Goal: Information Seeking & Learning: Learn about a topic

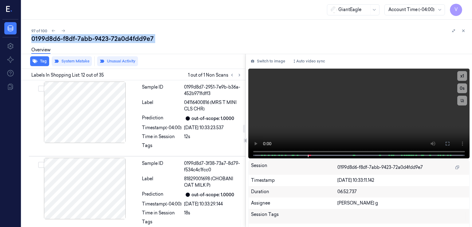
scroll to position [801, 0]
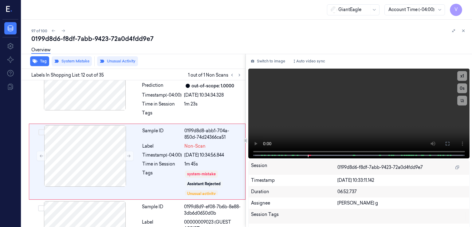
click at [319, 199] on div "Assignee [PERSON_NAME] g" at bounding box center [358, 202] width 221 height 11
click at [90, 37] on div "0199d8d6-f8df-7abb-9423-72a0d4fdd9e7" at bounding box center [248, 38] width 435 height 9
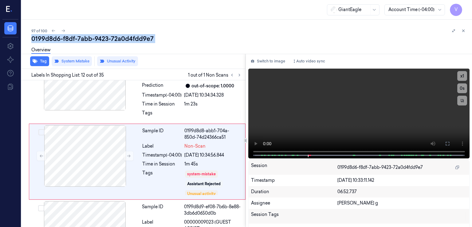
click at [90, 37] on div "0199d8d6-f8df-7abb-9423-72a0d4fdd9e7" at bounding box center [248, 38] width 435 height 9
copy div "-"
click at [240, 72] on button at bounding box center [239, 74] width 7 height 7
click at [239, 73] on icon at bounding box center [239, 75] width 4 height 4
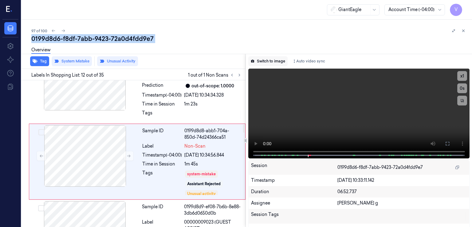
click at [257, 62] on button "Switch to image" at bounding box center [267, 61] width 39 height 10
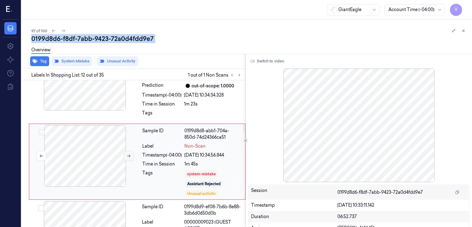
click at [129, 154] on icon at bounding box center [128, 155] width 3 height 3
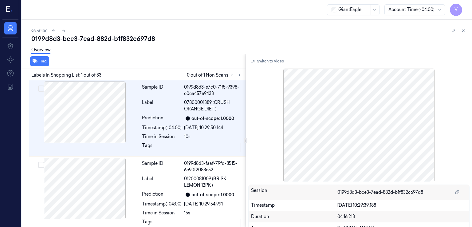
click at [243, 77] on div at bounding box center [235, 74] width 15 height 7
click at [242, 76] on button at bounding box center [239, 74] width 7 height 7
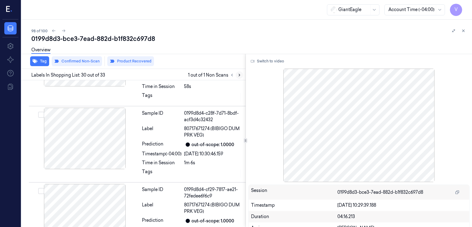
click at [239, 74] on icon at bounding box center [239, 75] width 4 height 4
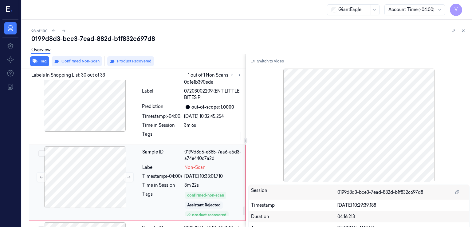
scroll to position [2157, 0]
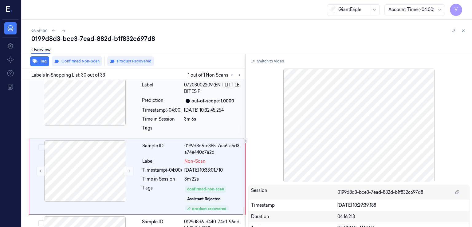
click at [154, 125] on div "Tags" at bounding box center [162, 130] width 40 height 10
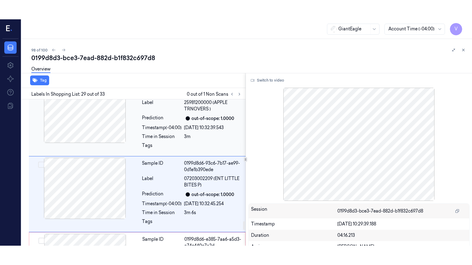
scroll to position [2081, 0]
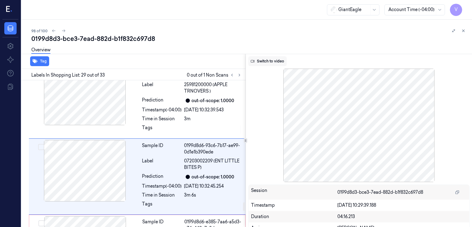
click at [261, 63] on button "Switch to video" at bounding box center [267, 61] width 38 height 10
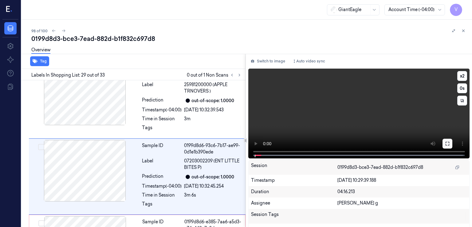
click at [443, 146] on button at bounding box center [447, 144] width 10 height 10
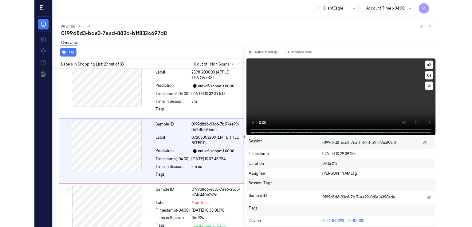
scroll to position [2061, 0]
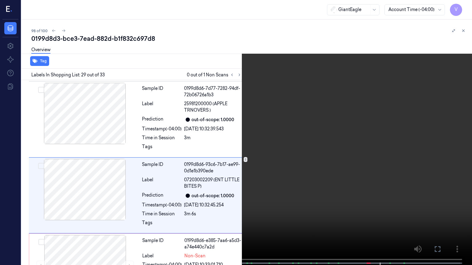
click at [0, 0] on icon at bounding box center [0, 0] width 0 height 0
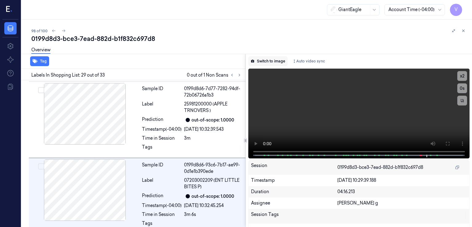
click at [273, 62] on button "Switch to image" at bounding box center [267, 61] width 39 height 10
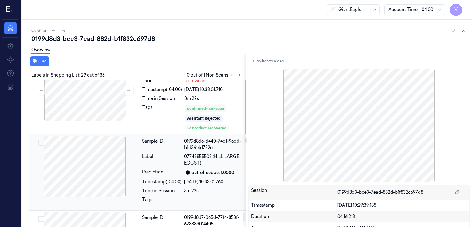
scroll to position [2265, 0]
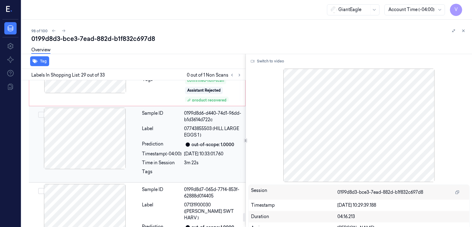
click at [190, 159] on div "3m 22s" at bounding box center [213, 162] width 58 height 6
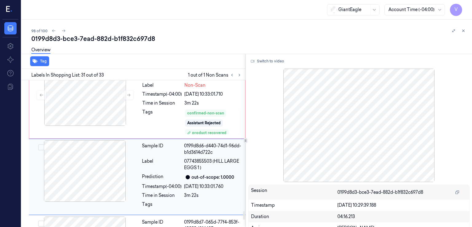
click at [192, 177] on div "Sample ID 0199d8d6-d440-74d1-96dd-b1d3614d722c Label 07743855503 (HILL LARGE EG…" at bounding box center [191, 176] width 105 height 73
click at [193, 219] on div "0199d8d7-065d-77f4-853f-62888d014405" at bounding box center [213, 225] width 58 height 13
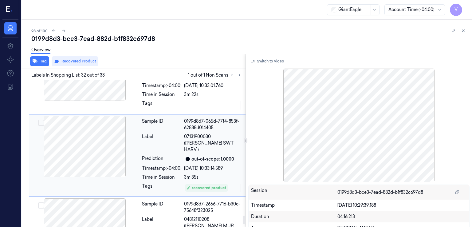
scroll to position [2351, 0]
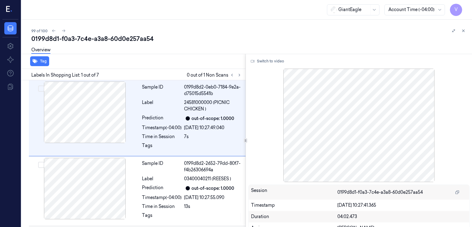
click at [92, 38] on div "0199d8d1-f0a3-7c4e-a3a8-60d0e257aa54" at bounding box center [248, 38] width 435 height 9
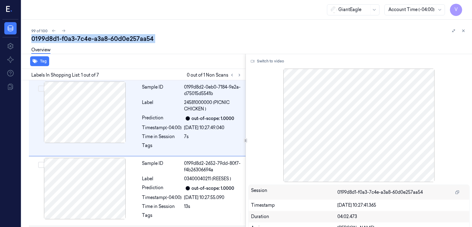
click at [92, 38] on div "0199d8d1-f0a3-7c4e-a3a8-60d0e257aa54" at bounding box center [248, 38] width 435 height 9
copy div "a3a8"
click at [241, 76] on icon at bounding box center [239, 75] width 4 height 4
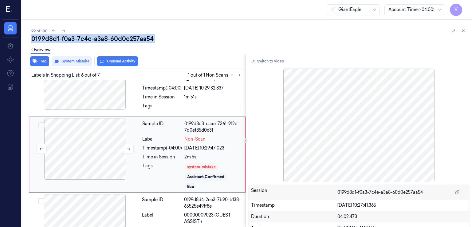
scroll to position [325, 0]
click at [127, 150] on button at bounding box center [129, 148] width 10 height 10
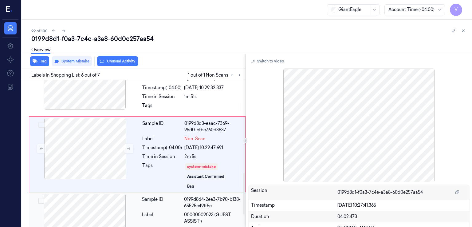
click at [180, 204] on div "Sample ID" at bounding box center [162, 202] width 40 height 13
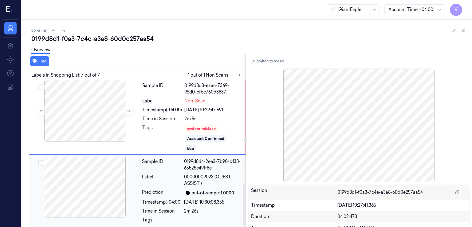
scroll to position [368, 0]
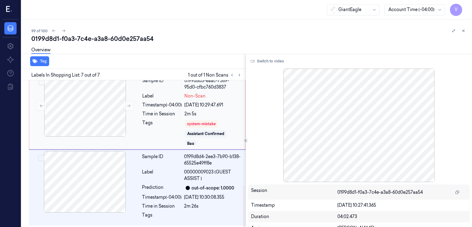
click at [177, 111] on div "Time in Session" at bounding box center [162, 114] width 40 height 6
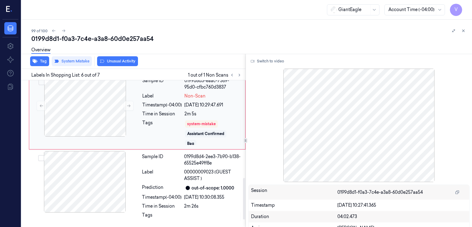
scroll to position [325, 0]
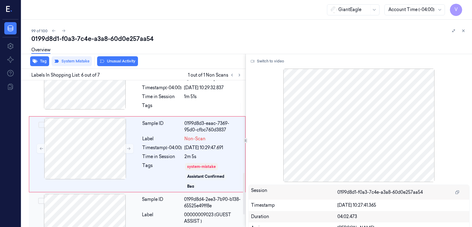
click at [205, 211] on span "00000009023 (GUEST ASSIST )" at bounding box center [213, 217] width 58 height 13
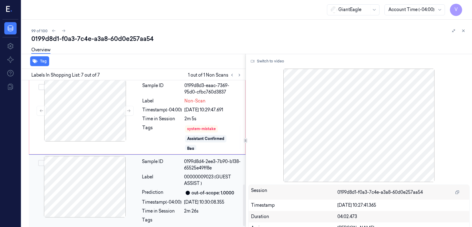
scroll to position [368, 0]
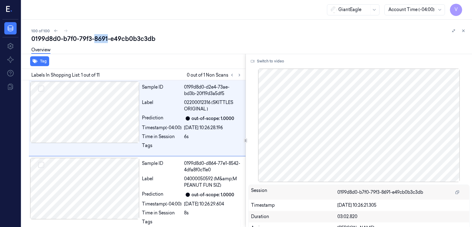
click at [97, 36] on div "0199d8d0-b7f0-79f3-8691-e49cb0b3c3db" at bounding box center [248, 38] width 435 height 9
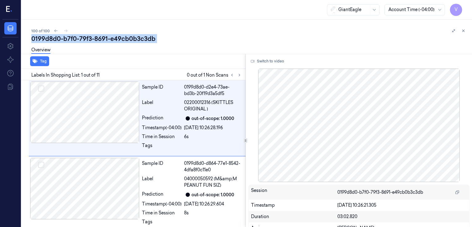
click at [97, 36] on div "0199d8d0-b7f0-79f3-8691-e49cb0b3c3db" at bounding box center [248, 38] width 435 height 9
click at [240, 75] on icon at bounding box center [239, 75] width 1 height 2
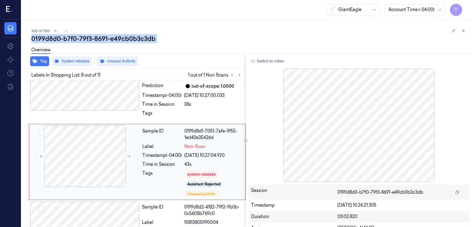
scroll to position [484, 0]
click at [131, 150] on button at bounding box center [129, 155] width 10 height 10
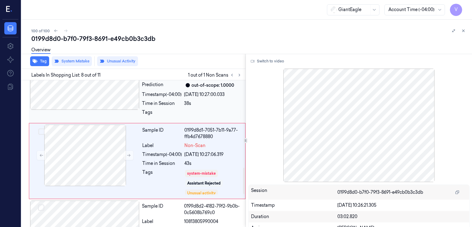
click at [148, 100] on div "Time in Session" at bounding box center [162, 103] width 40 height 6
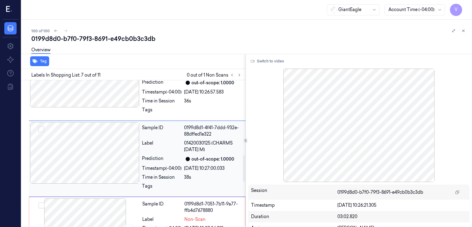
scroll to position [408, 0]
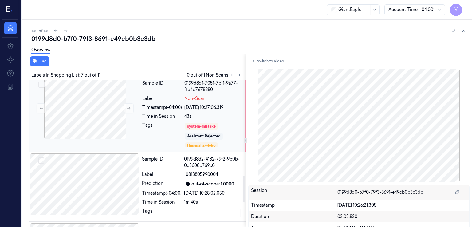
click at [142, 122] on div "Tags" at bounding box center [162, 135] width 40 height 26
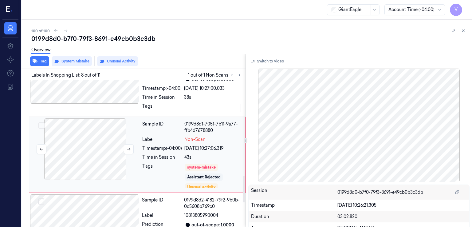
scroll to position [484, 0]
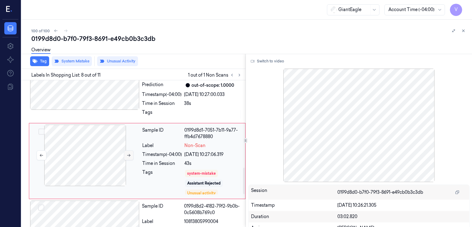
click at [127, 153] on icon at bounding box center [129, 155] width 4 height 4
click at [142, 109] on div "Tags" at bounding box center [162, 114] width 40 height 10
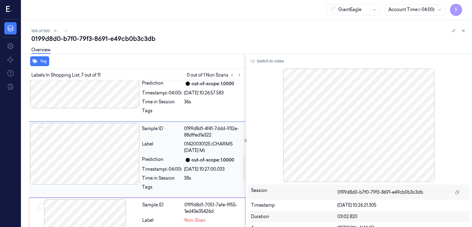
scroll to position [408, 0]
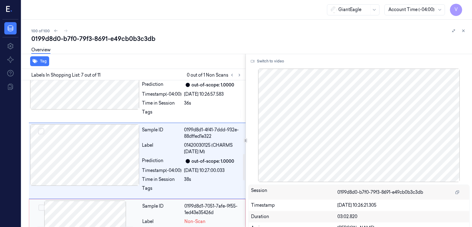
click at [170, 203] on div "Sample ID" at bounding box center [162, 209] width 40 height 13
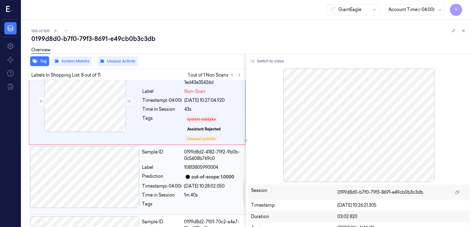
scroll to position [545, 0]
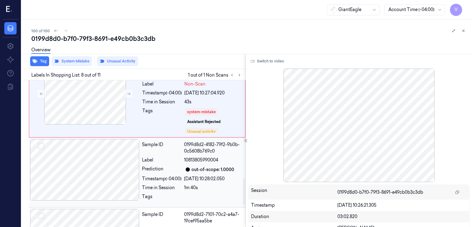
click at [170, 166] on div "Sample ID 0199d8d2-4182-79f2-9b0b-0c5608b769c0 Label 10813805990004 Prediction …" at bounding box center [191, 172] width 105 height 67
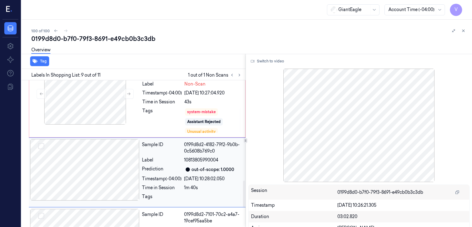
scroll to position [556, 0]
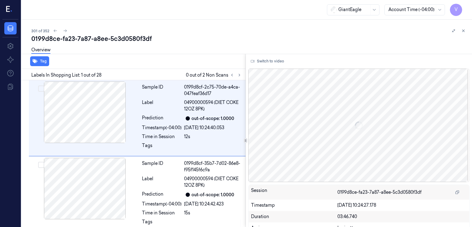
click at [96, 42] on div "0199d8ce-fa23-7a87-a8ee-5c3d0580f3df" at bounding box center [248, 38] width 435 height 9
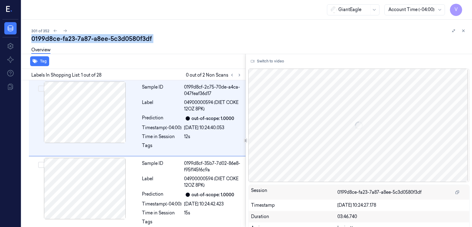
click at [96, 42] on div "0199d8ce-fa23-7a87-a8ee-5c3d0580f3df" at bounding box center [248, 38] width 435 height 9
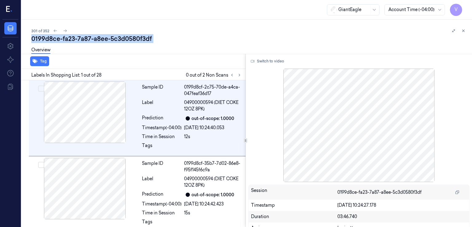
copy div "a8ee"
click at [236, 74] on button at bounding box center [239, 74] width 7 height 7
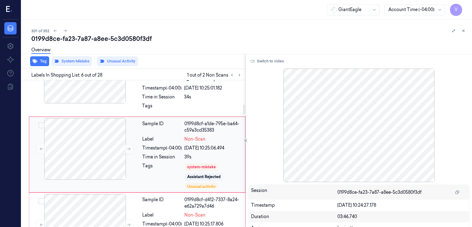
click at [169, 157] on div "Time in Session" at bounding box center [162, 157] width 40 height 6
click at [162, 95] on div "Time in Session" at bounding box center [162, 97] width 40 height 6
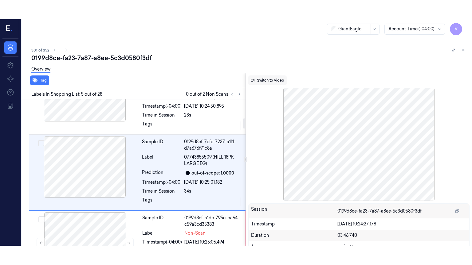
scroll to position [268, 0]
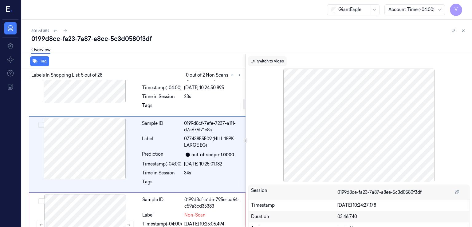
click at [271, 57] on button "Switch to video" at bounding box center [267, 61] width 38 height 10
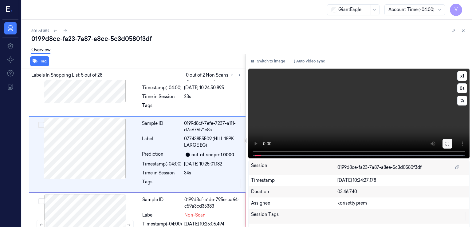
click at [448, 143] on button at bounding box center [447, 144] width 10 height 10
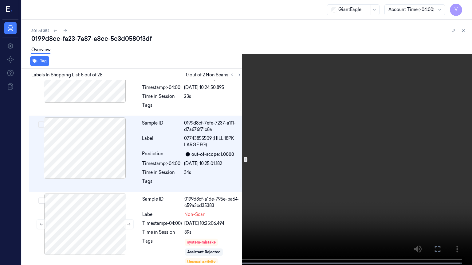
drag, startPoint x: 463, startPoint y: 5, endPoint x: 447, endPoint y: 17, distance: 20.3
click at [463, 5] on button "x 1" at bounding box center [464, 7] width 10 height 10
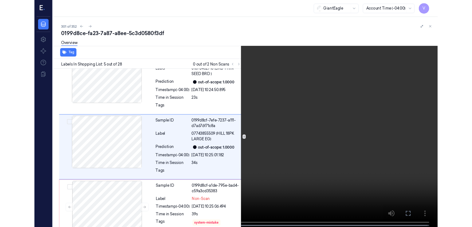
scroll to position [249, 0]
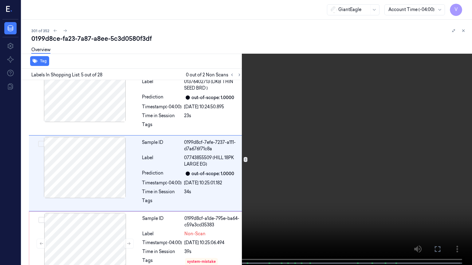
click at [0, 0] on icon at bounding box center [0, 0] width 0 height 0
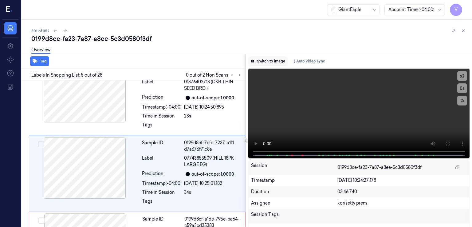
click at [268, 65] on button "Switch to image" at bounding box center [267, 61] width 39 height 10
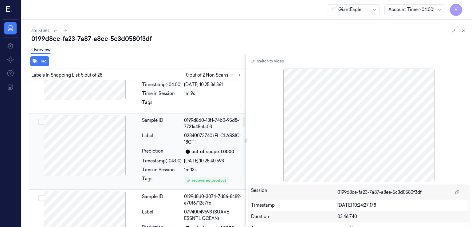
scroll to position [514, 0]
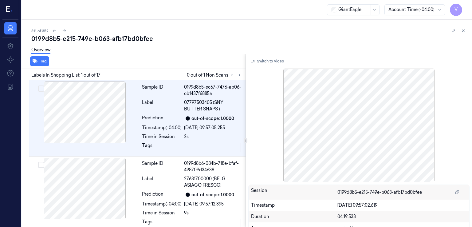
click at [64, 34] on div "0199d8b5-e215-749e-b063-afb17bd0bfee" at bounding box center [248, 38] width 435 height 9
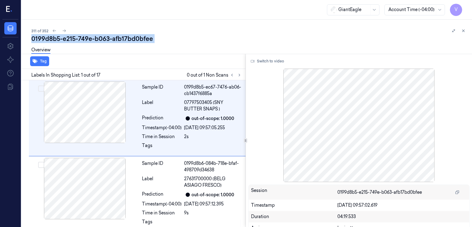
click at [64, 34] on div "0199d8b5-e215-749e-b063-afb17bd0bfee" at bounding box center [248, 38] width 435 height 9
copy div "e215"
click at [239, 76] on icon at bounding box center [239, 75] width 4 height 4
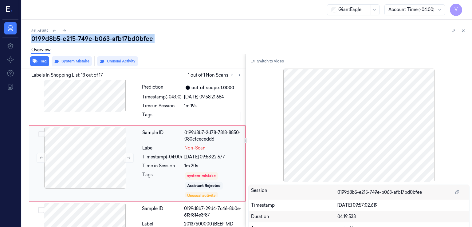
scroll to position [870, 0]
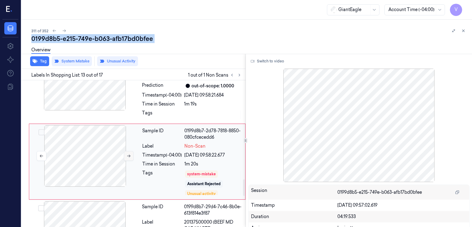
click at [130, 152] on button at bounding box center [129, 156] width 10 height 10
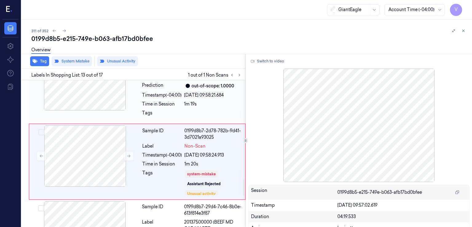
click at [184, 110] on div at bounding box center [213, 115] width 58 height 10
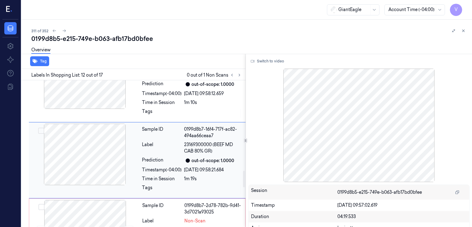
scroll to position [795, 0]
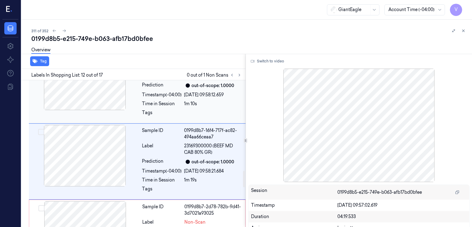
click at [187, 109] on div at bounding box center [213, 114] width 58 height 10
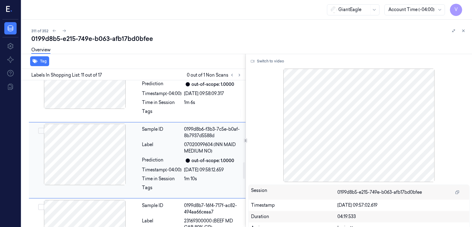
scroll to position [718, 0]
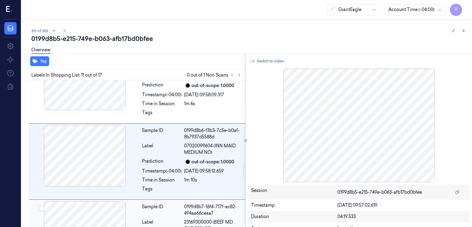
click at [201, 219] on span "23169300000 (BEEF MD CAB 80% GR)" at bounding box center [213, 225] width 58 height 13
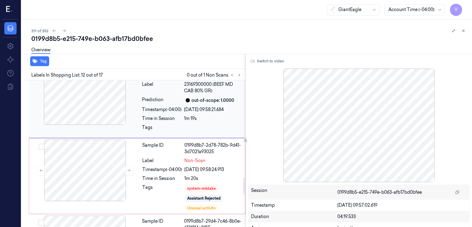
click at [198, 185] on div "system-mistake" at bounding box center [201, 188] width 29 height 6
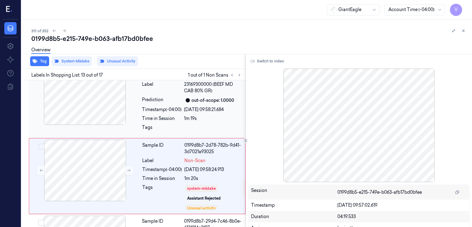
scroll to position [870, 0]
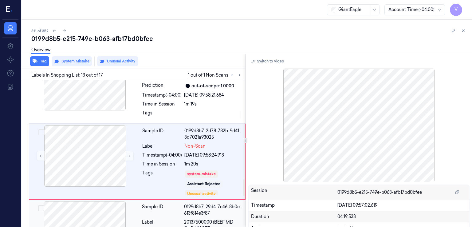
click at [188, 203] on div "0199d8b7-29d4-7c46-8b0e-613f814e3f87" at bounding box center [213, 209] width 58 height 13
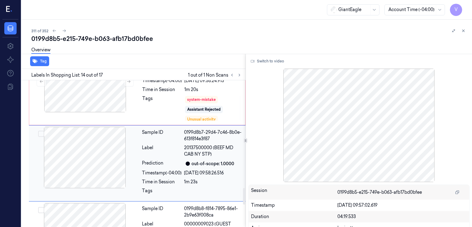
scroll to position [946, 0]
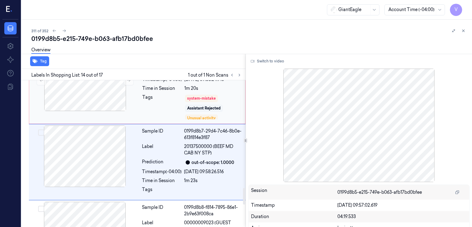
click at [176, 99] on div "Tags" at bounding box center [162, 107] width 40 height 26
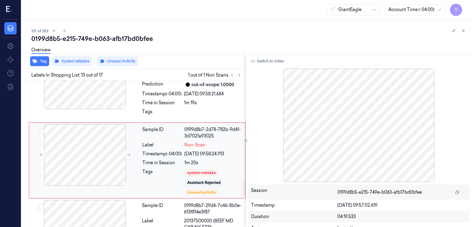
scroll to position [870, 0]
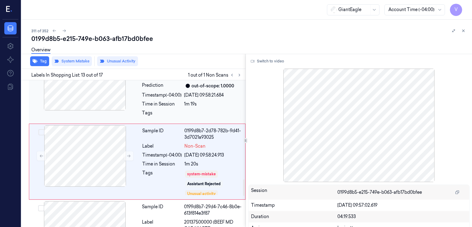
click at [146, 92] on div "Sample ID 0199d8b7-16f4-717f-ac82-494aa66ceaa7 Label 23169300000 (BEEF MD CAB 8…" at bounding box center [191, 85] width 105 height 73
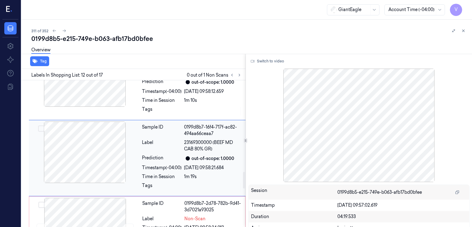
scroll to position [795, 0]
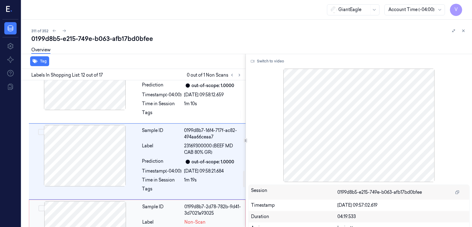
click at [169, 203] on div "Sample ID" at bounding box center [162, 209] width 40 height 13
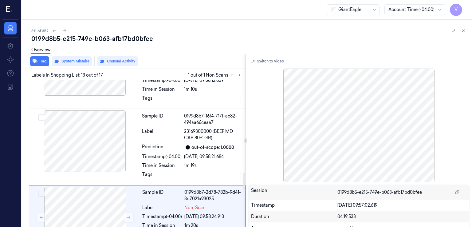
scroll to position [870, 0]
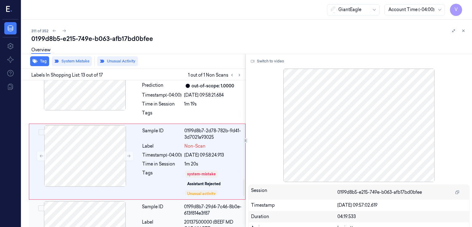
click at [181, 219] on div "Label" at bounding box center [162, 225] width 40 height 13
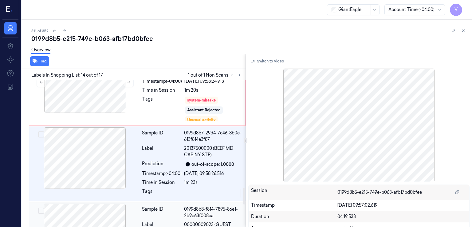
scroll to position [946, 0]
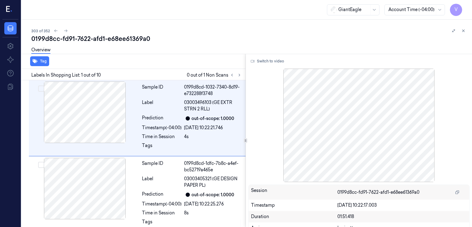
click at [59, 38] on div "0199d8cc-fd91-7622-afd1-e68ee61369a0" at bounding box center [248, 38] width 435 height 9
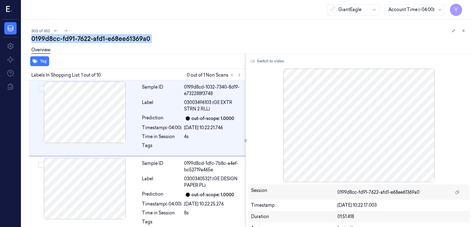
click at [59, 38] on div "0199d8cc-fd91-7622-afd1-e68ee61369a0" at bounding box center [248, 38] width 435 height 9
copy div "-"
click at [239, 75] on icon at bounding box center [239, 75] width 4 height 4
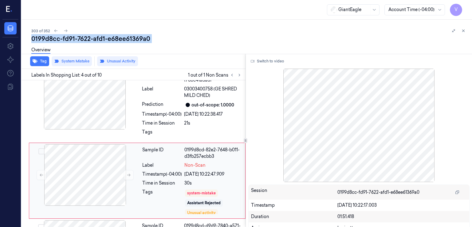
scroll to position [192, 0]
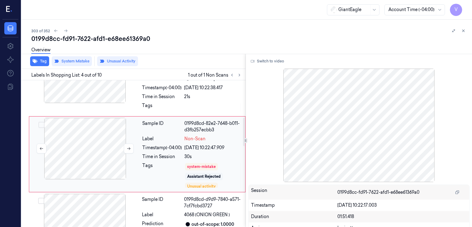
click at [126, 161] on div at bounding box center [84, 148] width 109 height 61
click at [162, 104] on div "Tags" at bounding box center [162, 107] width 40 height 10
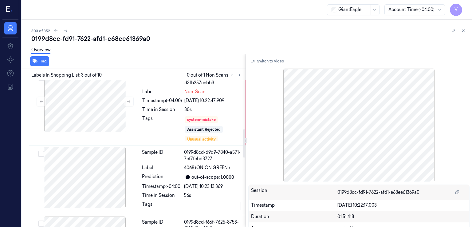
scroll to position [301, 0]
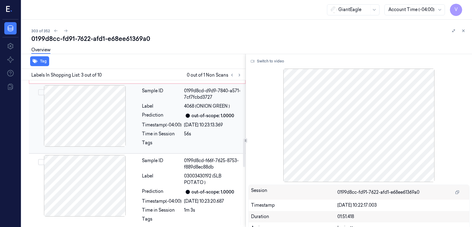
click at [163, 131] on div "Time in Session" at bounding box center [162, 134] width 40 height 6
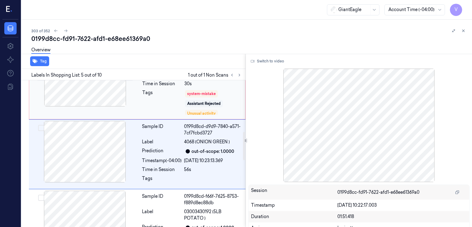
click at [183, 96] on div "Tags system-mistake Assistant Rejected Unusual activity" at bounding box center [191, 102] width 99 height 26
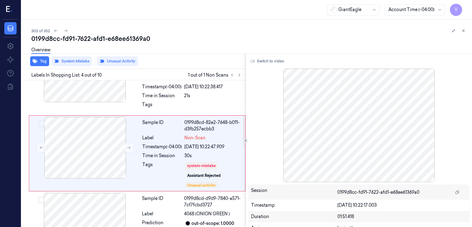
scroll to position [192, 0]
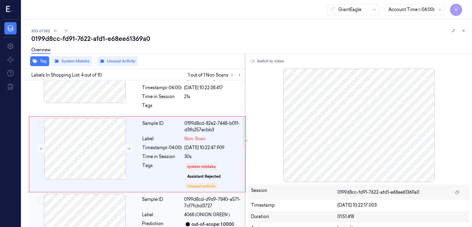
click at [145, 205] on div "Sample ID" at bounding box center [162, 202] width 40 height 13
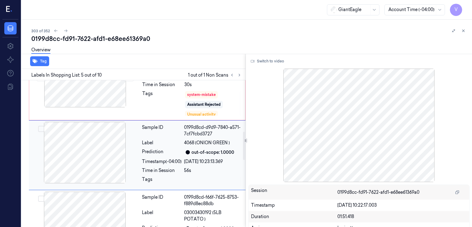
scroll to position [265, 0]
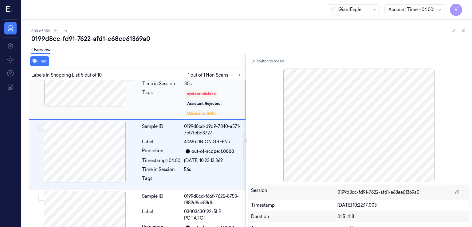
click at [205, 113] on div "Unusual activity" at bounding box center [201, 114] width 29 height 6
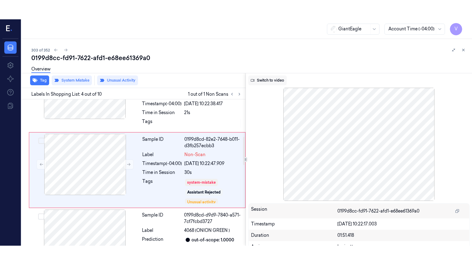
scroll to position [192, 0]
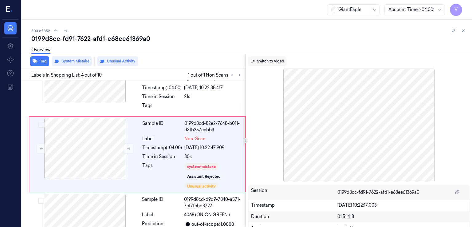
click at [284, 58] on button "Switch to video" at bounding box center [267, 61] width 38 height 10
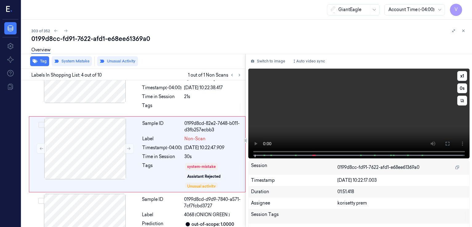
drag, startPoint x: 443, startPoint y: 143, endPoint x: 410, endPoint y: 173, distance: 44.4
click at [442, 143] on button at bounding box center [447, 144] width 10 height 10
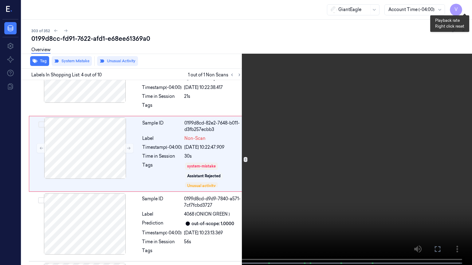
click at [464, 10] on button "x 1" at bounding box center [464, 7] width 10 height 10
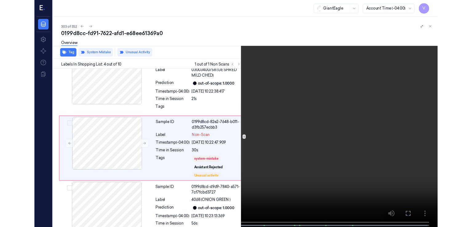
scroll to position [173, 0]
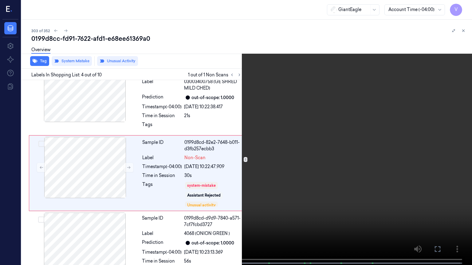
click at [0, 0] on icon at bounding box center [0, 0] width 0 height 0
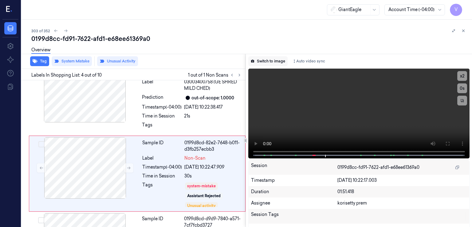
click at [271, 63] on button "Switch to image" at bounding box center [267, 61] width 39 height 10
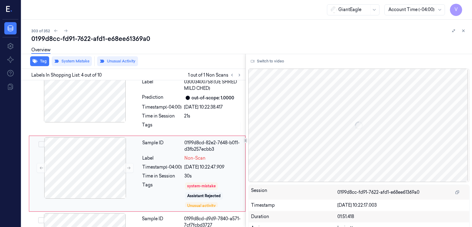
scroll to position [192, 0]
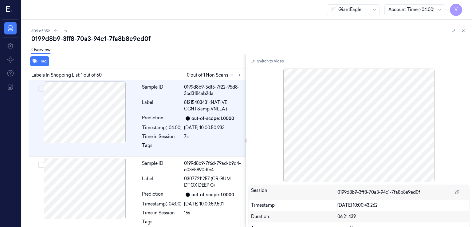
click at [113, 39] on div "0199d8b9-3ff8-70a3-94c1-7fa8b8e9ed0f" at bounding box center [248, 38] width 435 height 9
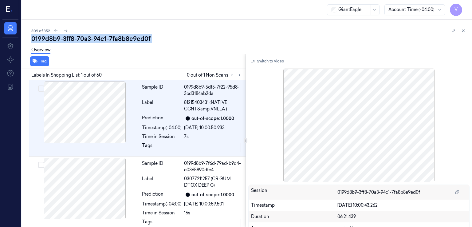
click at [113, 39] on div "0199d8b9-3ff8-70a3-94c1-7fa8b8e9ed0f" at bounding box center [248, 38] width 435 height 9
copy div "7fa8b8e9ed0f"
click at [242, 74] on button at bounding box center [239, 74] width 7 height 7
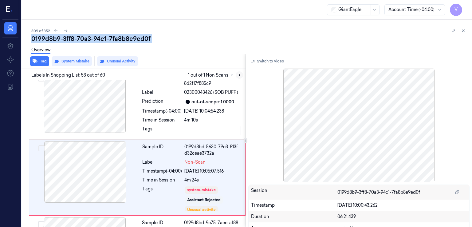
scroll to position [3893, 0]
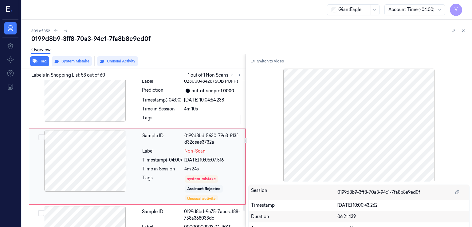
click at [110, 144] on div at bounding box center [84, 160] width 109 height 61
click at [152, 115] on div "Tags" at bounding box center [162, 120] width 40 height 10
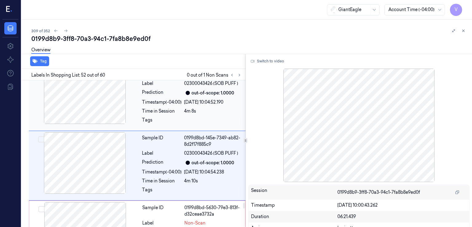
scroll to position [3820, 0]
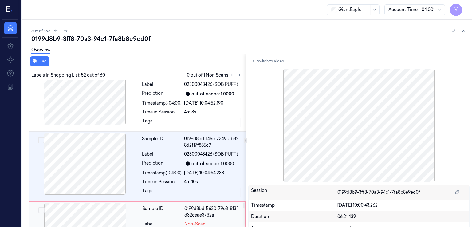
click at [156, 205] on div "Sample ID" at bounding box center [162, 211] width 40 height 13
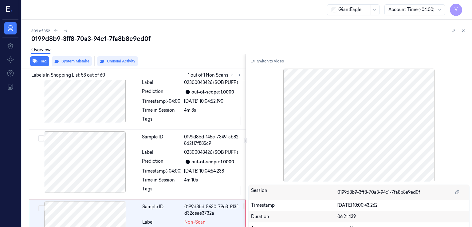
scroll to position [3831, 0]
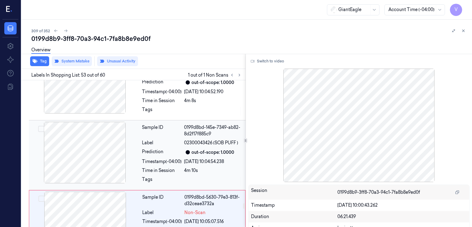
click at [186, 139] on span "02300043426 (SOB PUFF )" at bounding box center [211, 142] width 54 height 6
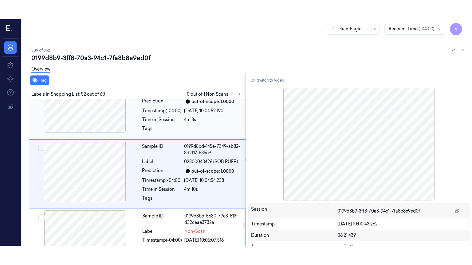
scroll to position [3820, 0]
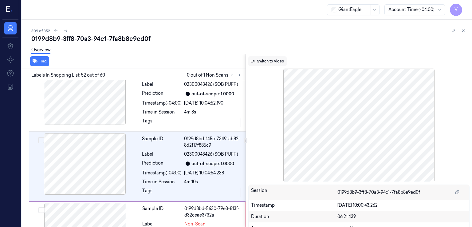
click at [255, 58] on button "Switch to video" at bounding box center [267, 61] width 38 height 10
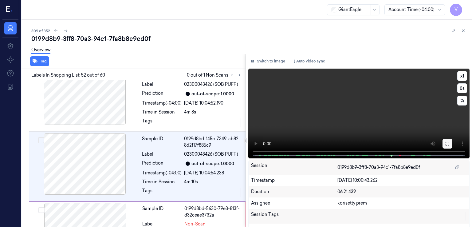
click at [446, 143] on icon at bounding box center [447, 143] width 5 height 5
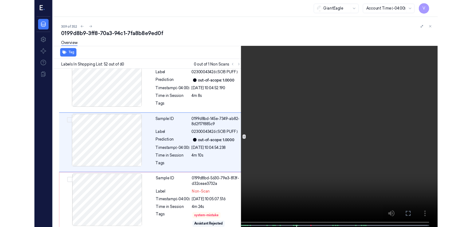
scroll to position [3801, 0]
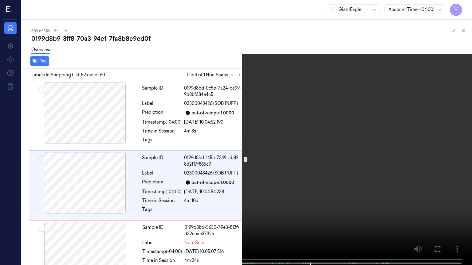
click at [0, 0] on icon at bounding box center [0, 0] width 0 height 0
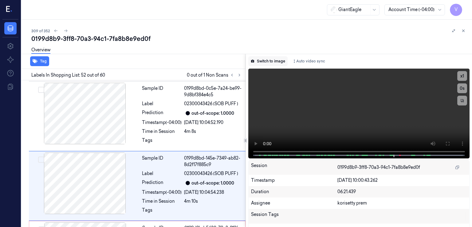
click at [255, 59] on button "Switch to image" at bounding box center [267, 61] width 39 height 10
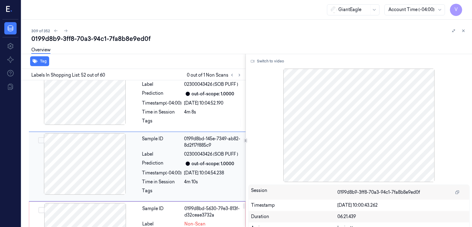
scroll to position [3943, 0]
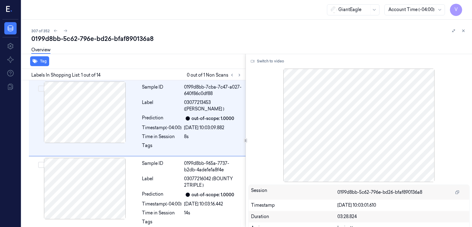
click at [81, 38] on div "0199d8bb-5c62-796e-bd26-bfaf890136a8" at bounding box center [248, 38] width 435 height 9
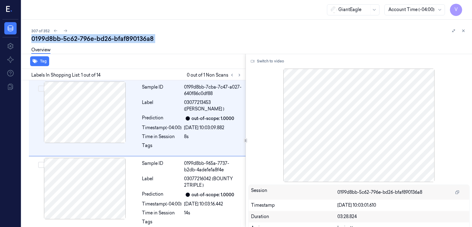
click at [81, 38] on div "0199d8bb-5c62-796e-bd26-bfaf890136a8" at bounding box center [248, 38] width 435 height 9
copy div "796e"
click at [244, 80] on div "Tag Labels In Shopping List: 1 out of 14 0 out of 1 Non Scans Sample ID 0199d8b…" at bounding box center [245, 140] width 453 height 173
click at [238, 74] on icon at bounding box center [239, 75] width 4 height 4
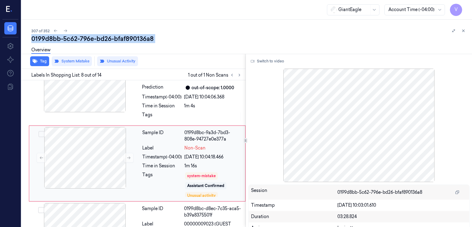
scroll to position [496, 0]
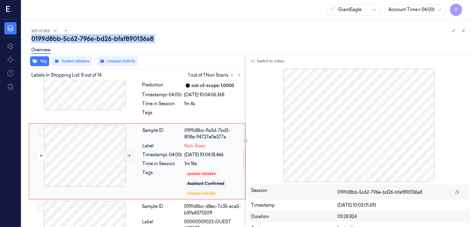
click at [126, 150] on button at bounding box center [129, 155] width 10 height 10
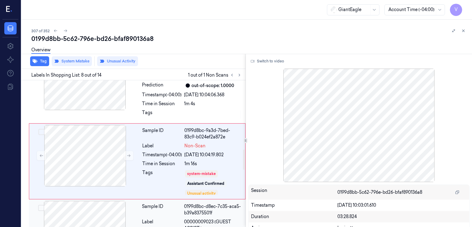
click at [164, 218] on div "Label" at bounding box center [162, 224] width 40 height 13
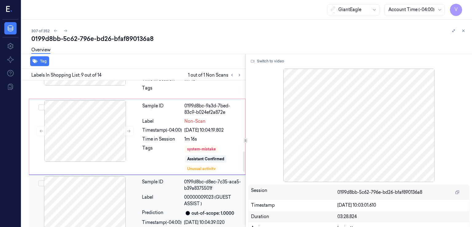
scroll to position [511, 0]
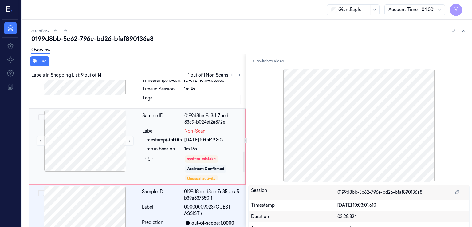
click at [175, 146] on div "Time in Session" at bounding box center [162, 149] width 40 height 6
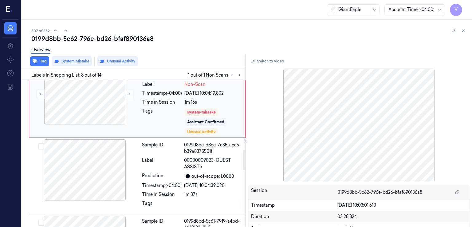
scroll to position [558, 0]
click at [127, 89] on button at bounding box center [129, 94] width 10 height 10
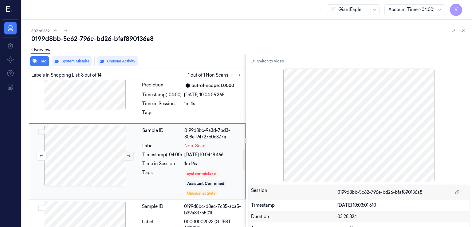
click at [127, 89] on div at bounding box center [84, 79] width 109 height 61
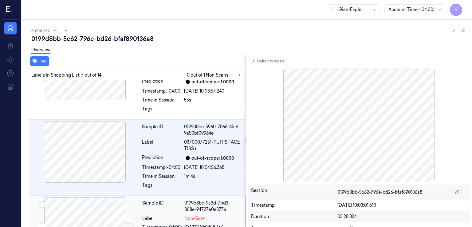
scroll to position [420, 0]
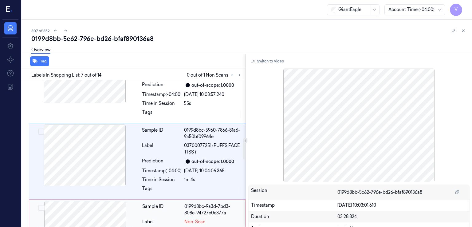
click at [127, 89] on div at bounding box center [84, 72] width 109 height 61
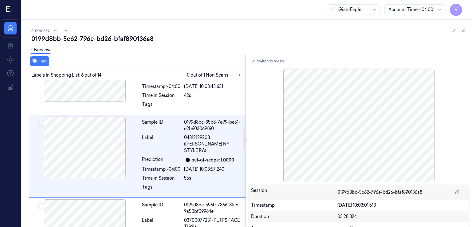
scroll to position [345, 0]
click at [127, 89] on div at bounding box center [84, 71] width 109 height 61
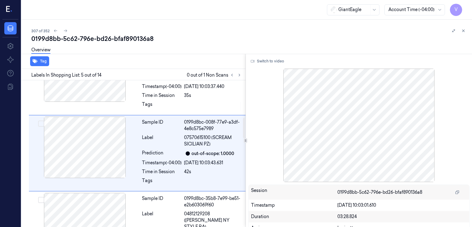
scroll to position [268, 0]
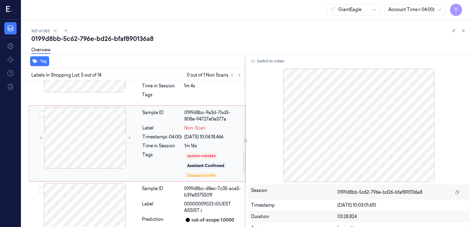
click at [164, 151] on div "Tags" at bounding box center [162, 164] width 40 height 26
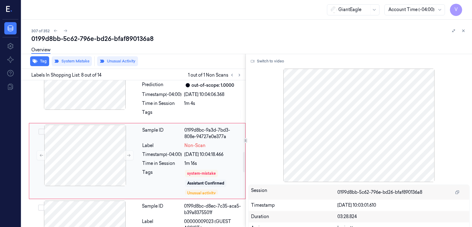
scroll to position [496, 0]
click at [128, 153] on icon at bounding box center [129, 155] width 4 height 4
click at [174, 112] on div "Sample ID 0199d8bc-5960-7866-81a6-9a50bf09964e Label 03700077251 (PUFFS FACE TI…" at bounding box center [191, 85] width 105 height 73
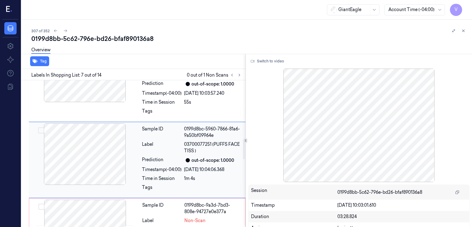
scroll to position [420, 0]
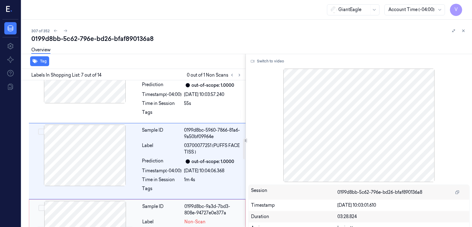
click at [166, 208] on div "Sample ID" at bounding box center [162, 209] width 40 height 13
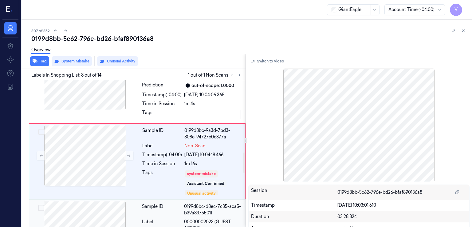
scroll to position [558, 0]
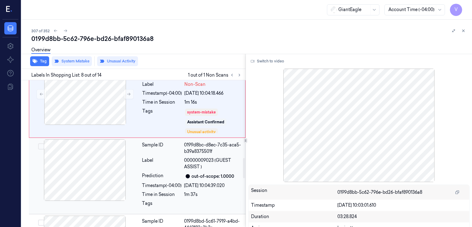
click at [192, 191] on div "Sample ID 0199d8bc-d8ec-7c35-aca5-b39a8375501f Label 00000009023 (GUEST ASSIST …" at bounding box center [191, 175] width 105 height 73
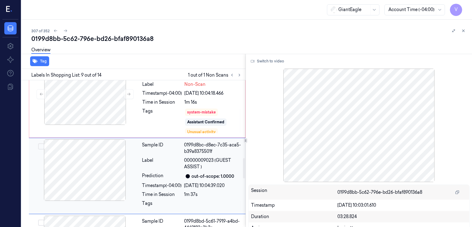
scroll to position [572, 0]
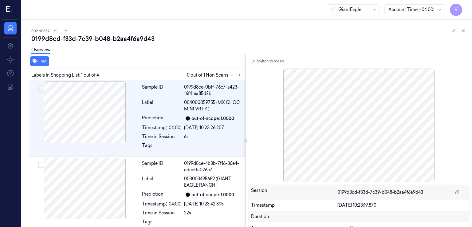
click at [68, 36] on div "0199d8cd-f33d-7c39-b048-b2aa4f6a9d43" at bounding box center [248, 38] width 435 height 9
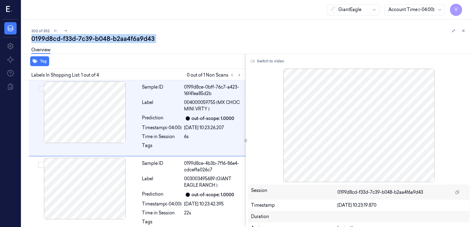
click at [68, 36] on div "0199d8cd-f33d-7c39-b048-b2aa4f6a9d43" at bounding box center [248, 38] width 435 height 9
copy div "f33d"
click at [237, 74] on icon at bounding box center [239, 75] width 4 height 4
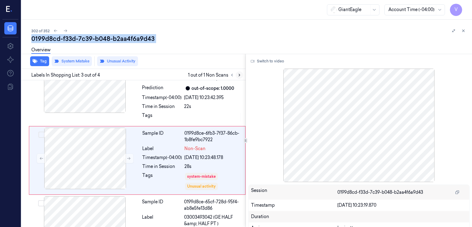
scroll to position [112, 0]
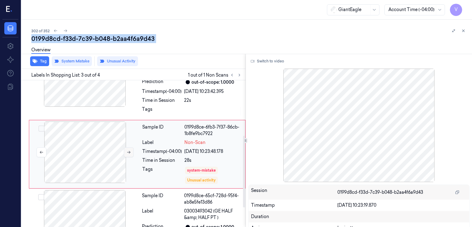
click at [129, 153] on icon at bounding box center [129, 152] width 4 height 4
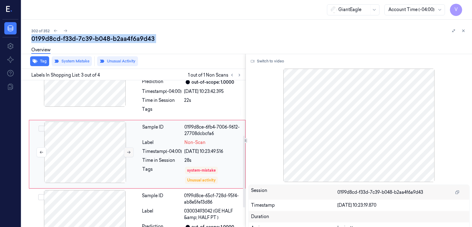
click at [129, 153] on icon at bounding box center [129, 152] width 4 height 4
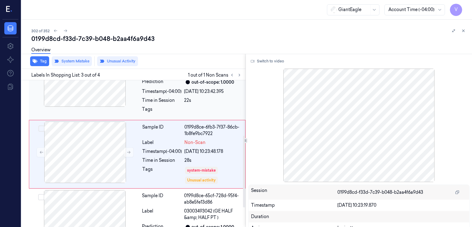
click at [152, 108] on div "Tags" at bounding box center [162, 111] width 40 height 10
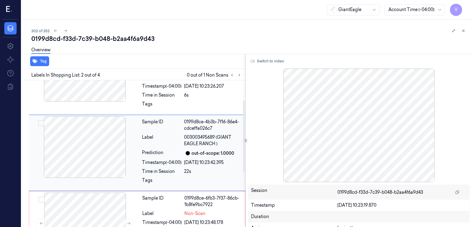
scroll to position [41, 0]
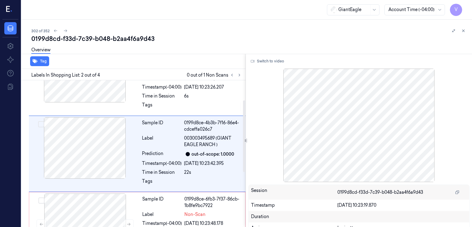
click at [266, 67] on div "Switch to video Session 0199d8cd-f33d-7c39-b048-b2aa4f6a9d43 Timestamp 12/10/20…" at bounding box center [359, 140] width 226 height 173
click at [265, 60] on button "Switch to video" at bounding box center [267, 61] width 38 height 10
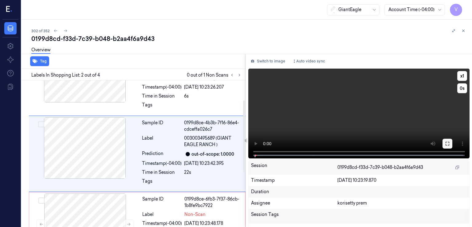
click at [448, 145] on button at bounding box center [447, 144] width 10 height 10
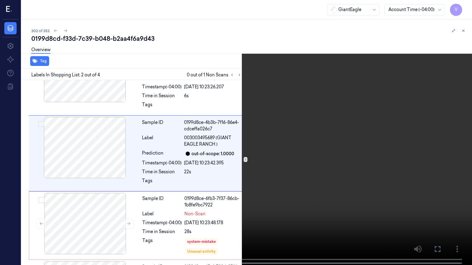
drag, startPoint x: 439, startPoint y: 246, endPoint x: 439, endPoint y: 217, distance: 28.3
click at [0, 0] on icon at bounding box center [0, 0] width 0 height 0
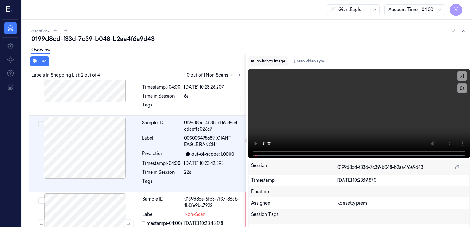
click at [281, 61] on button "Switch to image" at bounding box center [267, 61] width 39 height 10
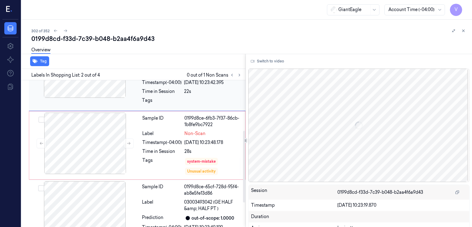
scroll to position [151, 0]
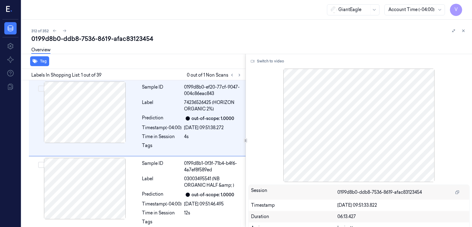
click at [93, 42] on div "0199d8b0-ddb8-7536-8619-afac83123454" at bounding box center [248, 38] width 435 height 9
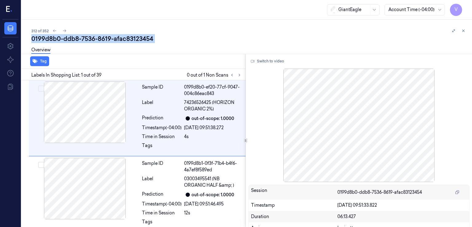
click at [93, 42] on div "0199d8b0-ddb8-7536-8619-afac83123454" at bounding box center [248, 38] width 435 height 9
copy div "-"
click at [240, 71] on button at bounding box center [239, 74] width 7 height 7
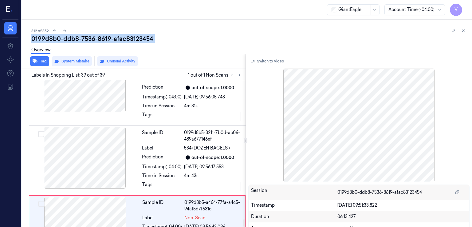
scroll to position [2806, 0]
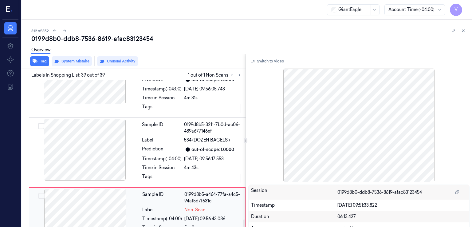
click at [117, 189] on div at bounding box center [84, 219] width 109 height 61
click at [180, 133] on div "Sample ID 0199d8b5-3211-7b0d-ac06-489a677146ef Label 534 (DOZEN BAGELS ) Predic…" at bounding box center [191, 152] width 105 height 67
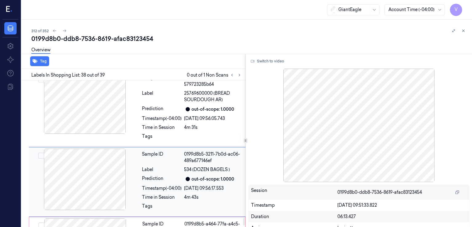
scroll to position [2775, 0]
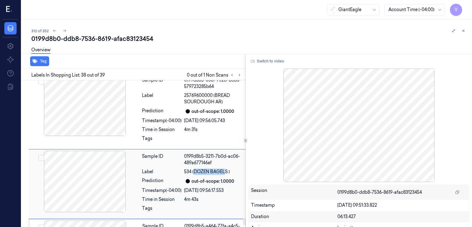
drag, startPoint x: 195, startPoint y: 141, endPoint x: 226, endPoint y: 139, distance: 30.8
click at [226, 168] on span "534 (DOZEN BAGELS )" at bounding box center [207, 171] width 46 height 6
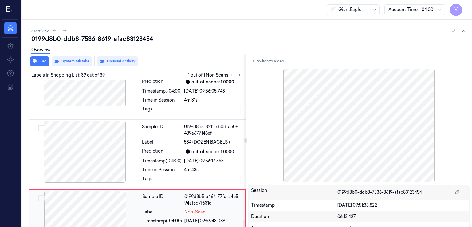
scroll to position [2806, 0]
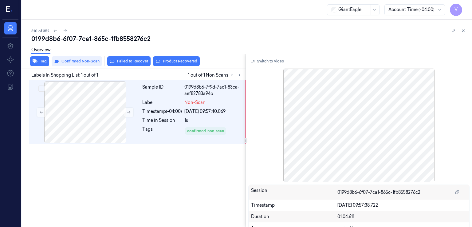
click at [95, 32] on div "310 of 352" at bounding box center [248, 30] width 435 height 7
click at [88, 43] on div "Overview" at bounding box center [248, 51] width 435 height 16
click at [88, 36] on div "0199d8b6-6f07-7ca1-865c-1fb8558276c2" at bounding box center [248, 38] width 435 height 9
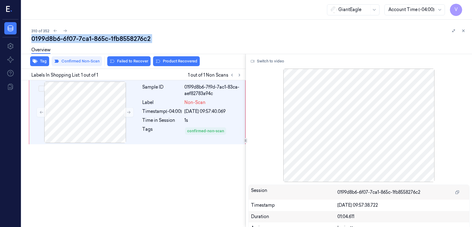
click at [88, 36] on div "0199d8b6-6f07-7ca1-865c-1fb8558276c2" at bounding box center [248, 38] width 435 height 9
copy div "7ca1"
click at [255, 59] on button "Switch to video" at bounding box center [267, 61] width 38 height 10
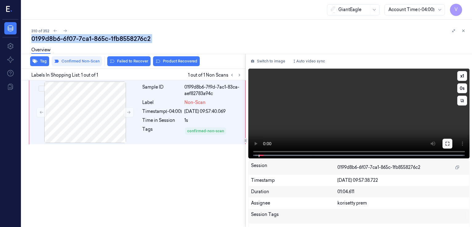
click at [445, 144] on icon at bounding box center [447, 143] width 5 height 5
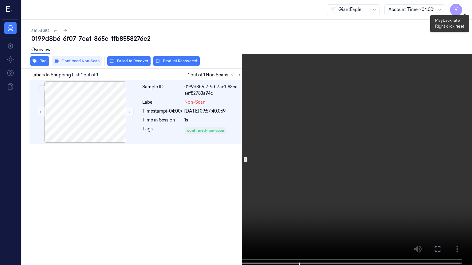
click at [465, 7] on button "x 1" at bounding box center [464, 7] width 10 height 10
click at [0, 0] on icon at bounding box center [0, 0] width 0 height 0
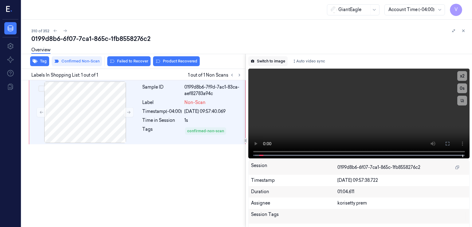
click at [258, 62] on button "Switch to image" at bounding box center [267, 61] width 39 height 10
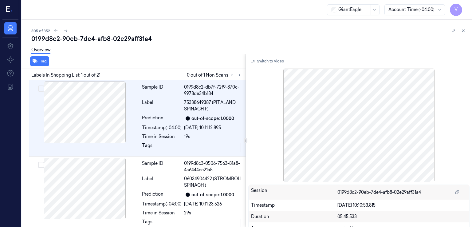
click at [77, 40] on div "0199d8c2-90eb-7de4-afb8-02e29aff31a4" at bounding box center [248, 38] width 435 height 9
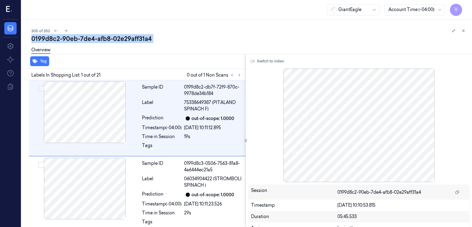
click at [77, 40] on div "0199d8c2-90eb-7de4-afb8-02e29aff31a4" at bounding box center [248, 38] width 435 height 9
copy div "-"
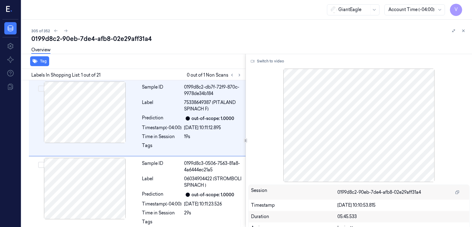
click at [242, 77] on div at bounding box center [235, 74] width 15 height 7
click at [241, 78] on button at bounding box center [239, 74] width 7 height 7
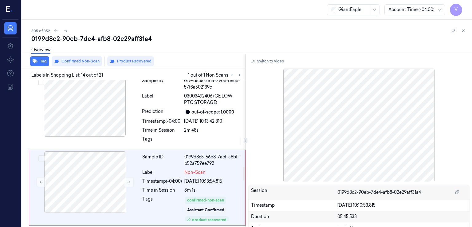
scroll to position [946, 0]
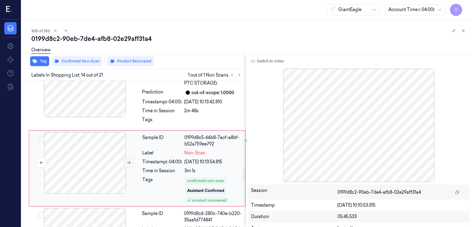
click at [129, 160] on icon at bounding box center [129, 162] width 4 height 4
click at [162, 116] on div "Tags" at bounding box center [162, 121] width 40 height 10
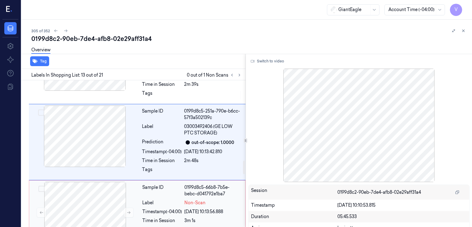
scroll to position [993, 0]
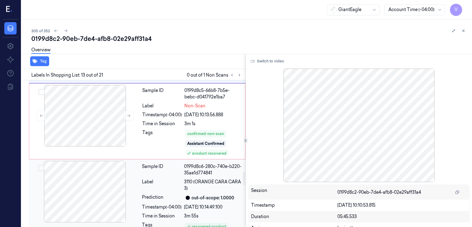
click at [168, 163] on div "Sample ID" at bounding box center [162, 169] width 40 height 13
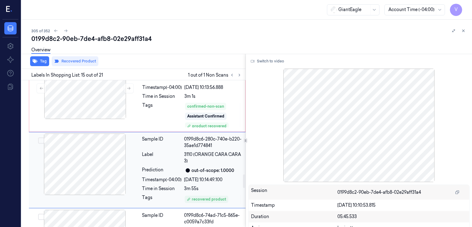
scroll to position [1022, 0]
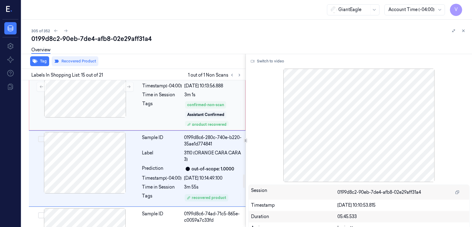
click at [174, 100] on div "Tags" at bounding box center [162, 113] width 40 height 26
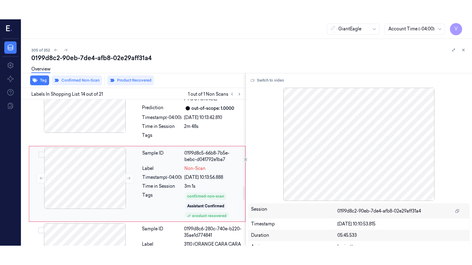
scroll to position [946, 0]
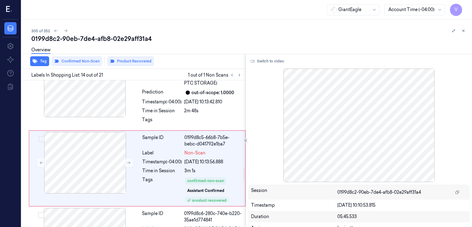
click at [204, 74] on span "1 out of 1 Non Scans" at bounding box center [215, 74] width 55 height 7
click at [272, 63] on button "Switch to video" at bounding box center [267, 61] width 38 height 10
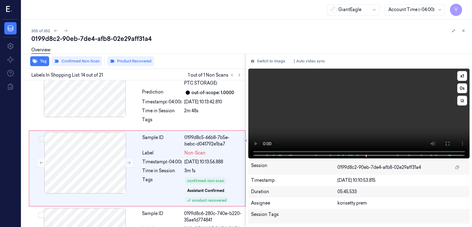
drag, startPoint x: 442, startPoint y: 142, endPoint x: 441, endPoint y: 170, distance: 28.9
click at [442, 143] on button at bounding box center [447, 144] width 10 height 10
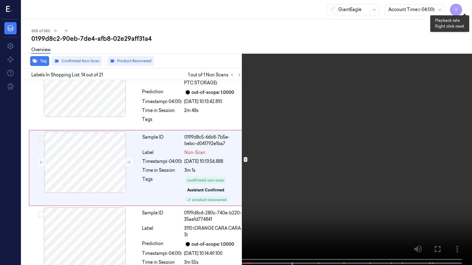
click at [465, 5] on button "x 1" at bounding box center [464, 7] width 10 height 10
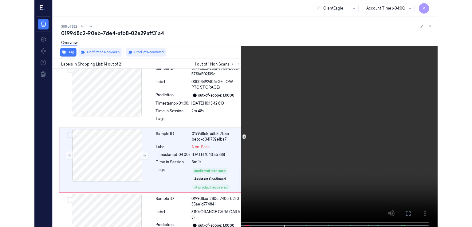
scroll to position [927, 0]
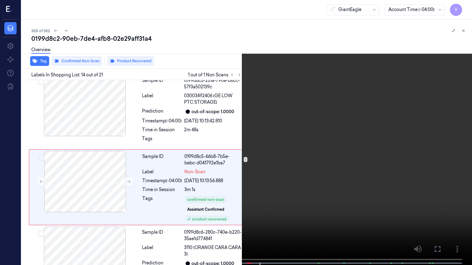
click at [0, 0] on button at bounding box center [0, 0] width 0 height 0
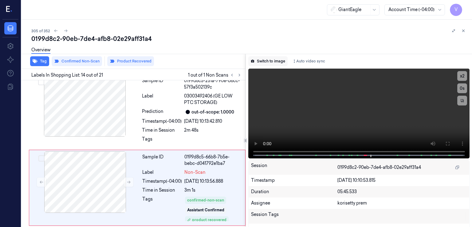
click at [264, 58] on button "Switch to image" at bounding box center [267, 61] width 39 height 10
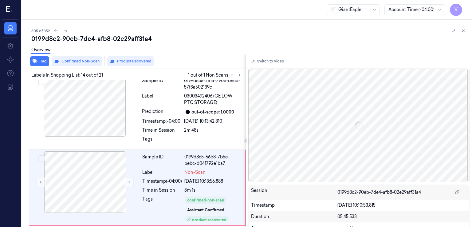
scroll to position [946, 0]
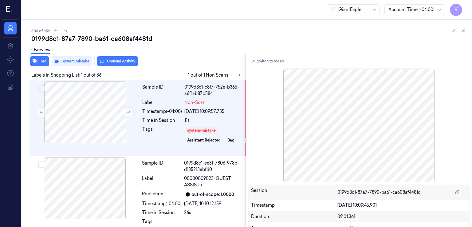
click at [82, 37] on div "0199d8c1-87a7-7890-ba61-ca608af4481d" at bounding box center [248, 38] width 435 height 9
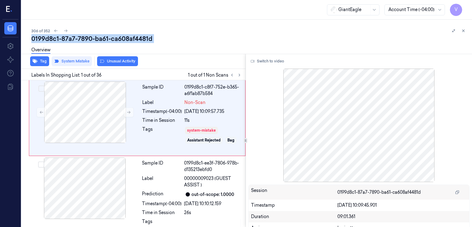
click at [82, 37] on div "0199d8c1-87a7-7890-ba61-ca608af4481d" at bounding box center [248, 38] width 435 height 9
copy div "7890"
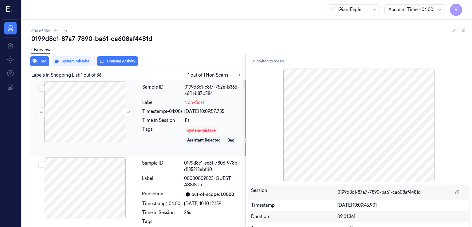
click at [162, 133] on div "Tags" at bounding box center [162, 139] width 40 height 26
click at [131, 113] on button at bounding box center [129, 112] width 10 height 10
click at [182, 183] on div "Label 00000009023 (GUEST ASSIST )" at bounding box center [192, 181] width 100 height 13
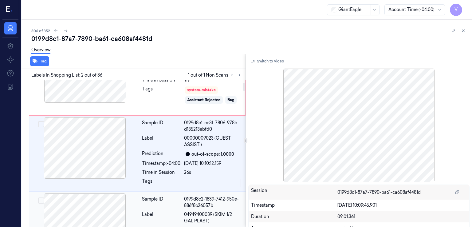
click at [191, 220] on span "04949400039 (SKIM 1/2 GAL PLAST)" at bounding box center [213, 217] width 58 height 13
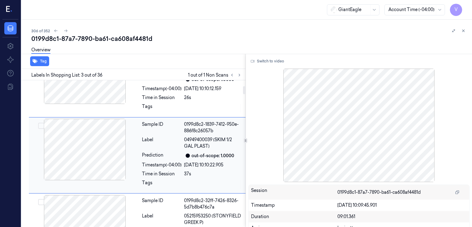
scroll to position [116, 0]
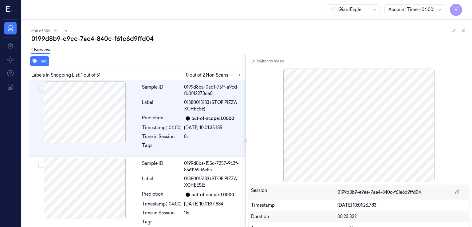
click at [82, 43] on div "Overview" at bounding box center [248, 51] width 435 height 16
drag, startPoint x: 82, startPoint y: 43, endPoint x: 87, endPoint y: 39, distance: 5.7
click at [83, 43] on div "Overview" at bounding box center [248, 51] width 435 height 16
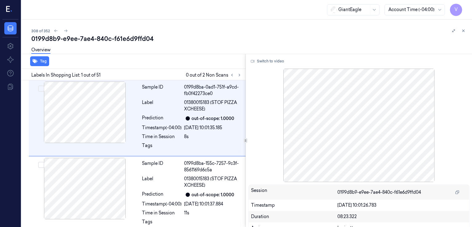
click at [87, 39] on div "0199d8b9-e9ee-7ae4-840c-f61e6d9ffd04" at bounding box center [248, 38] width 435 height 9
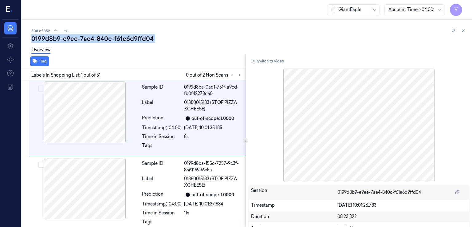
click at [87, 39] on div "0199d8b9-e9ee-7ae4-840c-f61e6d9ffd04" at bounding box center [248, 38] width 435 height 9
copy div "7ae4"
click at [240, 75] on icon at bounding box center [239, 75] width 4 height 4
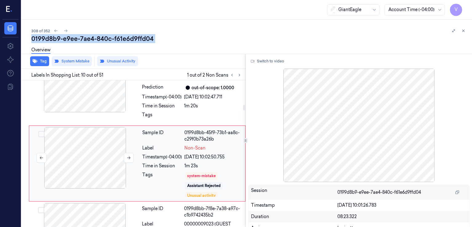
scroll to position [649, 0]
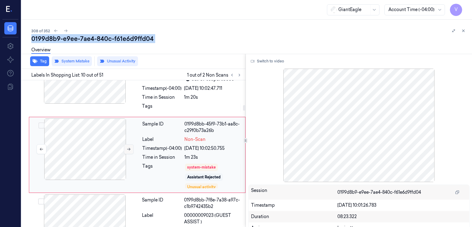
click at [126, 149] on button at bounding box center [129, 149] width 10 height 10
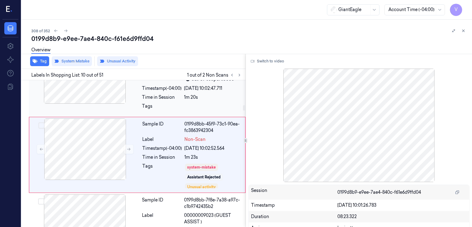
click at [146, 101] on div "Sample ID 0199d8bb-261f-760c-afea-1fd47fc96832 Label 01380098798 (STOF PIZZA DE…" at bounding box center [191, 78] width 105 height 73
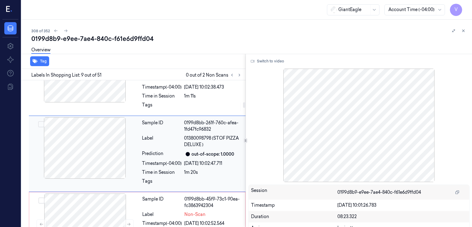
scroll to position [572, 0]
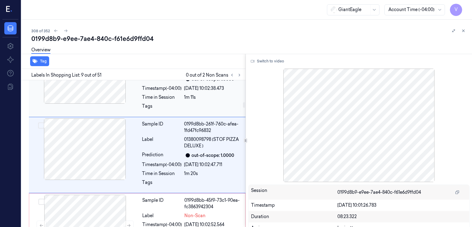
click at [182, 103] on div "Tags" at bounding box center [192, 108] width 100 height 10
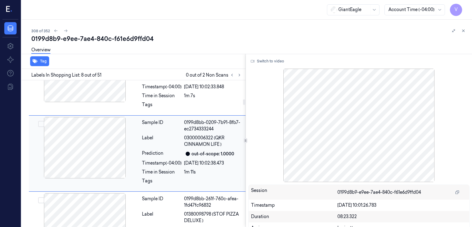
scroll to position [497, 0]
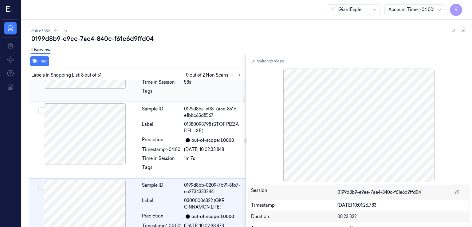
click at [187, 95] on div at bounding box center [213, 93] width 58 height 10
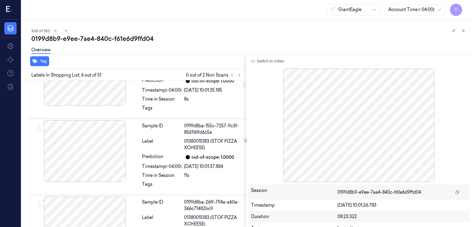
scroll to position [0, 0]
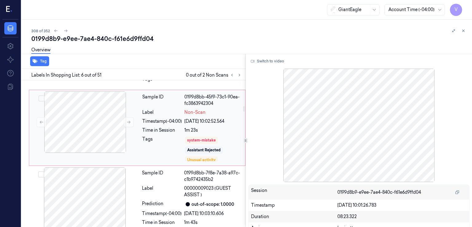
click at [151, 133] on div "Sample ID 0199d8bb-45f9-73c1-90ea-fc3863942304 Label Non-Scan Timestamp (-04:00…" at bounding box center [192, 127] width 104 height 73
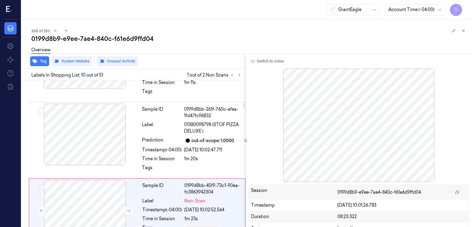
scroll to position [649, 0]
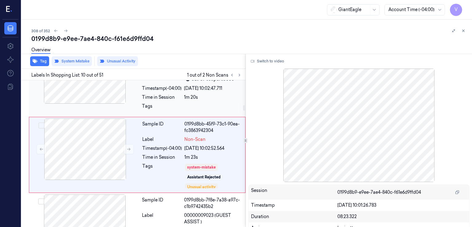
click at [187, 92] on div "Sample ID 0199d8bb-261f-760c-afea-1fd47fc96832 Label 01380098798 (STOF PIZZA DE…" at bounding box center [191, 78] width 105 height 73
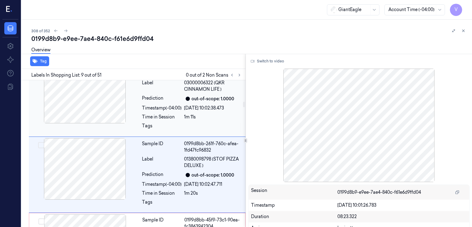
scroll to position [614, 0]
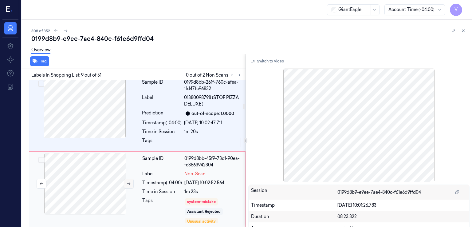
click at [132, 185] on button at bounding box center [129, 183] width 10 height 10
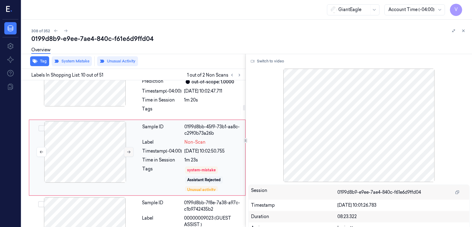
scroll to position [649, 0]
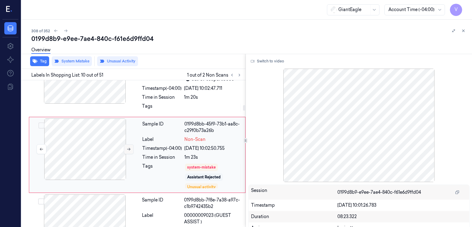
click at [128, 150] on button at bounding box center [129, 149] width 10 height 10
click at [128, 149] on icon at bounding box center [129, 149] width 4 height 4
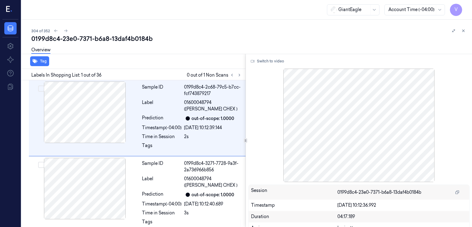
click at [78, 39] on div "0199d8c4-23e0-7371-b6a8-13daf4b0184b" at bounding box center [248, 38] width 435 height 9
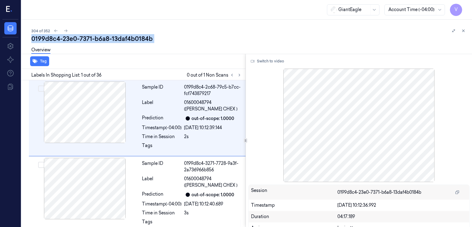
click at [78, 39] on div "0199d8c4-23e0-7371-b6a8-13daf4b0184b" at bounding box center [248, 38] width 435 height 9
copy div "7371"
click at [238, 74] on icon at bounding box center [239, 75] width 4 height 4
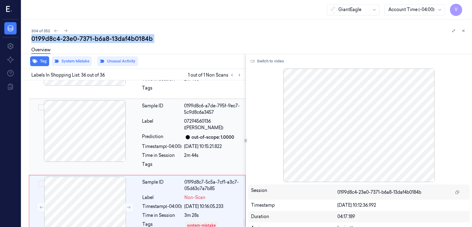
scroll to position [2585, 0]
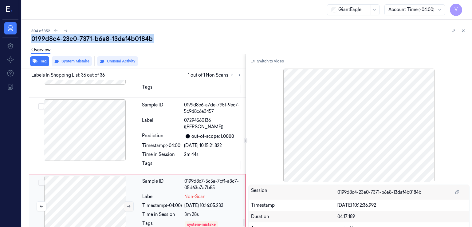
click at [128, 204] on icon at bounding box center [129, 206] width 4 height 4
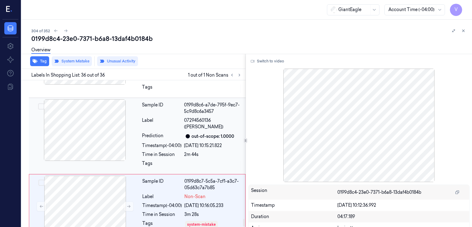
click at [138, 130] on div at bounding box center [84, 129] width 109 height 61
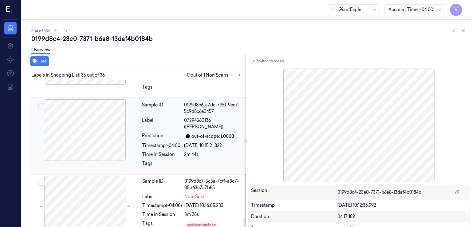
scroll to position [2550, 0]
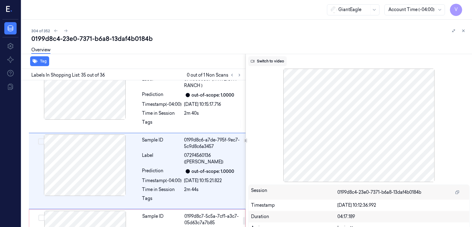
click at [258, 57] on button "Switch to video" at bounding box center [267, 61] width 38 height 10
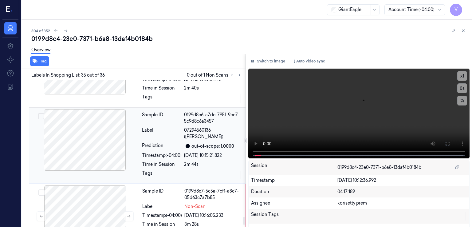
scroll to position [2585, 0]
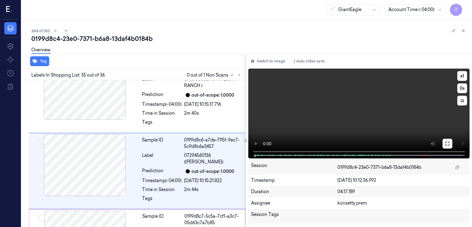
click at [445, 145] on icon at bounding box center [447, 143] width 5 height 5
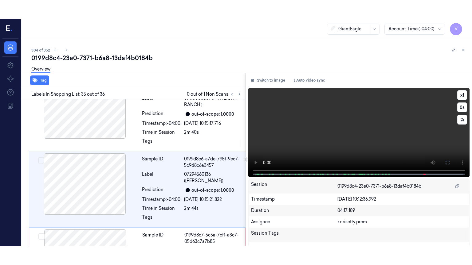
scroll to position [2546, 0]
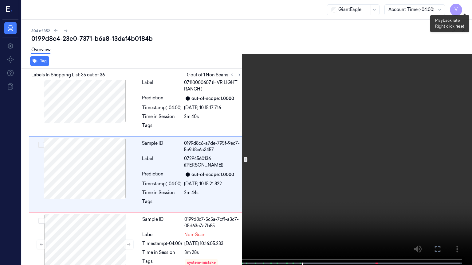
click at [468, 8] on button "x 1" at bounding box center [464, 7] width 10 height 10
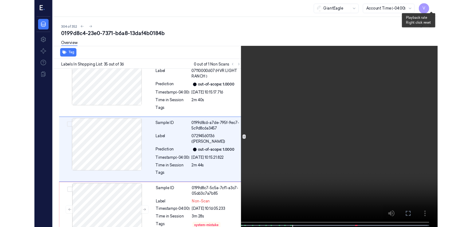
scroll to position [2530, 0]
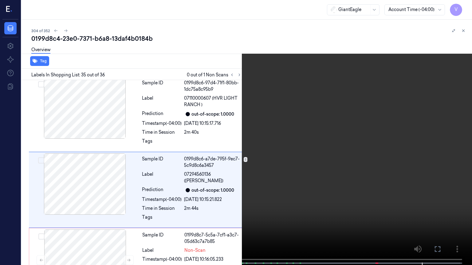
click at [0, 0] on button at bounding box center [0, 0] width 0 height 0
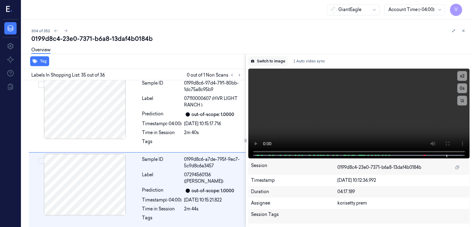
click at [283, 59] on button "Switch to image" at bounding box center [267, 61] width 39 height 10
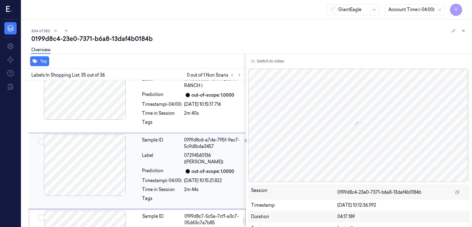
scroll to position [2585, 0]
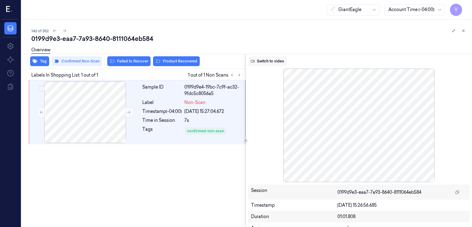
click at [267, 59] on button "Switch to video" at bounding box center [267, 61] width 38 height 10
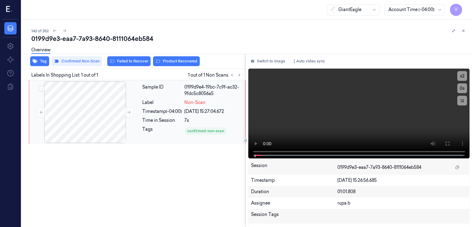
drag, startPoint x: 272, startPoint y: 64, endPoint x: 154, endPoint y: 108, distance: 126.4
click at [271, 64] on button "Switch to image" at bounding box center [267, 61] width 39 height 10
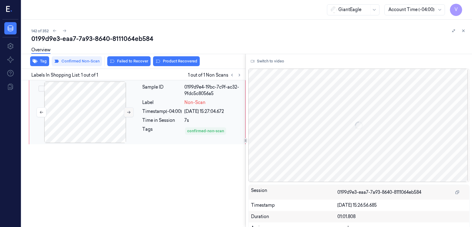
click at [125, 115] on button at bounding box center [129, 112] width 10 height 10
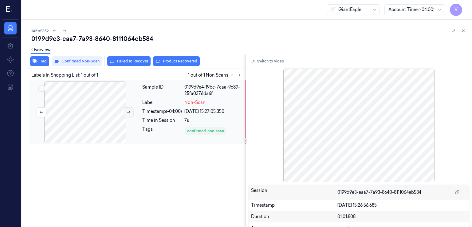
click at [125, 115] on button at bounding box center [129, 112] width 10 height 10
click at [259, 66] on div "Switch to video Session 0199d9e3-eaa7-7a93-8640-8111064eb584 Timestamp [DATE] 1…" at bounding box center [359, 140] width 226 height 173
click at [260, 64] on button "Switch to video" at bounding box center [267, 61] width 38 height 10
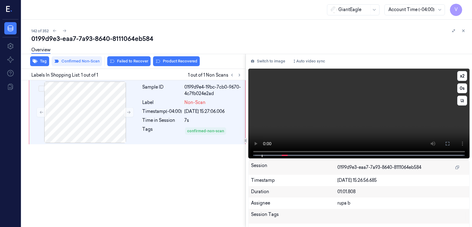
click at [445, 144] on icon at bounding box center [447, 143] width 5 height 5
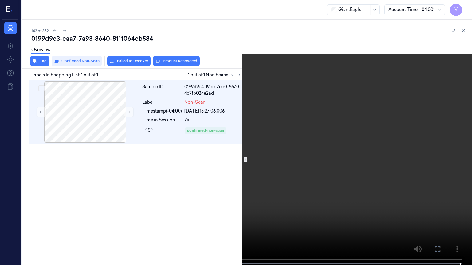
click at [0, 0] on button at bounding box center [0, 0] width 0 height 0
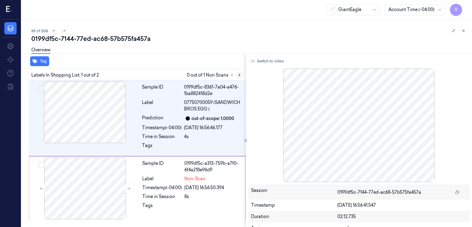
click at [240, 75] on icon at bounding box center [239, 75] width 4 height 4
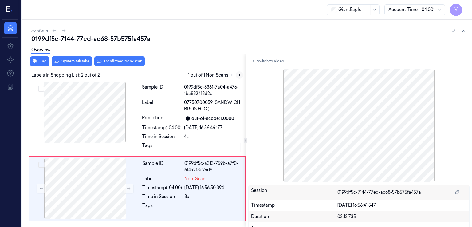
click at [240, 75] on icon at bounding box center [239, 75] width 4 height 4
click at [131, 189] on button at bounding box center [129, 188] width 10 height 10
click at [257, 64] on button "Switch to video" at bounding box center [267, 61] width 38 height 10
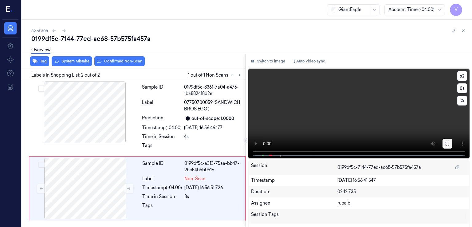
click at [447, 145] on icon at bounding box center [447, 144] width 4 height 4
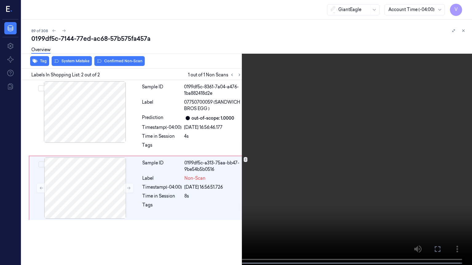
click at [0, 0] on button at bounding box center [0, 0] width 0 height 0
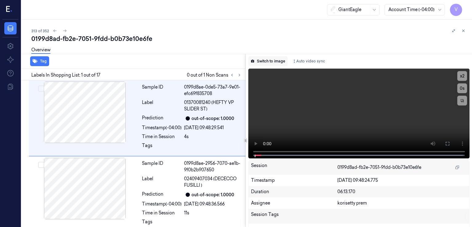
click at [267, 64] on button "Switch to image" at bounding box center [267, 61] width 39 height 10
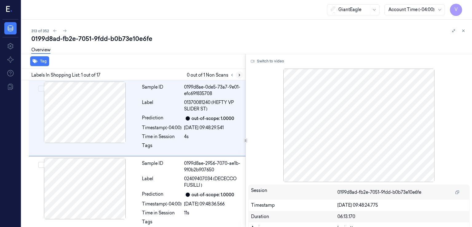
click at [240, 76] on icon at bounding box center [239, 75] width 4 height 4
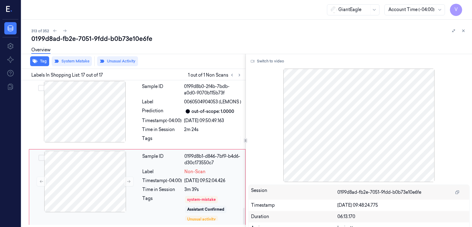
scroll to position [1141, 0]
click at [131, 181] on button at bounding box center [129, 181] width 10 height 10
click at [171, 130] on div "Time in Session" at bounding box center [162, 129] width 40 height 6
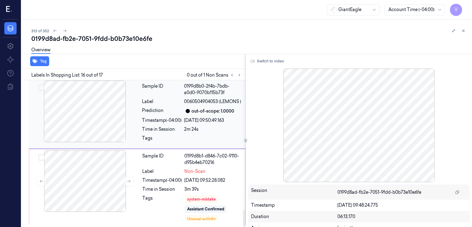
scroll to position [1099, 0]
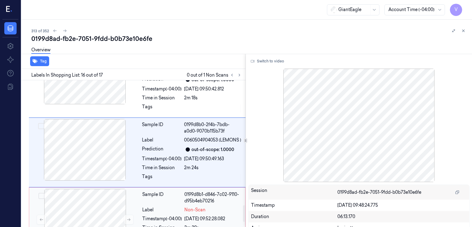
click at [169, 204] on div "Sample ID" at bounding box center [162, 197] width 40 height 13
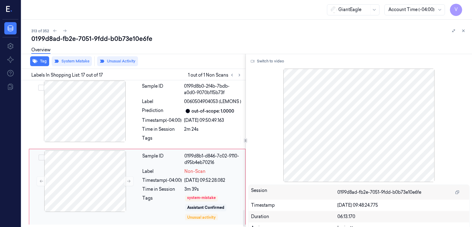
scroll to position [2, 0]
click at [209, 127] on div "2m 24s" at bounding box center [213, 129] width 58 height 6
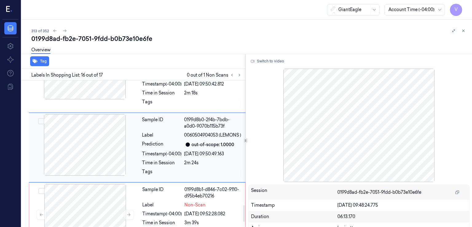
scroll to position [1099, 0]
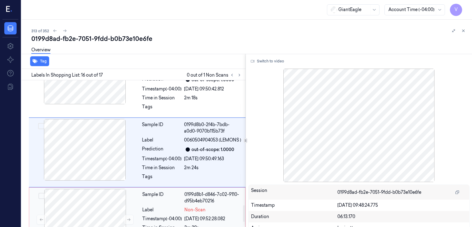
click at [206, 202] on div "0199d8b1-d846-7c02-9110-d95b4eb70216" at bounding box center [212, 197] width 57 height 13
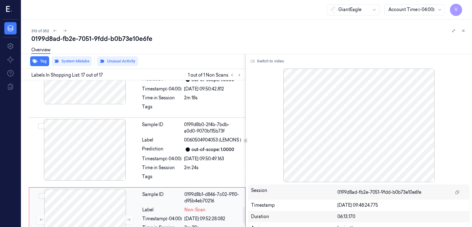
scroll to position [1141, 0]
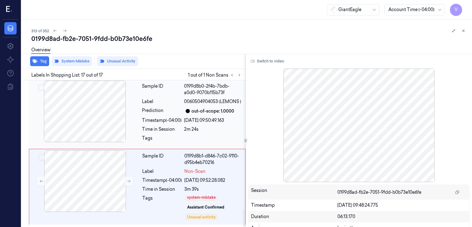
click at [206, 130] on div "2m 24s" at bounding box center [213, 129] width 58 height 6
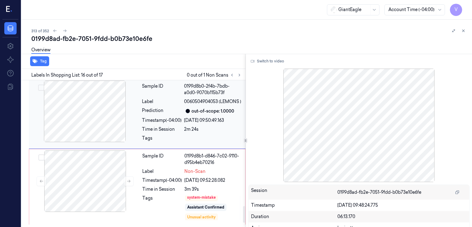
scroll to position [1099, 0]
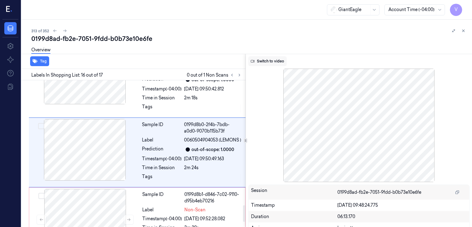
click at [268, 61] on button "Switch to video" at bounding box center [267, 61] width 38 height 10
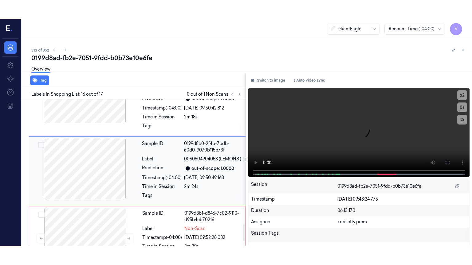
scroll to position [1141, 0]
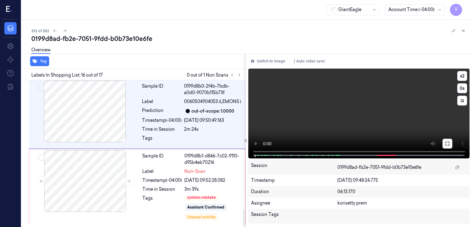
click at [445, 141] on icon at bounding box center [447, 143] width 5 height 5
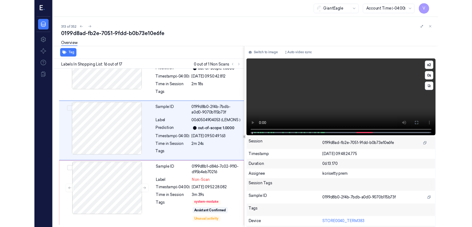
scroll to position [1102, 0]
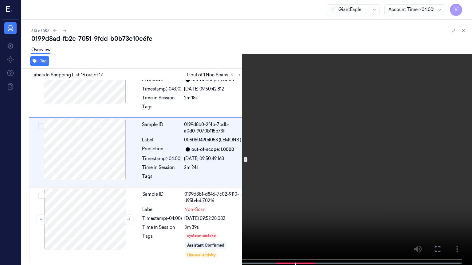
click at [0, 0] on icon at bounding box center [0, 0] width 0 height 0
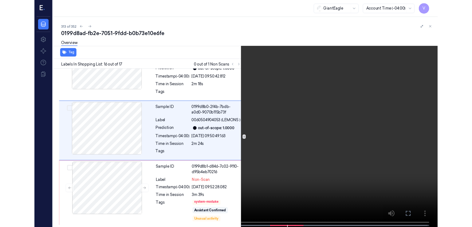
scroll to position [1141, 0]
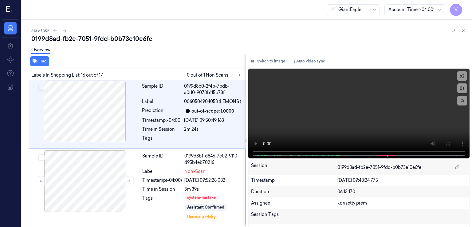
click at [264, 56] on div "Switch to image Auto video sync x 2 0 s Session 0199d8ad-fb2e-7051-9fdd-b0b73e1…" at bounding box center [359, 140] width 226 height 173
click at [262, 59] on button "Switch to image" at bounding box center [267, 61] width 39 height 10
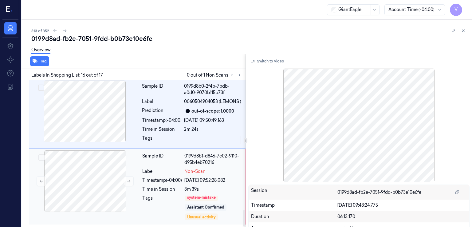
click at [190, 182] on div "12/10/2025 09:52:28.082" at bounding box center [212, 180] width 57 height 6
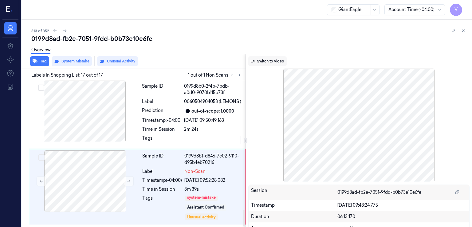
click at [263, 62] on button "Switch to video" at bounding box center [267, 61] width 38 height 10
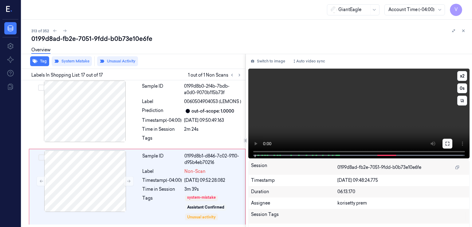
click at [445, 142] on icon at bounding box center [447, 143] width 5 height 5
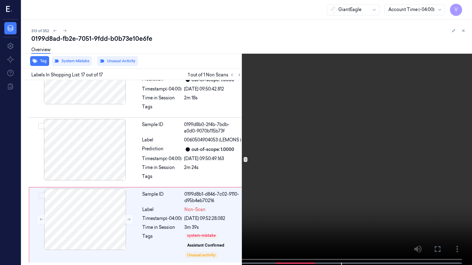
click at [0, 0] on icon at bounding box center [0, 0] width 0 height 0
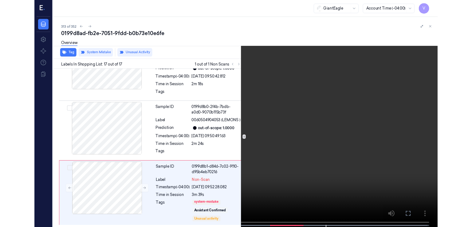
scroll to position [1141, 0]
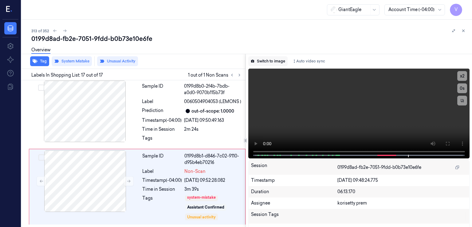
click at [263, 57] on button "Switch to image" at bounding box center [267, 61] width 39 height 10
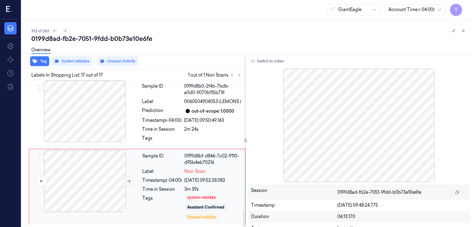
click at [124, 181] on button at bounding box center [129, 181] width 10 height 10
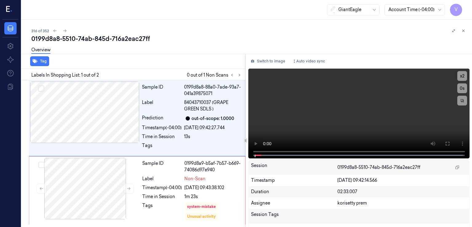
click at [102, 40] on div "0199d8a8-5510-74ab-845d-716a2eac27ff" at bounding box center [248, 38] width 435 height 9
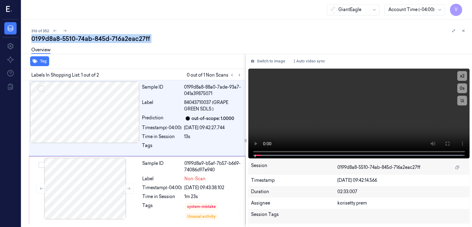
click at [102, 40] on div "0199d8a8-5510-74ab-845d-716a2eac27ff" at bounding box center [248, 38] width 435 height 9
copy div "845d"
click at [236, 76] on button at bounding box center [239, 74] width 7 height 7
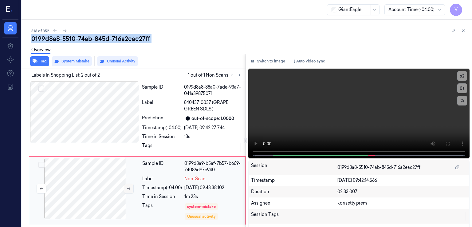
click at [132, 186] on button at bounding box center [129, 188] width 10 height 10
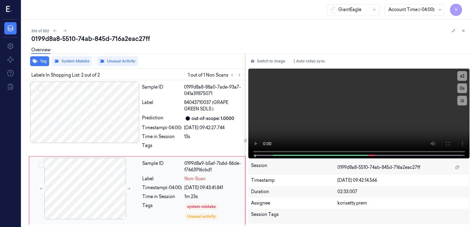
click at [168, 183] on div "Sample ID 0199d8a9-b5af-7b6d-86de-f7663916cbd1 Label Non-Scan Timestamp (-04:00…" at bounding box center [192, 190] width 104 height 65
click at [446, 140] on button at bounding box center [447, 144] width 10 height 10
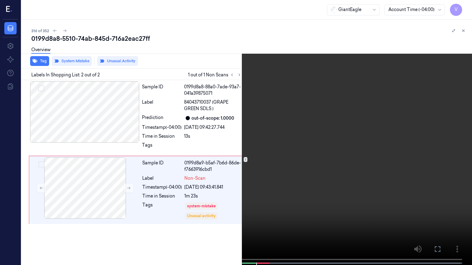
click at [125, 159] on video at bounding box center [236, 133] width 472 height 267
click at [229, 226] on video at bounding box center [236, 133] width 472 height 267
click at [0, 0] on button at bounding box center [0, 0] width 0 height 0
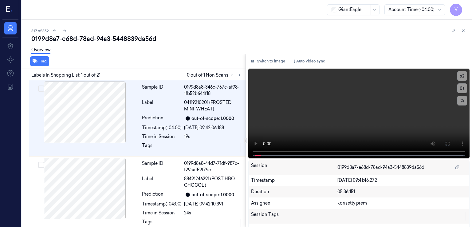
click at [85, 35] on div "0199d8a7-e68d-78ad-94a3-5448839da56d" at bounding box center [248, 38] width 435 height 9
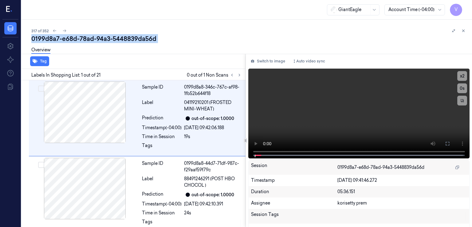
click at [85, 35] on div "0199d8a7-e68d-78ad-94a3-5448839da56d" at bounding box center [248, 38] width 435 height 9
copy div "78ad"
click at [240, 75] on icon at bounding box center [239, 75] width 4 height 4
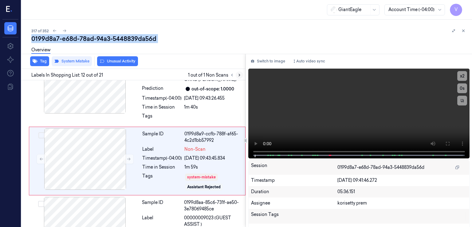
scroll to position [797, 0]
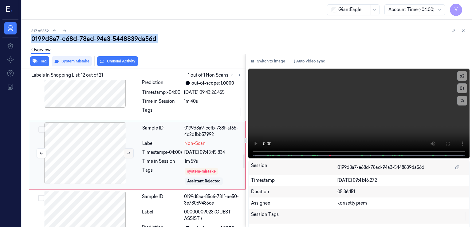
click at [129, 151] on icon at bounding box center [129, 153] width 4 height 4
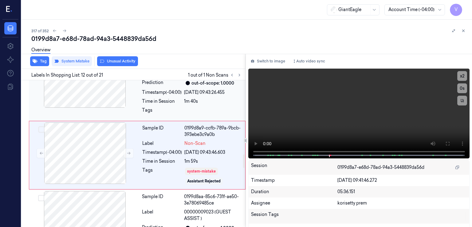
click at [159, 94] on div "Timestamp (-04:00)" at bounding box center [162, 92] width 40 height 6
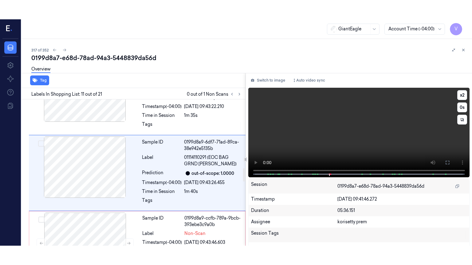
scroll to position [725, 0]
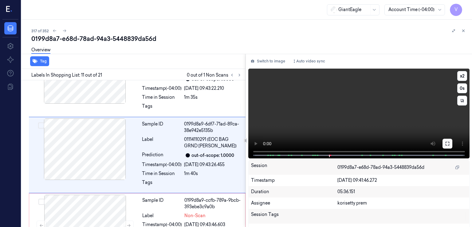
click at [446, 142] on icon at bounding box center [447, 143] width 5 height 5
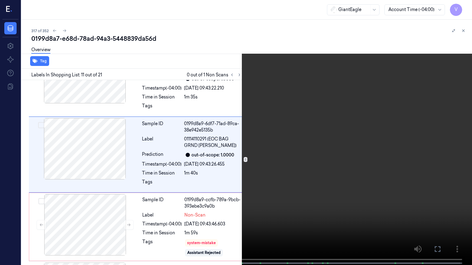
click at [349, 156] on video at bounding box center [236, 133] width 472 height 267
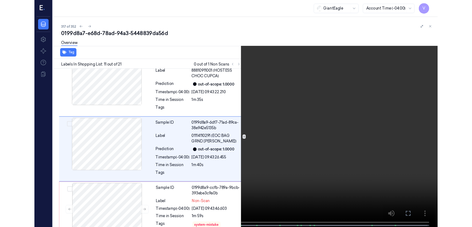
scroll to position [705, 0]
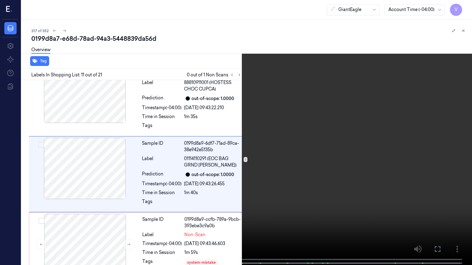
click at [0, 0] on button at bounding box center [0, 0] width 0 height 0
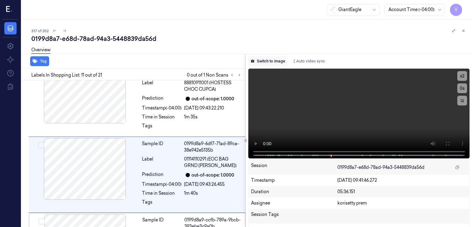
click at [267, 59] on button "Switch to image" at bounding box center [267, 61] width 39 height 10
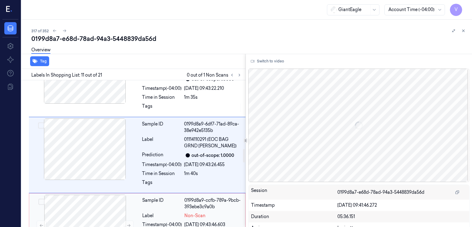
scroll to position [848, 0]
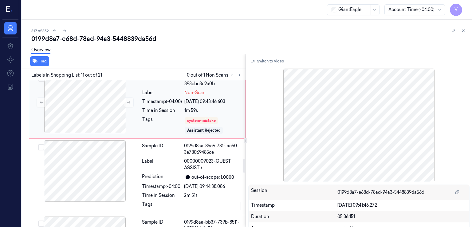
click at [171, 131] on div "Tags" at bounding box center [162, 125] width 40 height 18
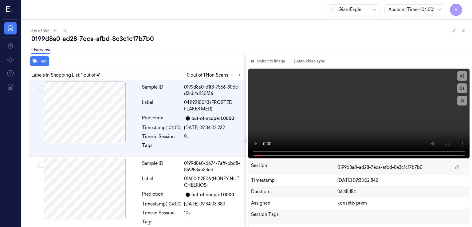
click at [82, 42] on div "0199d8a0-ad28-7eca-afbd-8e3c1c17b7b0" at bounding box center [248, 38] width 435 height 9
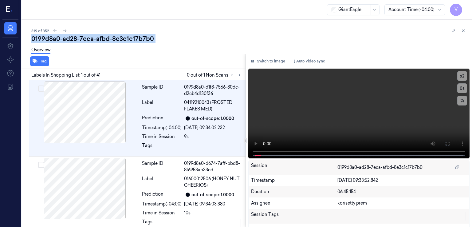
click at [82, 42] on div "0199d8a0-ad28-7eca-afbd-8e3c1c17b7b0" at bounding box center [248, 38] width 435 height 9
copy div "7eca"
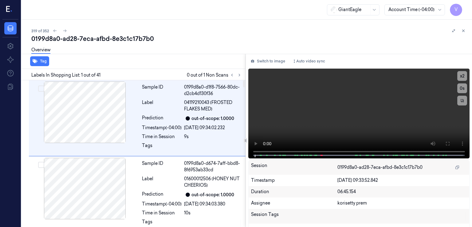
click at [238, 78] on div "Labels In Shopping List: 1 out of 41 0 out of 1 Non Scans" at bounding box center [132, 74] width 226 height 11
click at [237, 73] on icon at bounding box center [239, 75] width 4 height 4
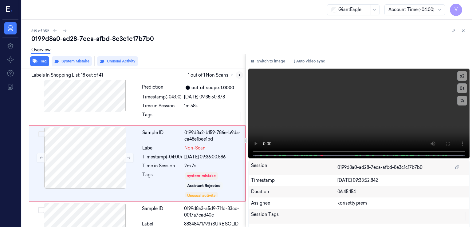
scroll to position [1257, 0]
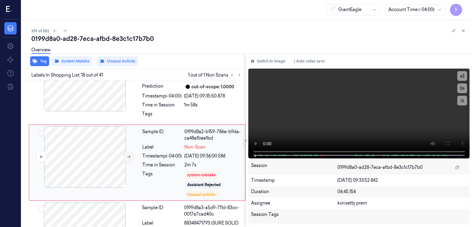
click at [128, 154] on icon at bounding box center [129, 156] width 4 height 4
click at [163, 102] on div "Time in Session" at bounding box center [162, 105] width 40 height 6
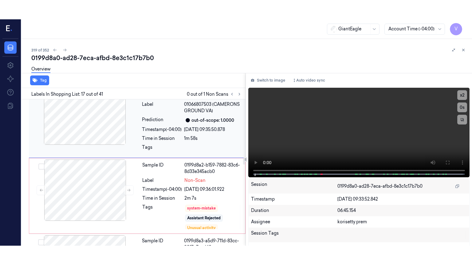
scroll to position [1181, 0]
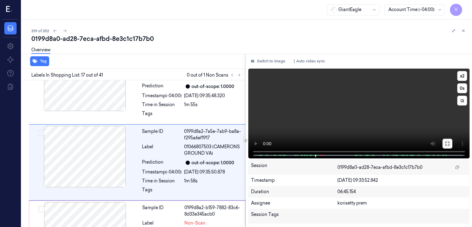
click at [448, 144] on button at bounding box center [447, 144] width 10 height 10
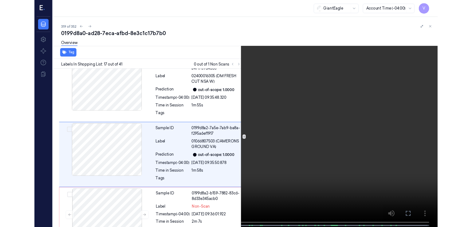
scroll to position [1162, 0]
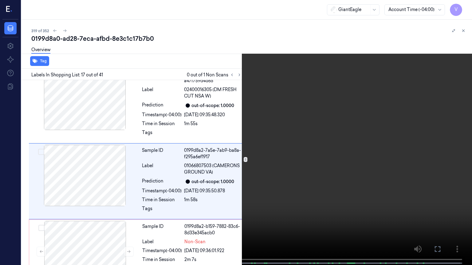
click at [0, 0] on icon at bounding box center [0, 0] width 0 height 0
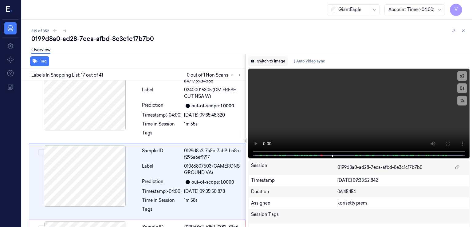
click at [267, 63] on button "Switch to image" at bounding box center [267, 61] width 39 height 10
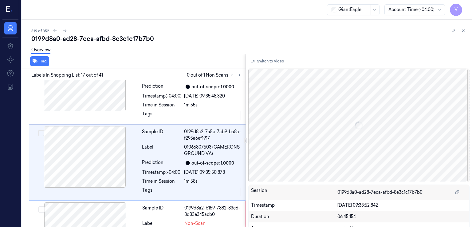
scroll to position [1181, 0]
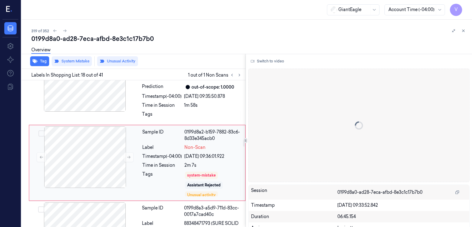
scroll to position [1257, 0]
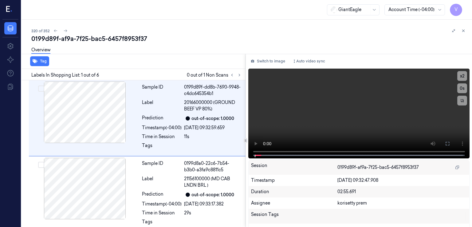
click at [111, 39] on div "0199d89f-af9a-7f25-bac5-6457f8953f37" at bounding box center [248, 38] width 435 height 9
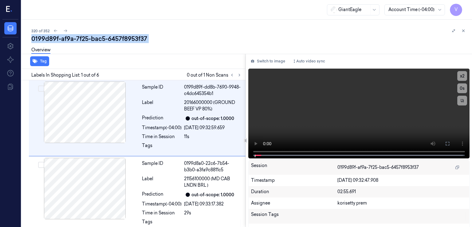
click at [111, 39] on div "0199d89f-af9a-7f25-bac5-6457f8953f37" at bounding box center [248, 38] width 435 height 9
copy div "6457f8953f37"
click at [240, 76] on icon at bounding box center [239, 75] width 4 height 4
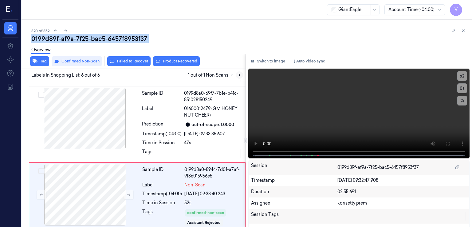
scroll to position [303, 0]
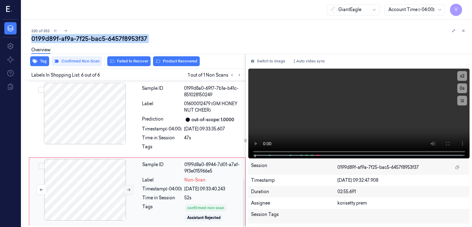
click at [132, 188] on button at bounding box center [129, 190] width 10 height 10
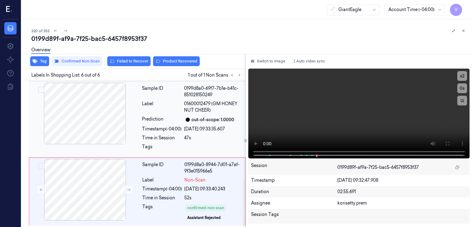
click at [139, 115] on div "Sample ID 0199d8a0-69f7-7b1e-b41c-851028150249 Label 01600012479 (GM HONEY NUT …" at bounding box center [191, 119] width 105 height 73
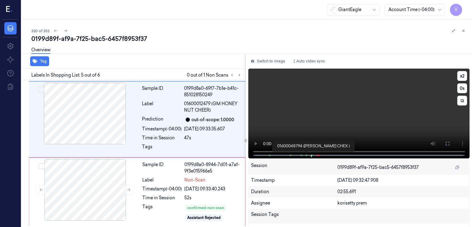
click at [306, 154] on span at bounding box center [306, 155] width 1 height 3
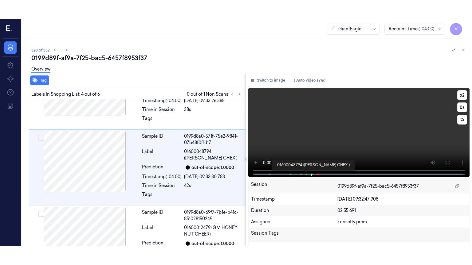
scroll to position [193, 0]
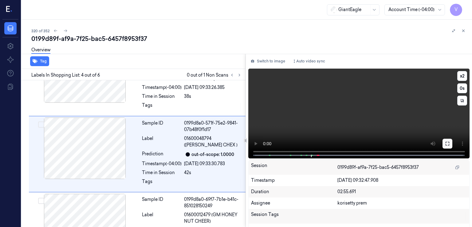
click at [445, 146] on button at bounding box center [447, 144] width 10 height 10
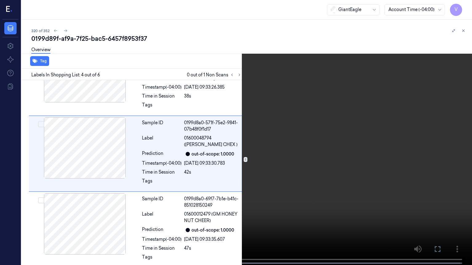
click at [176, 163] on video at bounding box center [236, 133] width 472 height 267
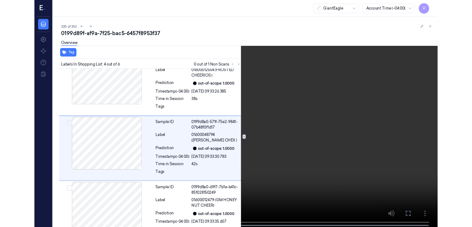
scroll to position [173, 0]
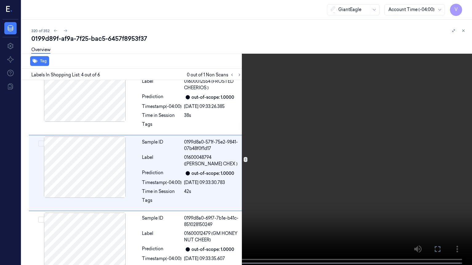
click at [72, 210] on video at bounding box center [236, 133] width 472 height 267
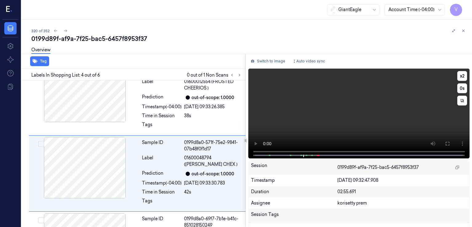
click at [397, 132] on video at bounding box center [358, 113] width 221 height 90
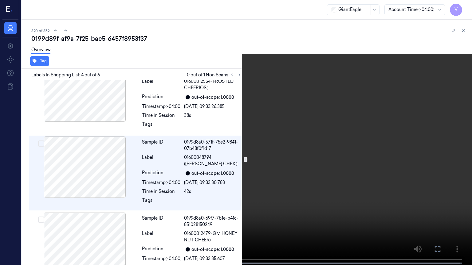
click at [201, 219] on video at bounding box center [236, 133] width 472 height 267
click at [214, 226] on video at bounding box center [236, 133] width 472 height 267
click at [201, 220] on video at bounding box center [236, 133] width 472 height 267
click at [466, 4] on button "x 2" at bounding box center [464, 7] width 10 height 10
click at [201, 180] on video at bounding box center [236, 133] width 472 height 267
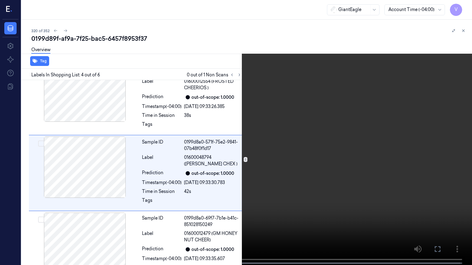
click at [0, 0] on icon at bounding box center [0, 0] width 0 height 0
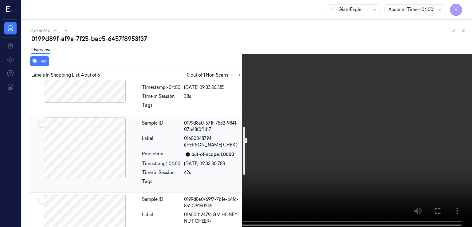
scroll to position [0, 0]
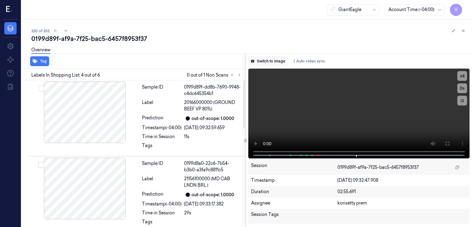
click at [279, 60] on button "Switch to image" at bounding box center [267, 61] width 39 height 10
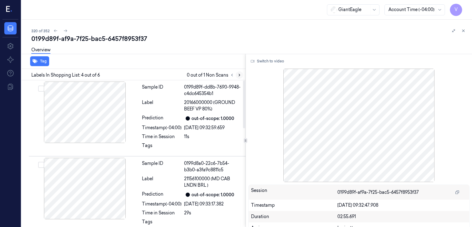
click at [237, 74] on icon at bounding box center [239, 75] width 4 height 4
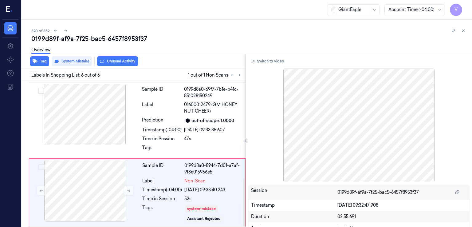
scroll to position [303, 0]
click at [463, 33] on icon at bounding box center [463, 31] width 4 height 4
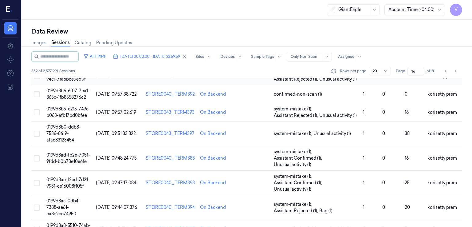
scroll to position [307, 0]
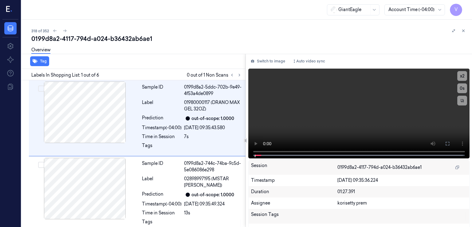
click at [75, 41] on div "0199d8a2-4117-794d-a024-b36432ab6ae1" at bounding box center [248, 38] width 435 height 9
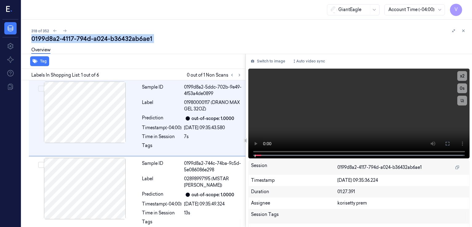
click at [75, 41] on div "0199d8a2-4117-794d-a024-b36432ab6ae1" at bounding box center [248, 38] width 435 height 9
copy div "794d"
click at [240, 76] on icon at bounding box center [239, 75] width 4 height 4
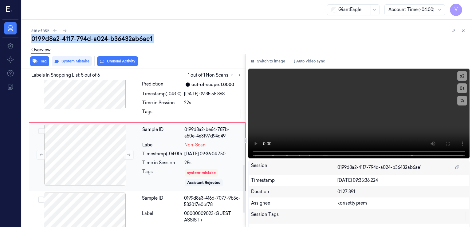
scroll to position [264, 0]
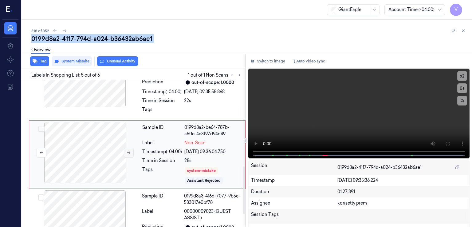
click at [126, 153] on button at bounding box center [129, 152] width 10 height 10
click at [131, 153] on button at bounding box center [129, 152] width 10 height 10
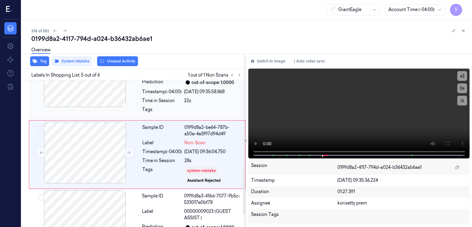
click at [165, 98] on div "Time in Session" at bounding box center [162, 100] width 40 height 6
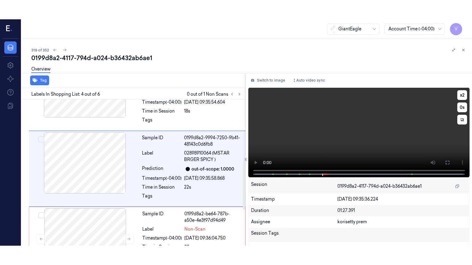
scroll to position [193, 0]
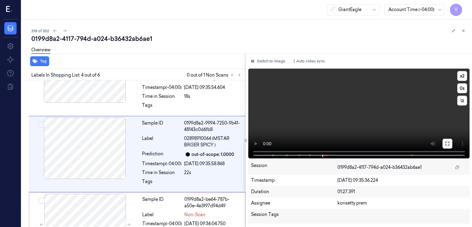
click at [445, 145] on icon at bounding box center [447, 143] width 5 height 5
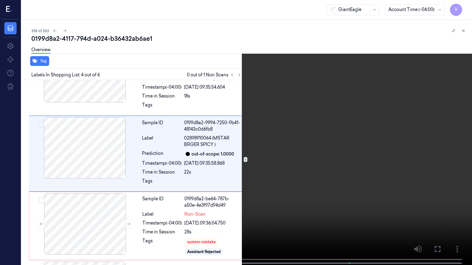
click at [150, 203] on video at bounding box center [236, 133] width 472 height 267
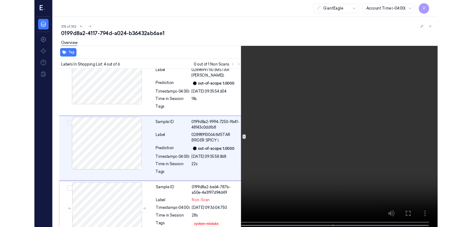
scroll to position [173, 0]
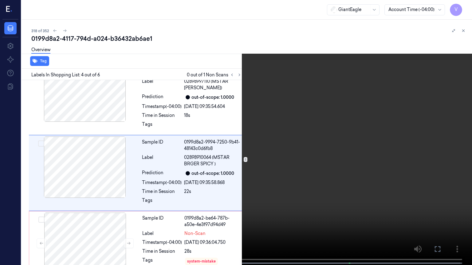
click at [0, 0] on button at bounding box center [0, 0] width 0 height 0
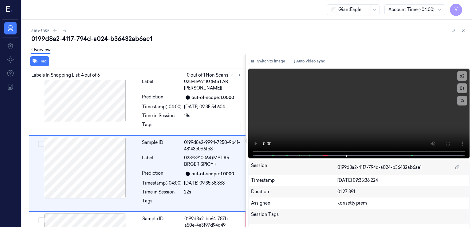
click at [271, 56] on div "Switch to image Auto video sync x 2 0 s Session 0199d8a2-4117-794d-a024-b36432a…" at bounding box center [359, 140] width 226 height 173
click at [271, 59] on button "Switch to image" at bounding box center [267, 61] width 39 height 10
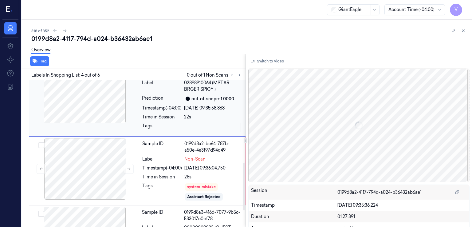
scroll to position [254, 0]
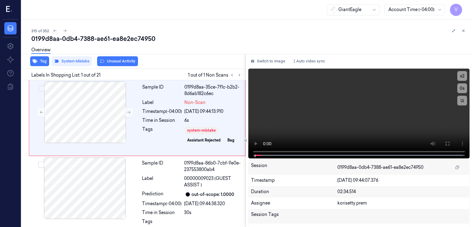
click at [101, 39] on div "0199d8aa-0db4-7388-ae61-ea8e2ec74950" at bounding box center [248, 38] width 435 height 9
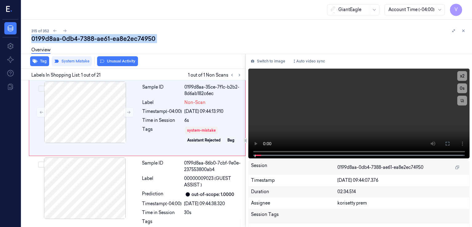
click at [101, 39] on div "0199d8aa-0db4-7388-ae61-ea8e2ec74950" at bounding box center [248, 38] width 435 height 9
copy div "ae61"
click at [254, 59] on button "Switch to image" at bounding box center [267, 61] width 39 height 10
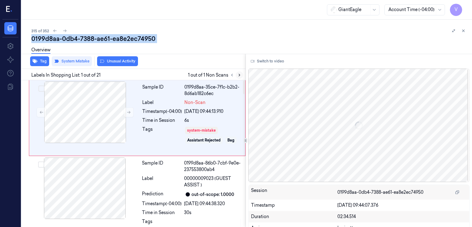
click at [236, 74] on button at bounding box center [239, 74] width 7 height 7
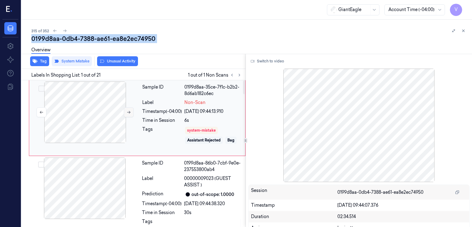
click at [127, 114] on button at bounding box center [129, 112] width 10 height 10
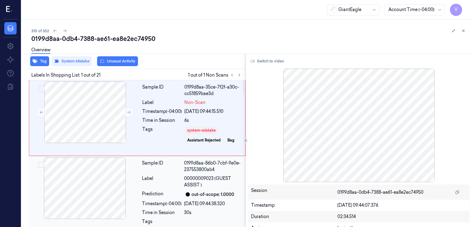
click at [176, 178] on div "Label" at bounding box center [162, 181] width 40 height 13
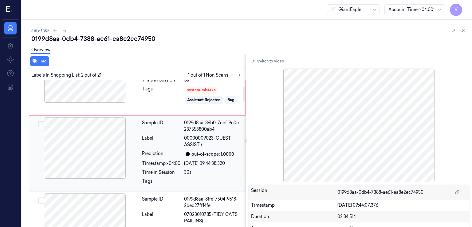
scroll to position [102, 0]
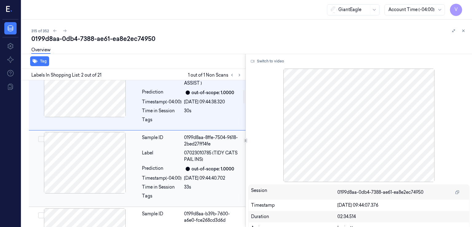
click at [178, 174] on div "Sample ID 0199d8aa-8ffe-7504-9618-2bed27ff14fe Label 07023010785 (TIDY CATS PAI…" at bounding box center [191, 168] width 105 height 73
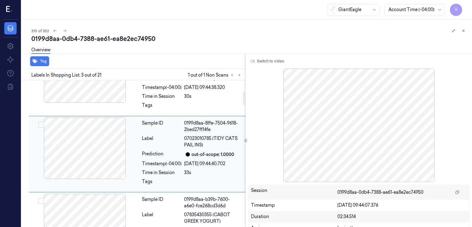
scroll to position [0, 0]
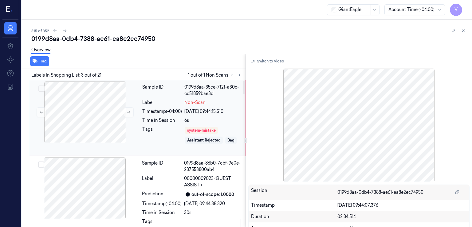
click at [186, 98] on div "Sample ID 0199d8aa-35ce-7f2f-a30c-cc51859bae3d Label Non-Scan Timestamp (-04:00…" at bounding box center [192, 117] width 104 height 73
drag, startPoint x: 289, startPoint y: 57, endPoint x: 276, endPoint y: 58, distance: 12.9
click at [289, 57] on div "Switch to video" at bounding box center [358, 61] width 221 height 10
click at [276, 58] on button "Switch to video" at bounding box center [267, 61] width 38 height 10
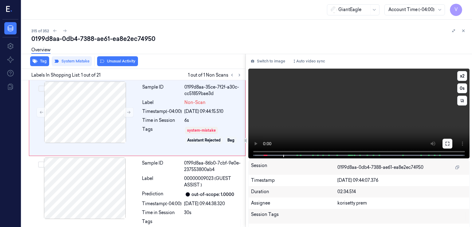
click at [448, 140] on button at bounding box center [447, 144] width 10 height 10
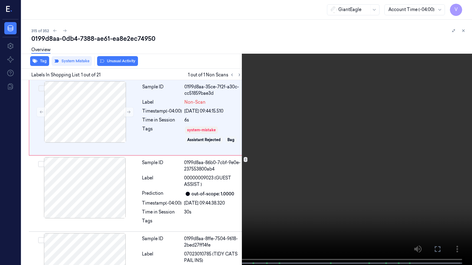
click at [0, 0] on button at bounding box center [0, 0] width 0 height 0
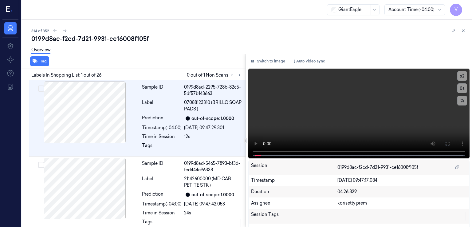
click at [70, 35] on div "0199d8ac-f2cd-7d21-9931-ce16008f105f" at bounding box center [248, 38] width 435 height 9
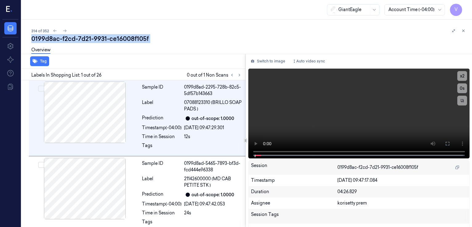
click at [70, 35] on div "0199d8ac-f2cd-7d21-9931-ce16008f105f" at bounding box center [248, 38] width 435 height 9
copy div "f2cd"
click at [236, 72] on button at bounding box center [239, 74] width 7 height 7
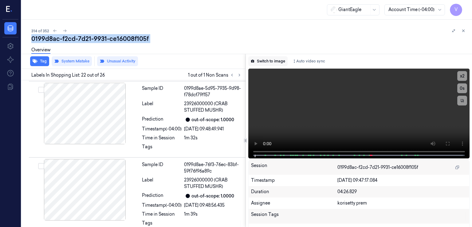
click at [266, 61] on button "Switch to image" at bounding box center [267, 61] width 39 height 10
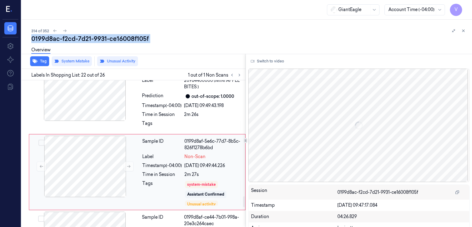
scroll to position [1561, 0]
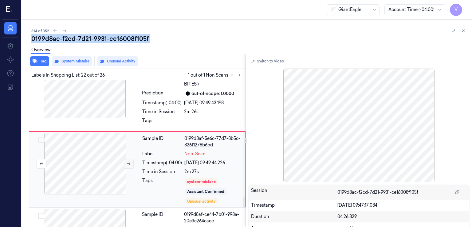
click at [128, 158] on button at bounding box center [129, 163] width 10 height 10
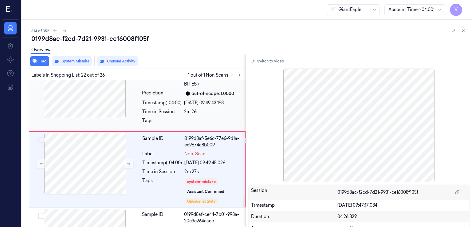
click at [155, 117] on div "Tags" at bounding box center [162, 122] width 40 height 10
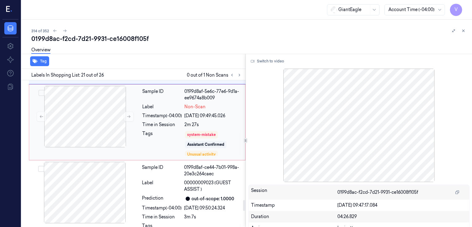
click at [155, 164] on div "Sample ID" at bounding box center [162, 170] width 40 height 13
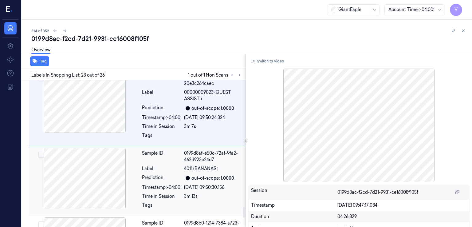
click at [151, 165] on div "Label" at bounding box center [162, 168] width 40 height 6
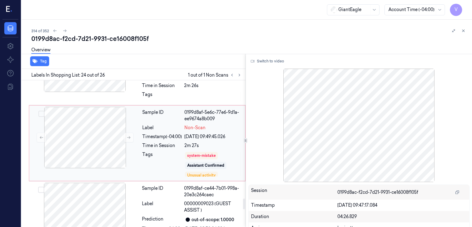
click at [154, 142] on div "Time in Session" at bounding box center [162, 145] width 40 height 6
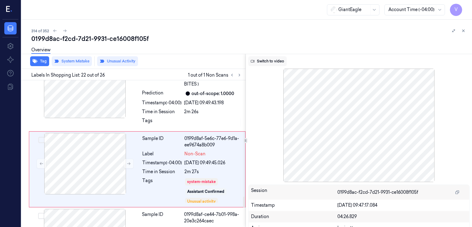
click at [274, 61] on button "Switch to video" at bounding box center [267, 61] width 38 height 10
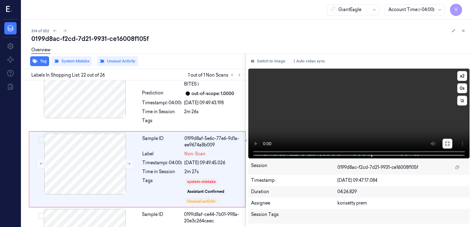
click at [446, 142] on icon at bounding box center [447, 144] width 4 height 4
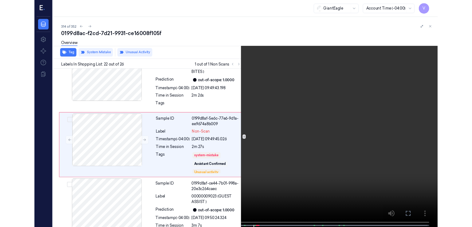
scroll to position [1542, 0]
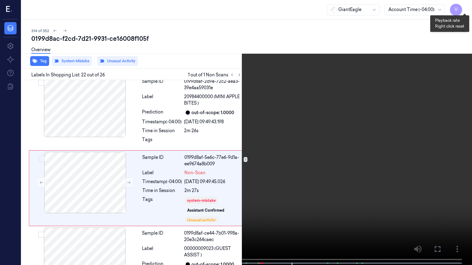
click at [466, 6] on button "x 2" at bounding box center [464, 7] width 10 height 10
click at [466, 6] on button "x 4" at bounding box center [464, 7] width 10 height 10
click at [466, 6] on button "x 1" at bounding box center [464, 7] width 10 height 10
click at [0, 0] on icon at bounding box center [0, 0] width 0 height 0
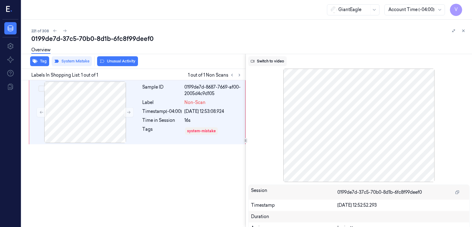
click at [254, 63] on button "Switch to video" at bounding box center [267, 61] width 38 height 10
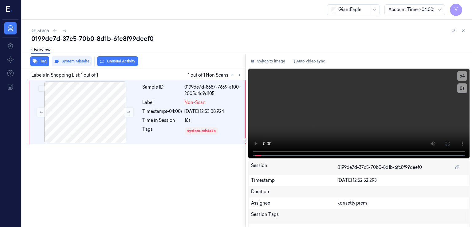
click at [85, 37] on div "0199de7d-37c5-70b0-8d1b-6fc8f99deef0" at bounding box center [248, 38] width 435 height 9
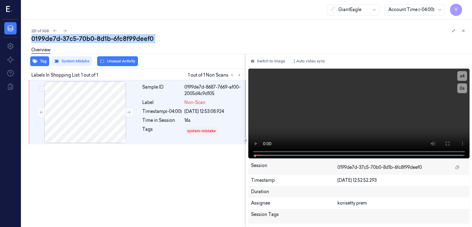
click at [85, 37] on div "0199de7d-37c5-70b0-8d1b-6fc8f99deef0" at bounding box center [248, 38] width 435 height 9
copy div "70b0"
click at [276, 64] on button "Switch to image" at bounding box center [267, 61] width 39 height 10
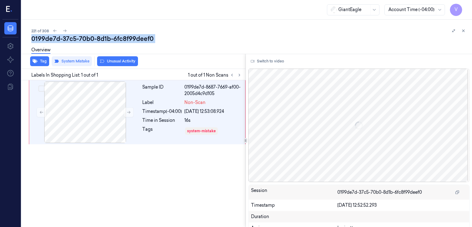
click at [276, 64] on button "Switch to video" at bounding box center [267, 61] width 38 height 10
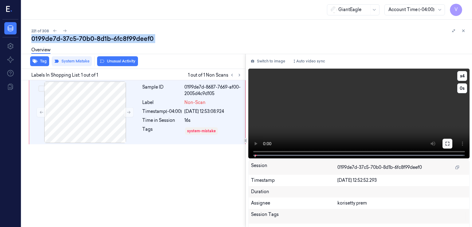
click at [444, 146] on button at bounding box center [447, 144] width 10 height 10
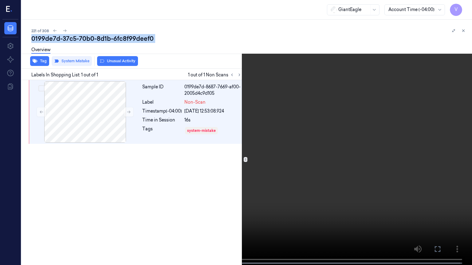
click at [0, 0] on button at bounding box center [0, 0] width 0 height 0
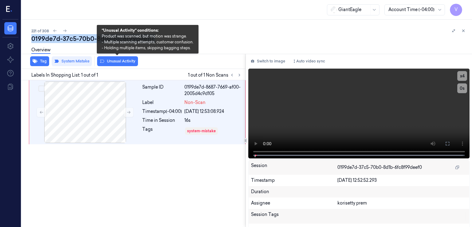
click at [117, 63] on button "Unusual Activity" at bounding box center [117, 61] width 41 height 10
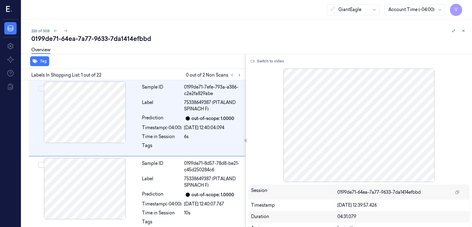
click at [76, 41] on div "0199de71-64ea-7a77-9633-7da1414efbbd" at bounding box center [248, 38] width 435 height 9
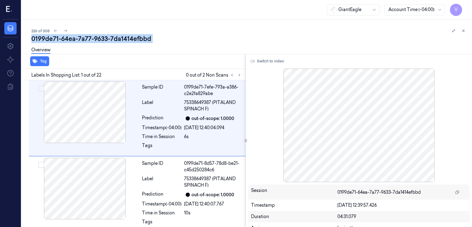
click at [76, 41] on div "0199de71-64ea-7a77-9633-7da1414efbbd" at bounding box center [248, 38] width 435 height 9
copy div "7a77"
click at [237, 73] on icon at bounding box center [239, 75] width 4 height 4
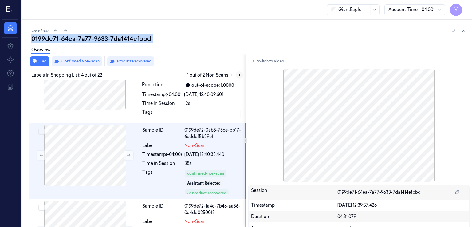
scroll to position [192, 0]
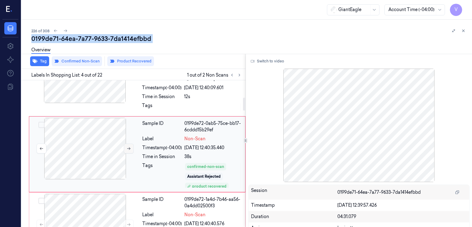
click at [131, 148] on icon at bounding box center [129, 148] width 4 height 4
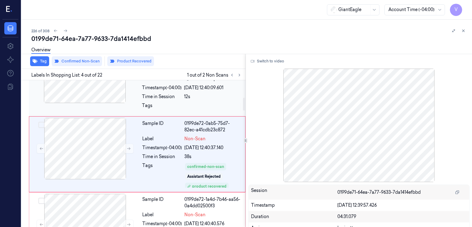
click at [148, 113] on div "Sample ID 0199de71-9481-7dce-835e-2018217b6804 Label 75338649387 (PITALAND SPIN…" at bounding box center [191, 77] width 105 height 73
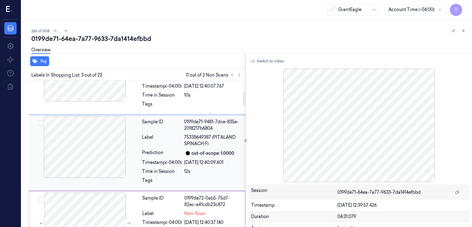
scroll to position [116, 0]
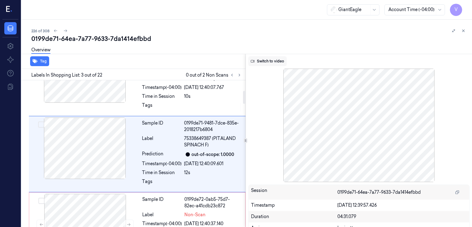
click at [259, 62] on button "Switch to video" at bounding box center [267, 61] width 38 height 10
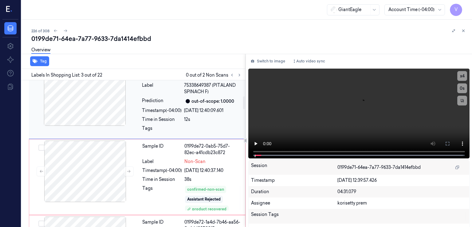
scroll to position [178, 0]
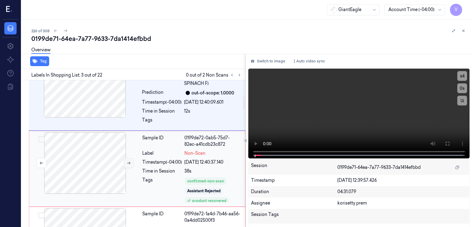
click at [129, 162] on icon at bounding box center [128, 163] width 3 height 3
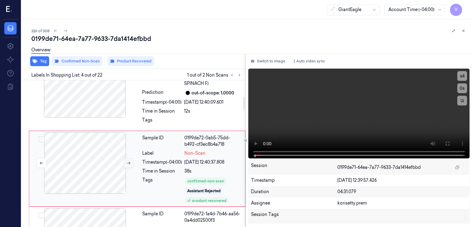
scroll to position [192, 0]
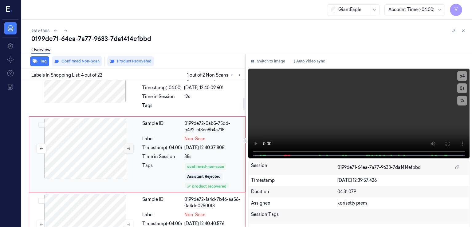
click at [125, 146] on button at bounding box center [129, 148] width 10 height 10
click at [118, 94] on div at bounding box center [84, 71] width 109 height 61
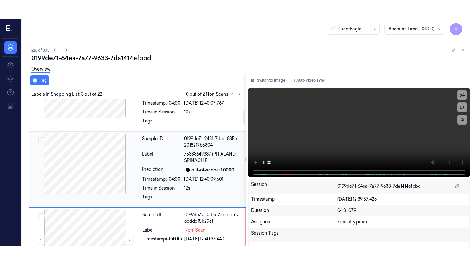
scroll to position [116, 0]
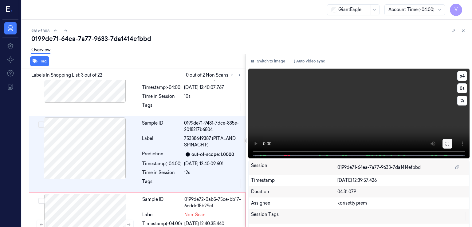
click at [446, 140] on button at bounding box center [447, 144] width 10 height 10
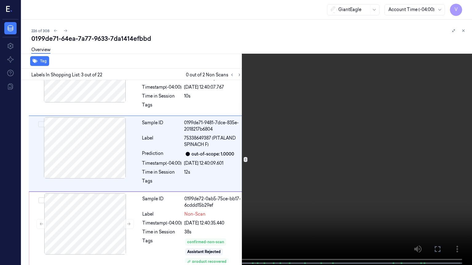
click at [459, 7] on video at bounding box center [236, 133] width 472 height 267
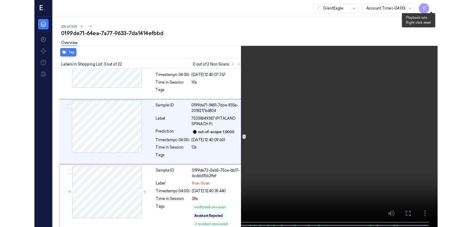
scroll to position [97, 0]
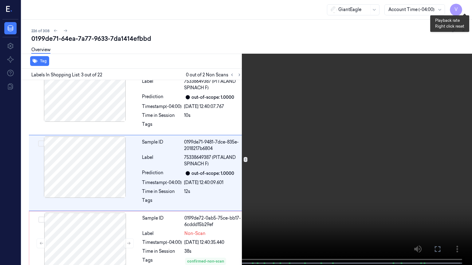
click at [463, 6] on button "x 4" at bounding box center [464, 7] width 10 height 10
click at [437, 26] on video at bounding box center [236, 133] width 472 height 267
click at [468, 6] on button "x 1" at bounding box center [464, 7] width 10 height 10
click at [462, 8] on button "x 2" at bounding box center [464, 7] width 10 height 10
click at [462, 8] on button "x 4" at bounding box center [464, 7] width 10 height 10
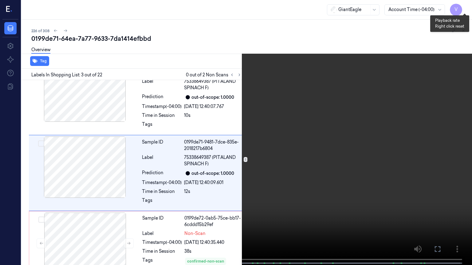
click at [462, 8] on button "x 1" at bounding box center [464, 7] width 10 height 10
click at [0, 0] on icon at bounding box center [0, 0] width 0 height 0
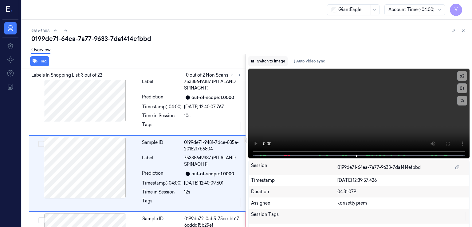
click at [270, 58] on button "Switch to image" at bounding box center [267, 61] width 39 height 10
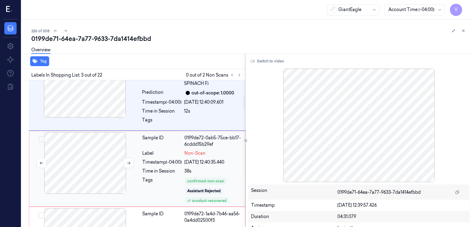
click at [131, 155] on div at bounding box center [84, 162] width 109 height 61
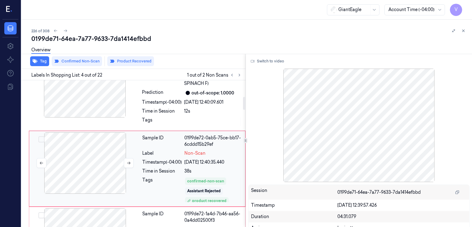
scroll to position [192, 0]
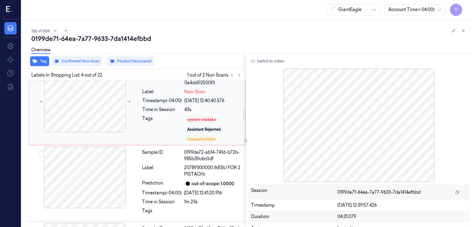
click at [146, 114] on div "Sample ID 0199de72-1a4d-7b46-aa56-0a4dd02500f3 Label Non-Scan Timestamp (-04:00…" at bounding box center [192, 107] width 104 height 73
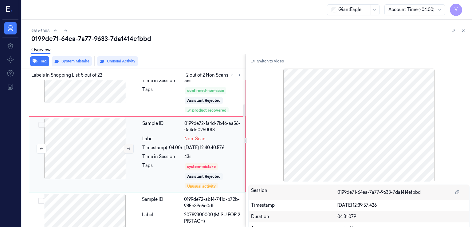
click at [127, 146] on icon at bounding box center [129, 148] width 4 height 4
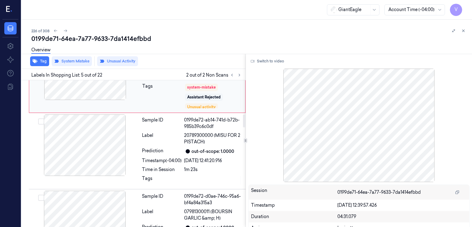
scroll to position [391, 0]
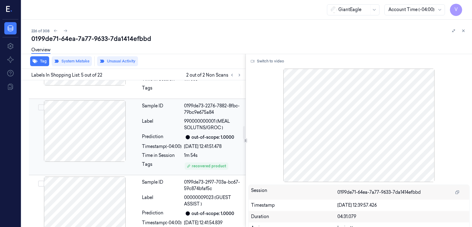
click at [157, 143] on div "Timestamp (-04:00)" at bounding box center [162, 146] width 40 height 6
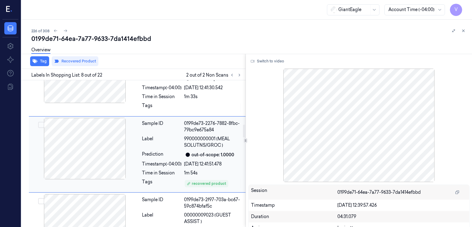
scroll to position [496, 0]
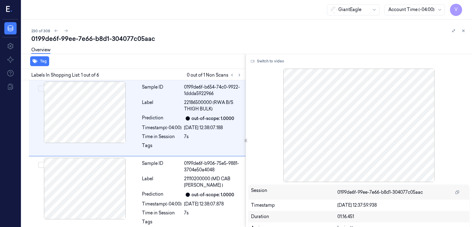
click at [93, 36] on div "0199de6f-99ee-7e66-b8d1-304077c05aac" at bounding box center [248, 38] width 435 height 9
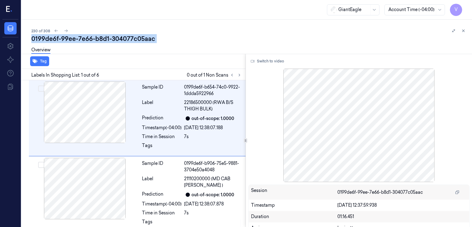
click at [93, 36] on div "0199de6f-99ee-7e66-b8d1-304077c05aac" at bounding box center [248, 38] width 435 height 9
copy div "b8d1"
click at [238, 74] on icon at bounding box center [239, 75] width 4 height 4
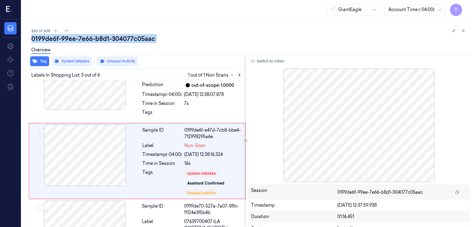
scroll to position [116, 0]
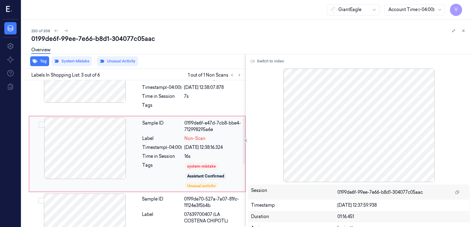
click at [119, 153] on div at bounding box center [84, 147] width 109 height 61
click at [173, 106] on div "Tags" at bounding box center [162, 107] width 40 height 10
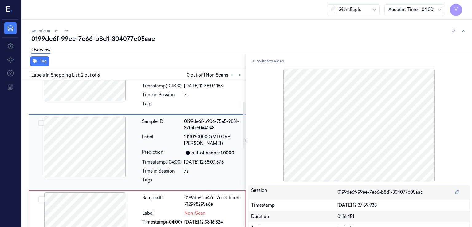
scroll to position [41, 0]
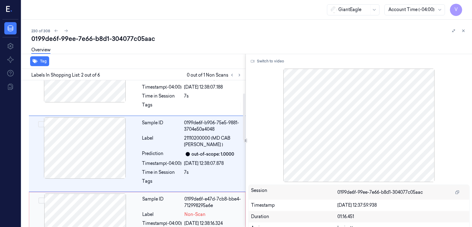
click at [147, 209] on div "Sample ID 0199de6f-e47d-7cb8-bbe4-712998295a6e Label Non-Scan Timestamp (-04:00…" at bounding box center [192, 229] width 104 height 73
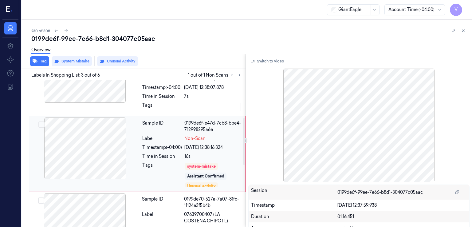
scroll to position [178, 0]
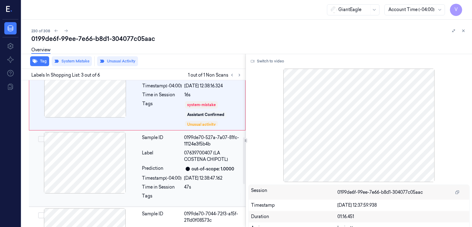
click at [150, 159] on div "Label" at bounding box center [162, 156] width 40 height 13
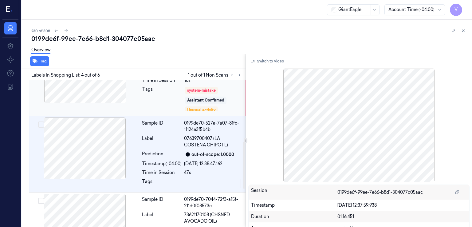
click at [135, 107] on div "Sample ID 0199de6f-e47d-7cb8-bbe4-712998295a6e Label Non-Scan Timestamp (-04:00…" at bounding box center [137, 78] width 217 height 76
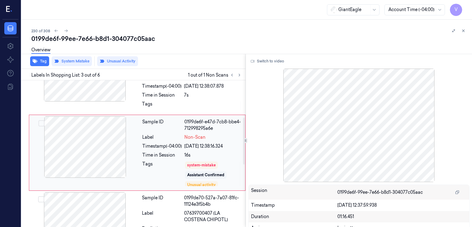
scroll to position [116, 0]
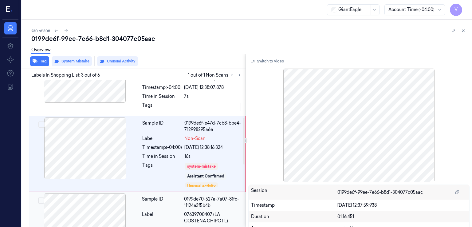
click at [174, 212] on div "Label" at bounding box center [162, 217] width 40 height 13
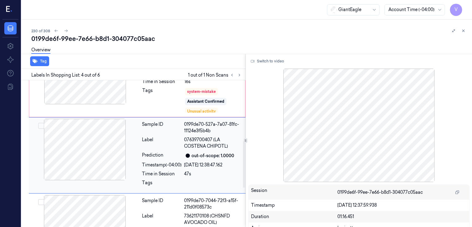
scroll to position [192, 0]
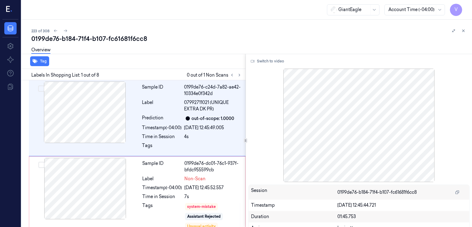
click at [72, 41] on div "0199de76-b184-71f4-b107-fc61681f6cc8" at bounding box center [248, 38] width 435 height 9
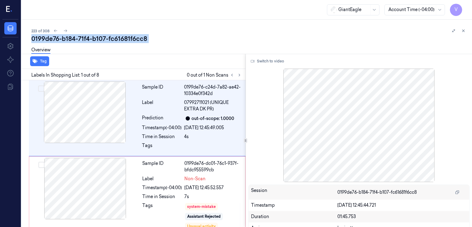
click at [72, 41] on div "0199de76-b184-71f4-b107-fc61681f6cc8" at bounding box center [248, 38] width 435 height 9
copy div "b184"
click at [236, 73] on button at bounding box center [239, 74] width 7 height 7
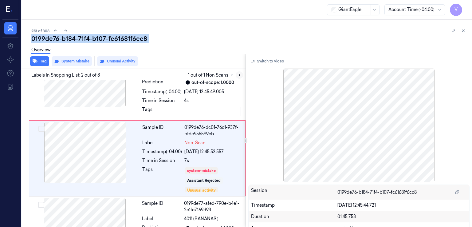
scroll to position [40, 0]
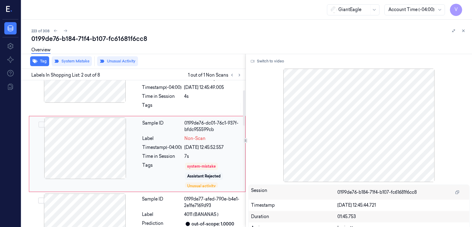
click at [116, 152] on div at bounding box center [84, 147] width 109 height 61
click at [155, 98] on div "Time in Session" at bounding box center [162, 96] width 40 height 6
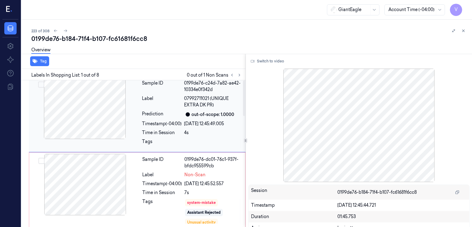
scroll to position [0, 0]
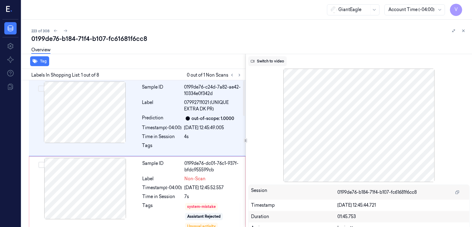
click at [279, 62] on button "Switch to video" at bounding box center [267, 61] width 38 height 10
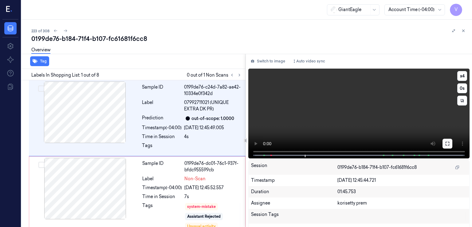
click at [445, 142] on icon at bounding box center [447, 143] width 5 height 5
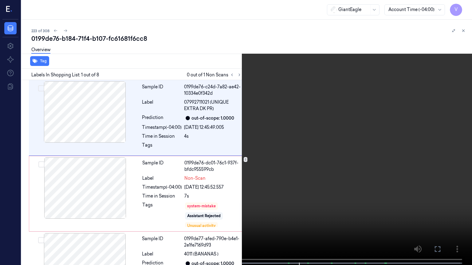
click at [0, 0] on icon at bounding box center [0, 0] width 0 height 0
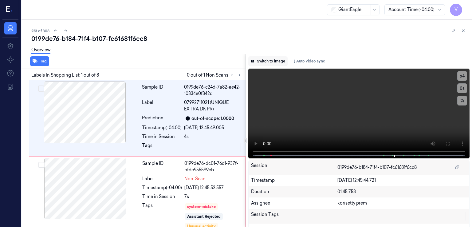
click at [279, 62] on button "Switch to image" at bounding box center [267, 61] width 39 height 10
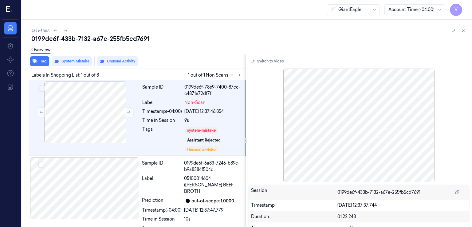
click at [108, 63] on button "Unusual Activity" at bounding box center [117, 61] width 41 height 10
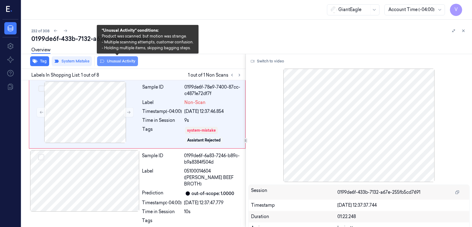
click at [106, 63] on button "Unusual Activity" at bounding box center [117, 61] width 41 height 10
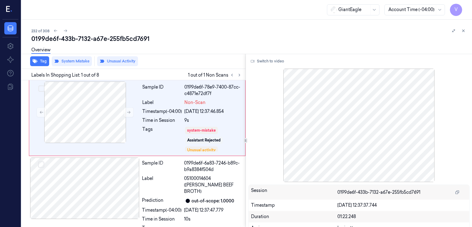
click at [105, 35] on div "0199de6f-433b-7132-a67e-255fb5cd7691" at bounding box center [248, 38] width 435 height 9
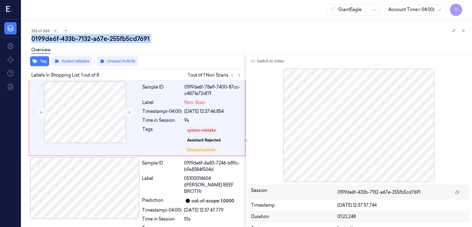
click at [105, 35] on div "0199de6f-433b-7132-a67e-255fb5cd7691" at bounding box center [248, 38] width 435 height 9
copy div "-"
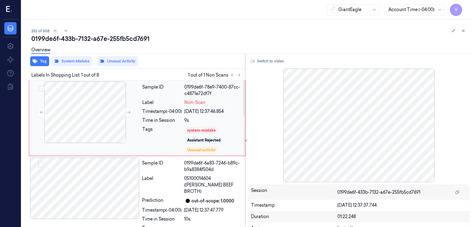
click at [163, 126] on div "Tags" at bounding box center [162, 139] width 40 height 26
click at [129, 111] on icon at bounding box center [129, 112] width 4 height 4
click at [153, 197] on div "Prediction" at bounding box center [162, 200] width 40 height 7
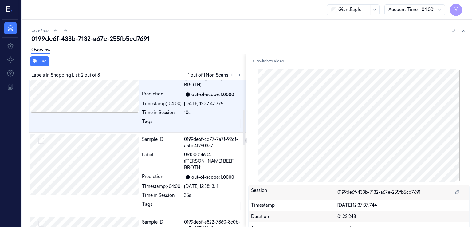
scroll to position [123, 0]
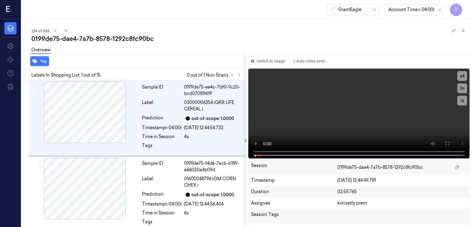
click at [65, 40] on div "0199de75-dae4-7a7b-8578-1292c8fc90bc" at bounding box center [248, 38] width 435 height 9
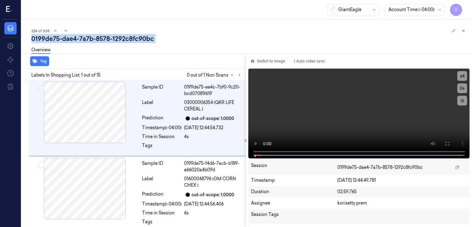
click at [65, 40] on div "0199de75-dae4-7a7b-8578-1292c8fc90bc" at bounding box center [248, 38] width 435 height 9
copy div "dae4"
click at [240, 75] on icon at bounding box center [239, 75] width 4 height 4
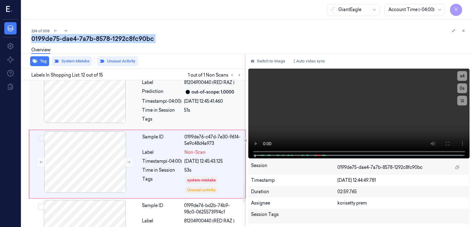
scroll to position [791, 0]
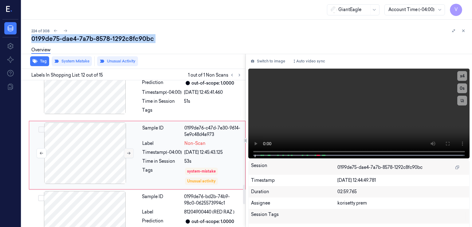
click at [127, 155] on button at bounding box center [129, 153] width 10 height 10
click at [264, 64] on button "Switch to image" at bounding box center [267, 61] width 39 height 10
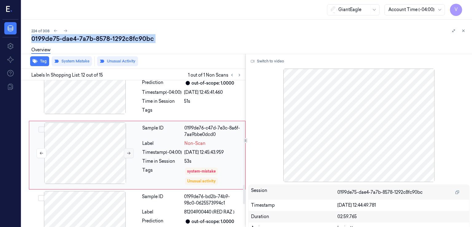
click at [127, 151] on icon at bounding box center [129, 153] width 4 height 4
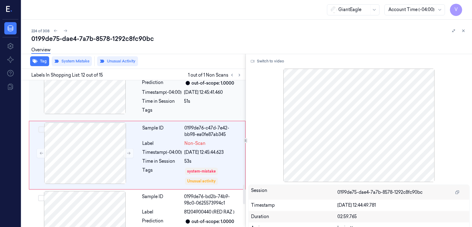
click at [146, 103] on div "Sample ID 0199de76-a4d4-7af3-945d-053bd2bef6d1 Label 81204900440 (RED RAZ ) Pre…" at bounding box center [191, 86] width 105 height 67
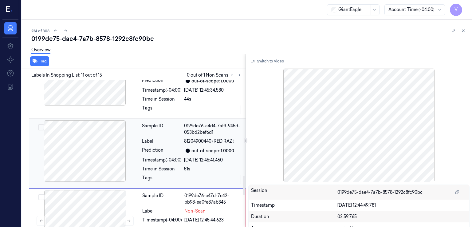
scroll to position [721, 0]
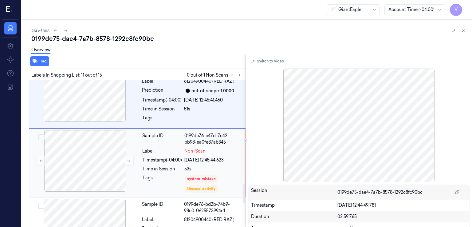
click at [158, 174] on div "Tags" at bounding box center [162, 183] width 40 height 18
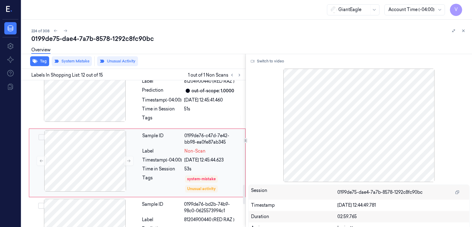
scroll to position [791, 0]
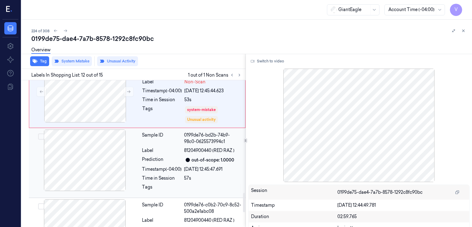
click at [156, 166] on div "Timestamp (-04:00)" at bounding box center [162, 169] width 40 height 6
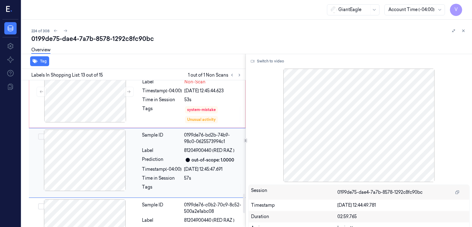
scroll to position [859, 0]
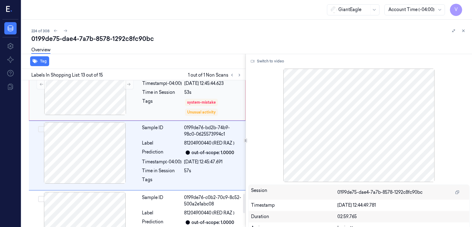
click at [161, 109] on div "Tags" at bounding box center [162, 107] width 40 height 18
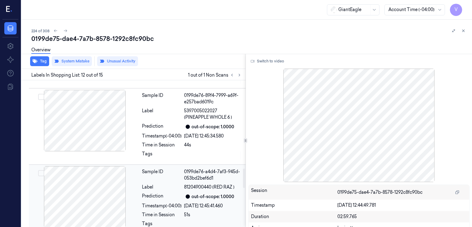
scroll to position [668, 0]
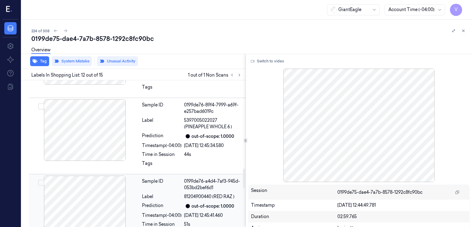
click at [143, 137] on div "Prediction" at bounding box center [162, 135] width 40 height 7
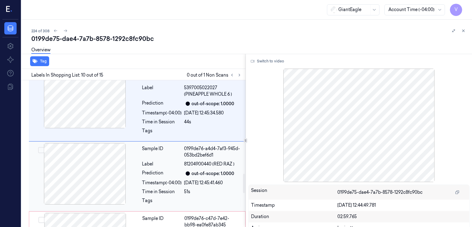
scroll to position [710, 0]
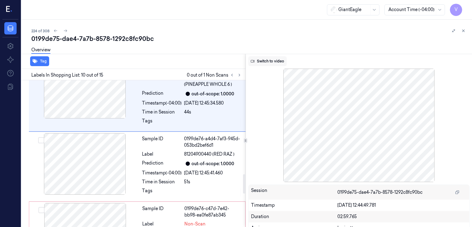
click at [281, 65] on button "Switch to video" at bounding box center [267, 61] width 38 height 10
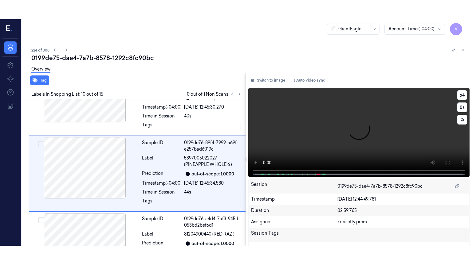
scroll to position [649, 0]
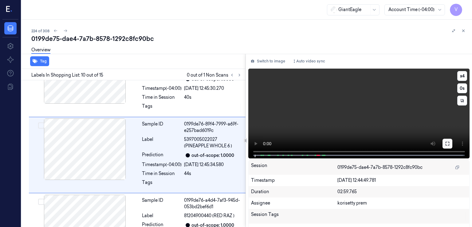
click at [448, 143] on button at bounding box center [447, 144] width 10 height 10
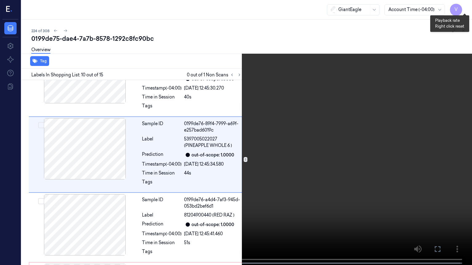
click at [467, 8] on button "x 4" at bounding box center [464, 7] width 10 height 10
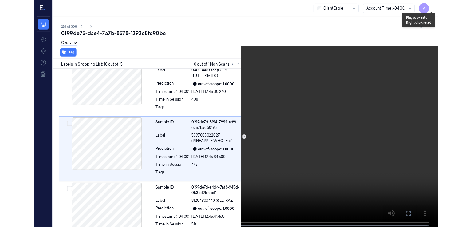
scroll to position [629, 0]
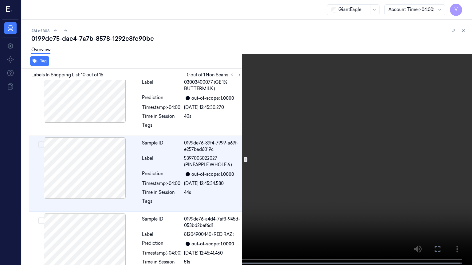
click at [0, 0] on icon at bounding box center [0, 0] width 0 height 0
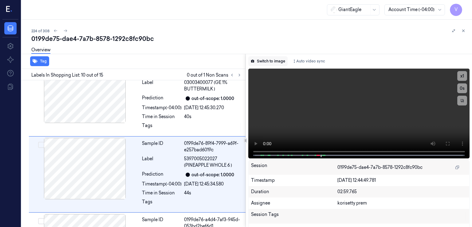
click at [272, 64] on button "Switch to image" at bounding box center [267, 61] width 39 height 10
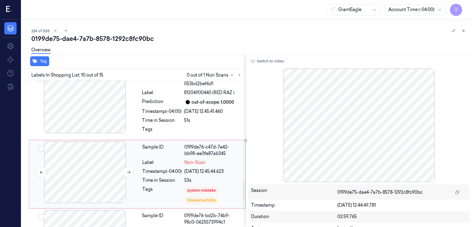
click at [139, 193] on div at bounding box center [84, 171] width 109 height 61
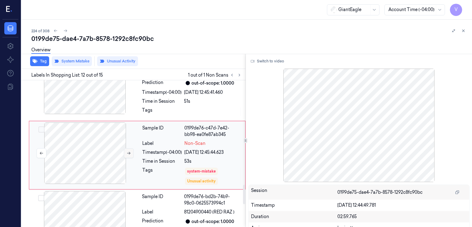
click at [133, 151] on button at bounding box center [129, 153] width 10 height 10
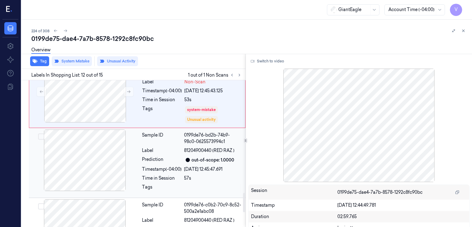
click at [145, 156] on div "Prediction" at bounding box center [162, 159] width 40 height 7
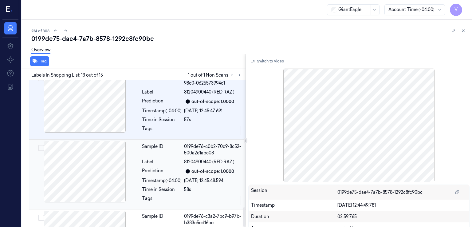
scroll to position [900, 0]
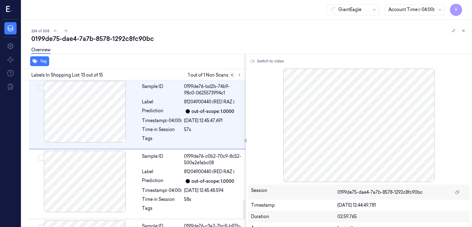
click at [231, 78] on button at bounding box center [231, 74] width 7 height 7
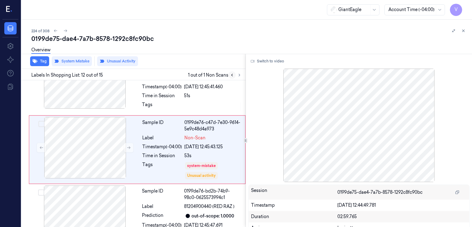
scroll to position [791, 0]
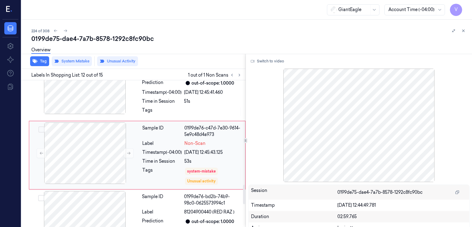
click at [172, 167] on div "Tags" at bounding box center [162, 176] width 40 height 18
click at [76, 38] on div "0199de75-dae4-7a7b-8578-1292c8fc90bc" at bounding box center [248, 38] width 435 height 9
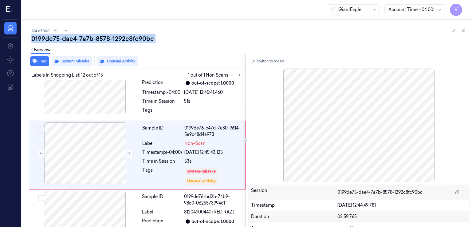
click at [76, 38] on div "0199de75-dae4-7a7b-8578-1292c8fc90bc" at bounding box center [248, 38] width 435 height 9
copy div "-"
click at [127, 151] on icon at bounding box center [129, 153] width 4 height 4
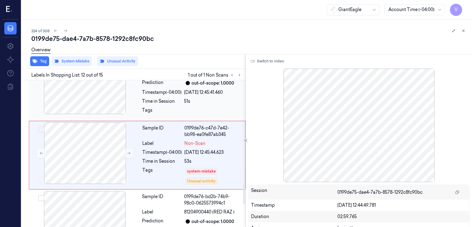
click at [179, 104] on div "Sample ID 0199de76-a4d4-7af3-945d-053bd2bef6d1 Label 81204900440 (RED RAZ ) Pre…" at bounding box center [191, 86] width 105 height 67
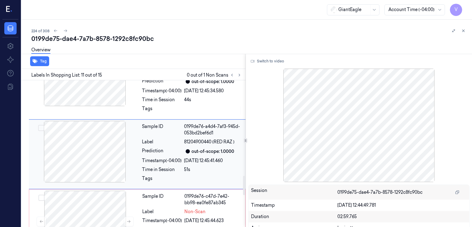
scroll to position [721, 0]
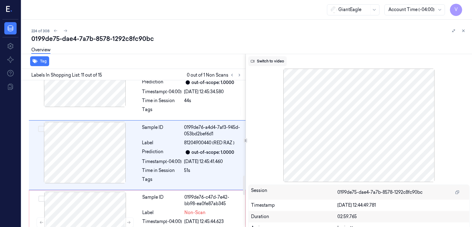
click at [267, 59] on button "Switch to video" at bounding box center [267, 61] width 38 height 10
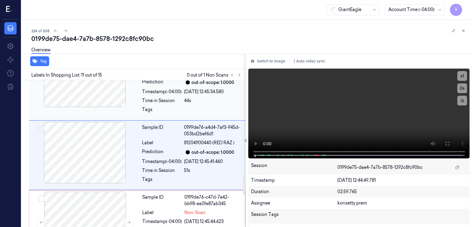
click at [206, 110] on div at bounding box center [213, 111] width 58 height 10
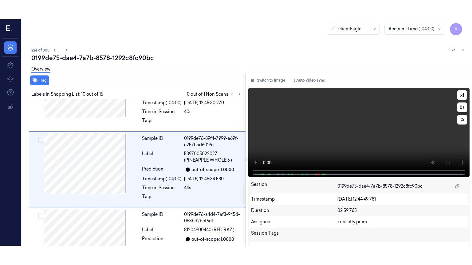
scroll to position [649, 0]
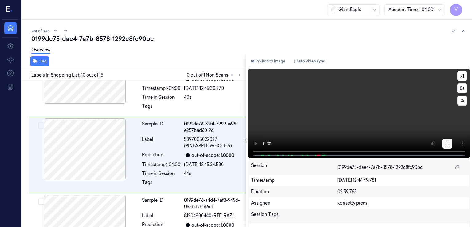
click at [443, 146] on button at bounding box center [447, 144] width 10 height 10
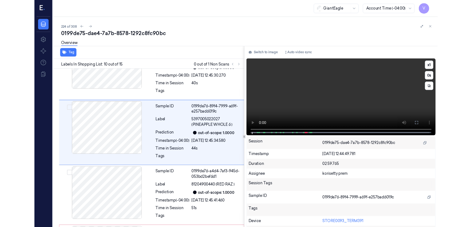
scroll to position [629, 0]
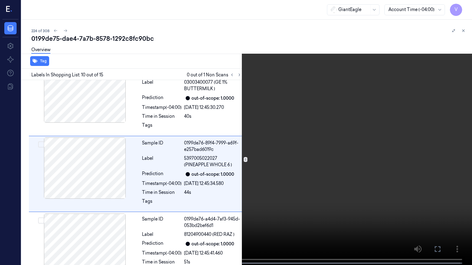
click at [243, 186] on video at bounding box center [236, 133] width 472 height 267
click at [0, 0] on icon at bounding box center [0, 0] width 0 height 0
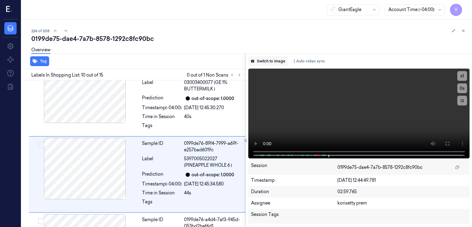
click at [270, 63] on button "Switch to image" at bounding box center [267, 61] width 39 height 10
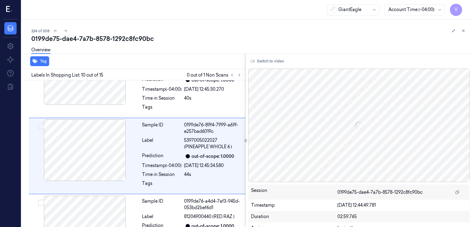
scroll to position [649, 0]
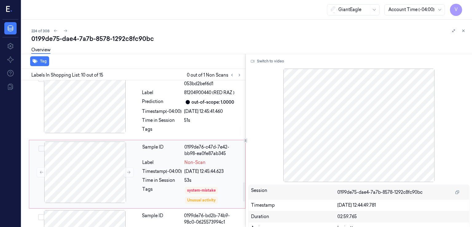
click at [165, 172] on div "Timestamp (-04:00)" at bounding box center [162, 171] width 40 height 6
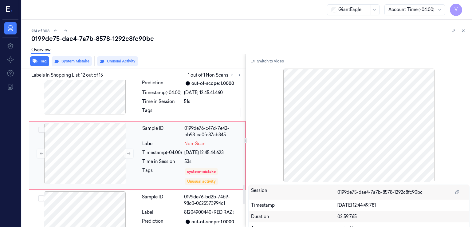
scroll to position [791, 0]
click at [215, 105] on div "Sample ID 0199de76-a4d4-7af3-945d-053bd2bef6d1 Label 81204900440 (RED RAZ ) Pre…" at bounding box center [191, 86] width 105 height 67
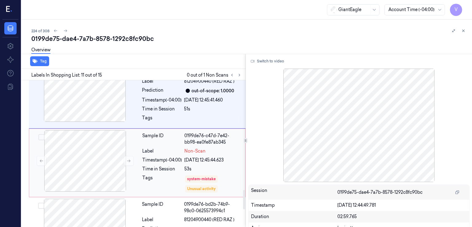
scroll to position [844, 0]
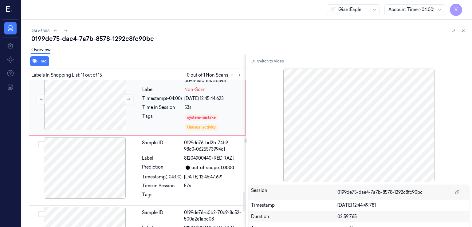
click at [176, 110] on div "Sample ID 0199de76-c47d-7e42-bb98-ea0fe87ab345 Label Non-Scan Timestamp (-04:00…" at bounding box center [192, 100] width 104 height 65
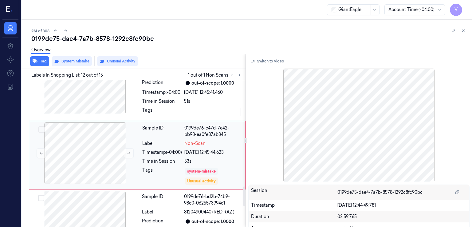
scroll to position [852, 0]
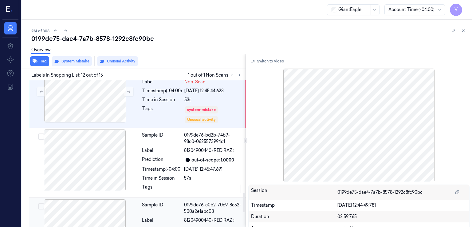
click at [184, 201] on div "Sample ID 0199de76-c0b2-70c9-8c52-500a2e1abc08" at bounding box center [192, 207] width 100 height 13
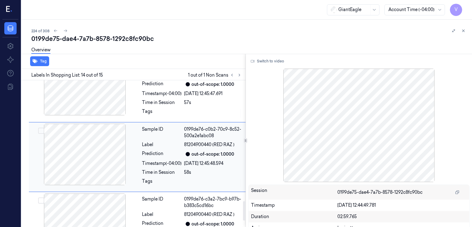
scroll to position [929, 0]
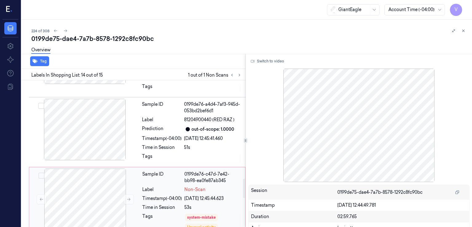
click at [190, 176] on div "0199de76-c47d-7e42-bb98-ea0fe87ab345" at bounding box center [212, 177] width 57 height 13
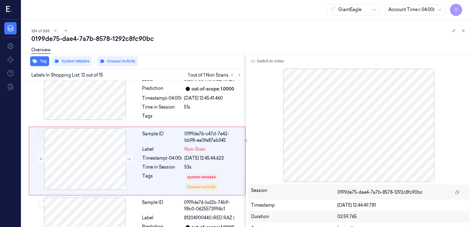
scroll to position [791, 0]
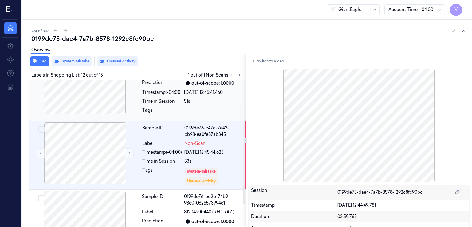
click at [217, 87] on div "Sample ID 0199de76-a4d4-7af3-945d-053bd2bef6d1 Label 81204900440 (RED RAZ ) Pre…" at bounding box center [191, 86] width 105 height 67
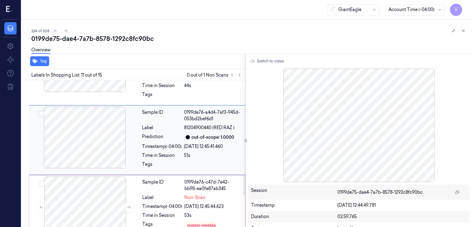
scroll to position [721, 0]
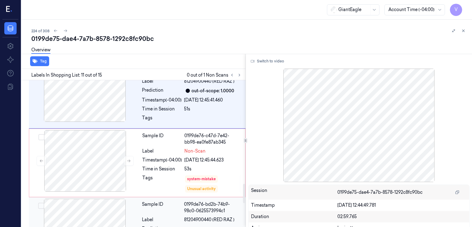
click at [170, 209] on div "Sample ID" at bounding box center [162, 207] width 40 height 13
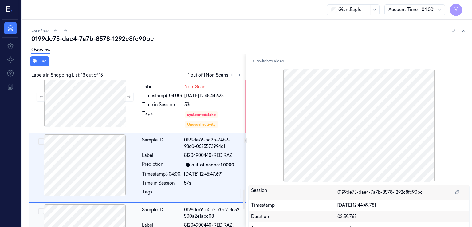
scroll to position [798, 0]
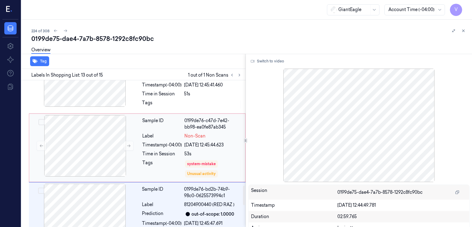
click at [157, 142] on div "Timestamp (-04:00)" at bounding box center [162, 145] width 40 height 6
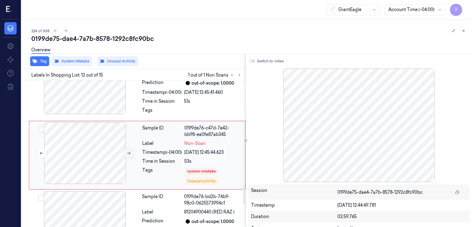
click at [128, 152] on icon at bounding box center [128, 153] width 3 height 3
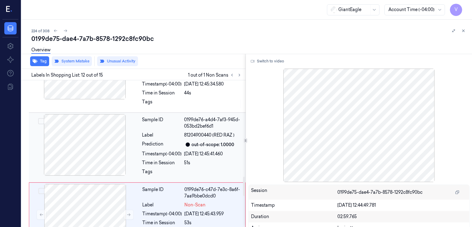
click at [165, 129] on div "Sample ID 0199de76-a4d4-7af3-945d-053bd2bef6d1 Label 81204900440 (RED RAZ ) Pre…" at bounding box center [191, 147] width 105 height 67
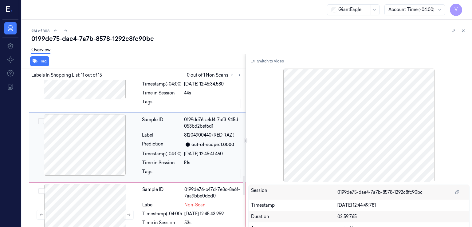
scroll to position [721, 0]
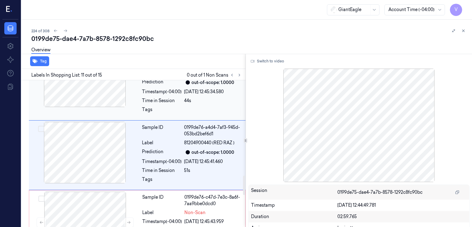
click at [192, 107] on div at bounding box center [213, 111] width 58 height 10
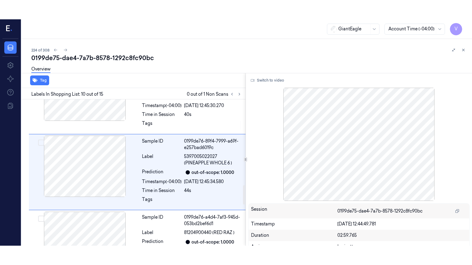
scroll to position [649, 0]
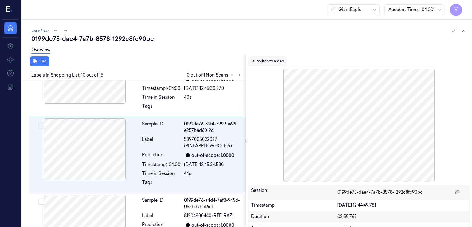
click at [274, 61] on button "Switch to video" at bounding box center [267, 61] width 38 height 10
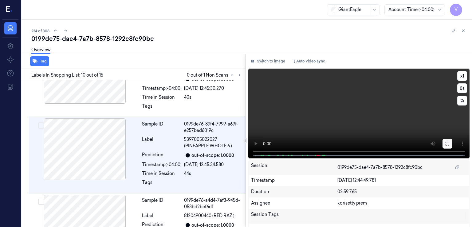
click at [446, 142] on icon at bounding box center [447, 143] width 5 height 5
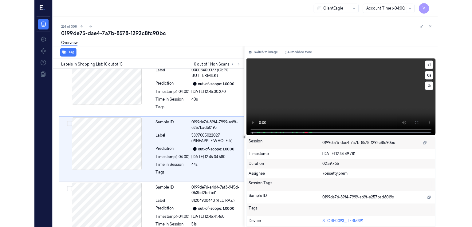
scroll to position [629, 0]
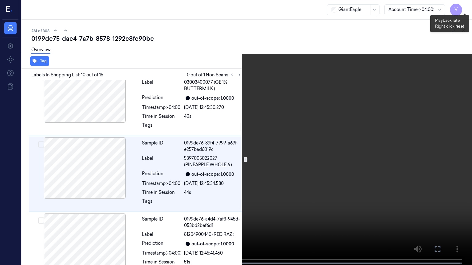
click at [461, 6] on button "x 1" at bounding box center [464, 7] width 10 height 10
click at [464, 6] on button "x 2" at bounding box center [464, 7] width 10 height 10
click at [0, 0] on button at bounding box center [0, 0] width 0 height 0
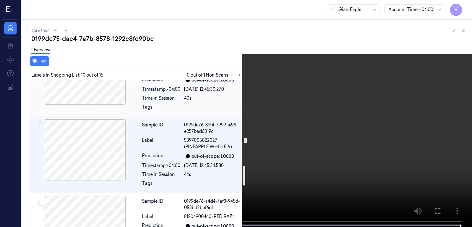
scroll to position [649, 0]
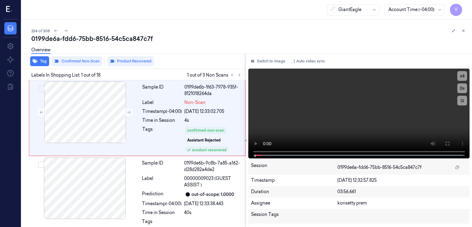
click at [97, 35] on div "0199de6a-fdd6-75bb-8516-54c5ca847c7f" at bounding box center [248, 38] width 435 height 9
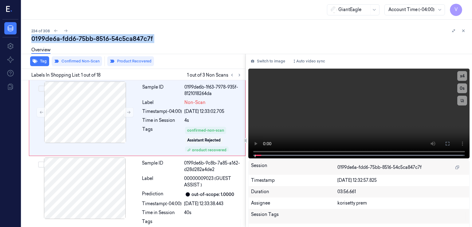
click at [97, 35] on div "0199de6a-fdd6-75bb-8516-54c5ca847c7f" at bounding box center [248, 38] width 435 height 9
copy div "8516"
click at [271, 59] on button "Switch to image" at bounding box center [267, 61] width 39 height 10
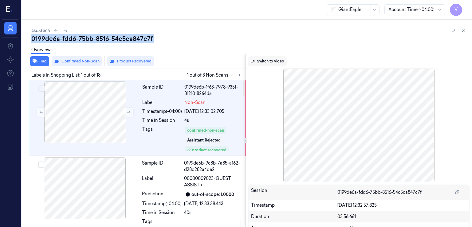
click at [268, 58] on button "Switch to video" at bounding box center [267, 61] width 38 height 10
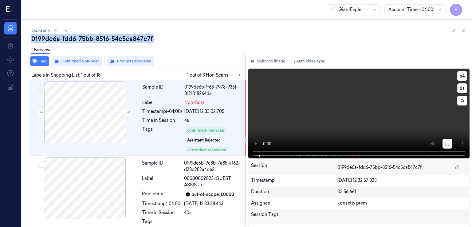
click at [447, 145] on icon at bounding box center [447, 143] width 5 height 5
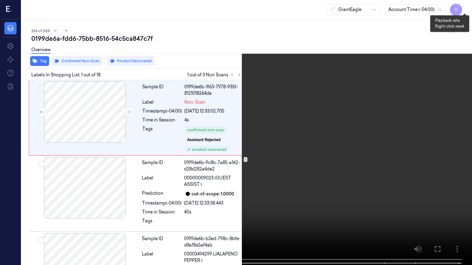
click at [463, 8] on button "x 4" at bounding box center [464, 7] width 10 height 10
click at [463, 8] on button "x 1" at bounding box center [464, 7] width 10 height 10
click at [0, 0] on button at bounding box center [0, 0] width 0 height 0
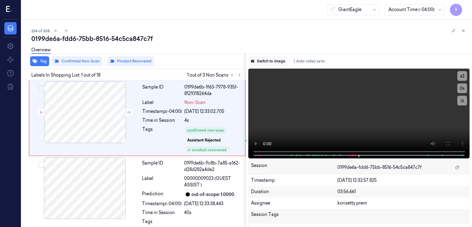
click at [272, 63] on button "Switch to image" at bounding box center [267, 61] width 39 height 10
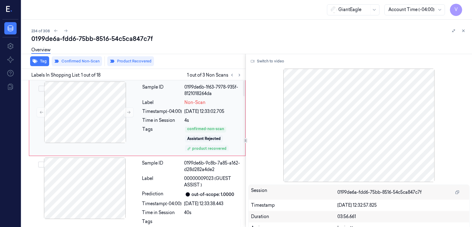
scroll to position [2, 0]
click at [237, 74] on icon at bounding box center [239, 75] width 4 height 4
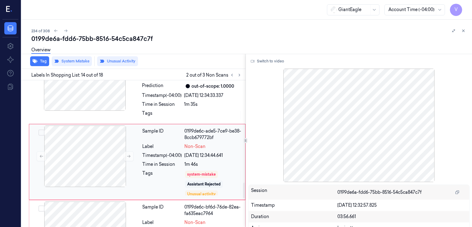
scroll to position [1007, 0]
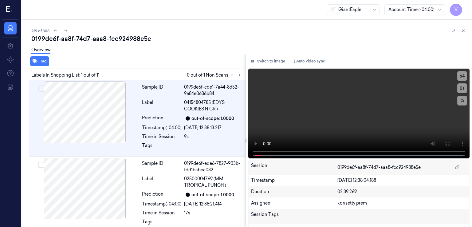
click at [88, 37] on div "0199de6f-aa8f-74d7-aaa8-fcc924988e5e" at bounding box center [248, 38] width 435 height 9
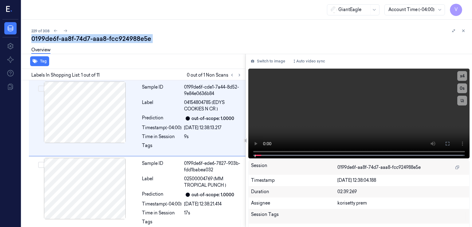
click at [88, 37] on div "0199de6f-aa8f-74d7-aaa8-fcc924988e5e" at bounding box center [248, 38] width 435 height 9
copy div "-"
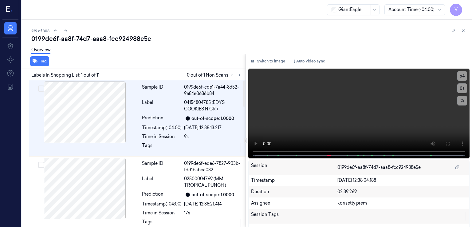
click at [269, 55] on div "Switch to image Auto video sync x 4 0 s Session 0199de6f-aa8f-74d7-aaa8-fcc9249…" at bounding box center [359, 140] width 226 height 173
click at [264, 64] on button "Switch to image" at bounding box center [267, 61] width 39 height 10
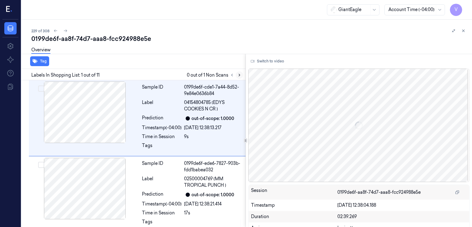
click at [241, 75] on button at bounding box center [239, 74] width 7 height 7
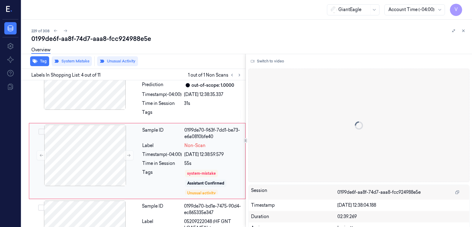
scroll to position [192, 0]
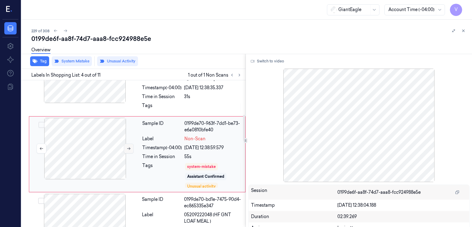
click at [131, 148] on button at bounding box center [129, 148] width 10 height 10
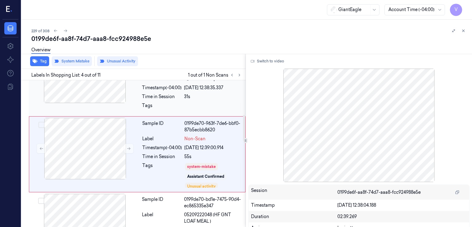
click at [138, 103] on div "Sample ID 0199de70-244a-7024-8dbd-73d852085297 Label 20166000000 (GROUND BEEF V…" at bounding box center [137, 78] width 217 height 76
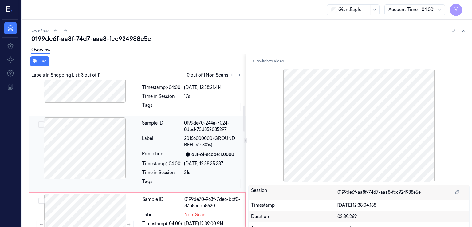
scroll to position [178, 0]
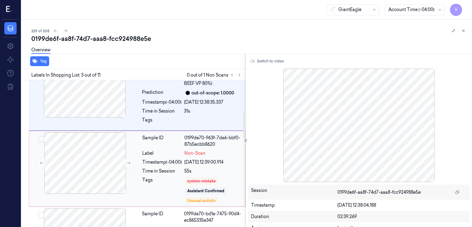
click at [167, 159] on div "Timestamp (-04:00)" at bounding box center [162, 162] width 40 height 6
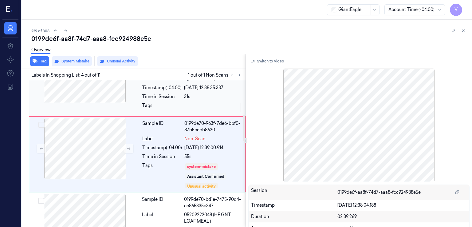
click at [155, 103] on div "Tags" at bounding box center [162, 107] width 40 height 10
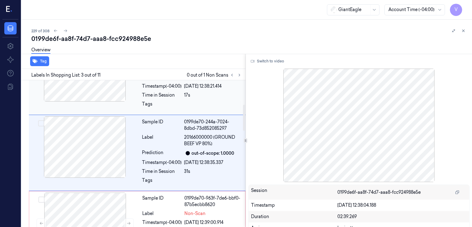
scroll to position [116, 0]
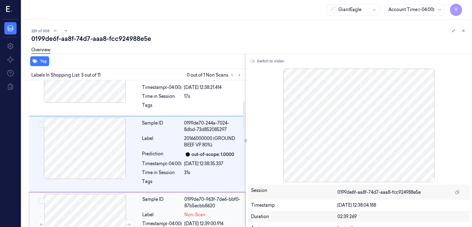
click at [170, 202] on div "Sample ID" at bounding box center [162, 202] width 40 height 13
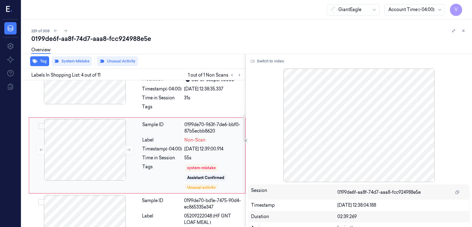
scroll to position [192, 0]
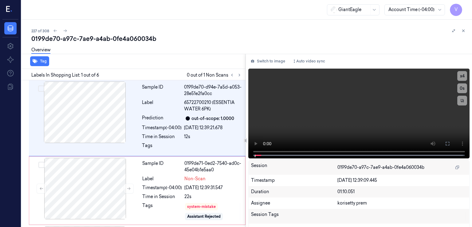
click at [69, 38] on div "0199de70-a97c-7ae9-a4ab-0fe4a060034b" at bounding box center [248, 38] width 435 height 9
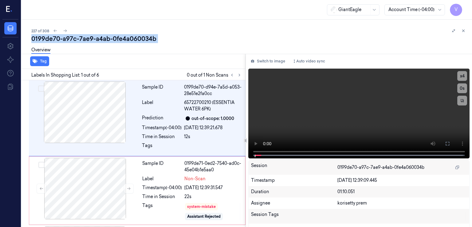
click at [69, 38] on div "0199de70-a97c-7ae9-a4ab-0fe4a060034b" at bounding box center [248, 38] width 435 height 9
copy div "a97c"
click at [241, 74] on icon at bounding box center [239, 75] width 4 height 4
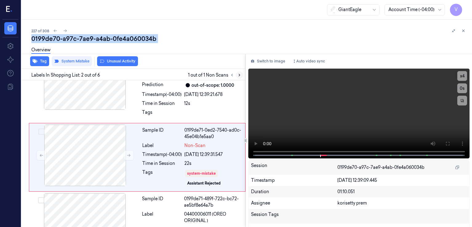
scroll to position [37, 0]
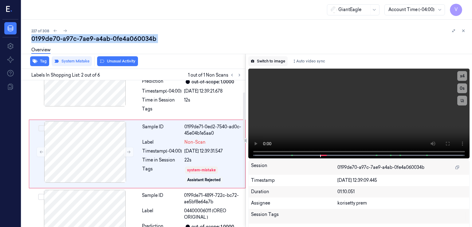
click at [258, 64] on button "Switch to image" at bounding box center [267, 61] width 39 height 10
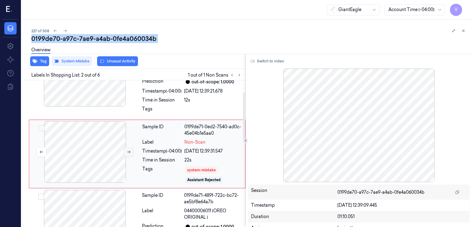
click at [129, 153] on icon at bounding box center [129, 152] width 4 height 4
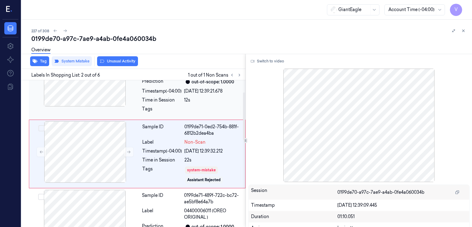
click at [156, 103] on div "Time in Session" at bounding box center [162, 100] width 40 height 6
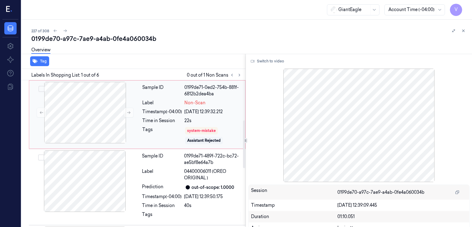
scroll to position [123, 0]
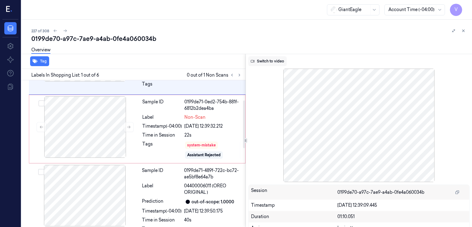
click at [260, 59] on button "Switch to video" at bounding box center [267, 61] width 38 height 10
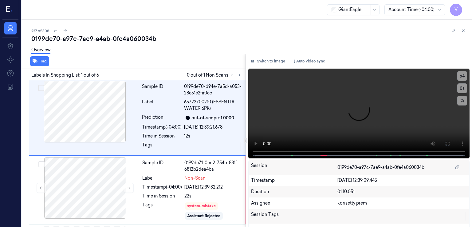
scroll to position [0, 0]
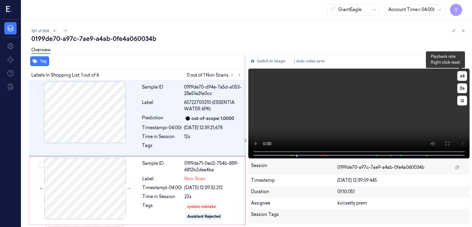
click at [463, 75] on button "x 4" at bounding box center [462, 76] width 10 height 10
click at [463, 75] on button "x 1" at bounding box center [462, 76] width 10 height 10
click at [445, 141] on icon at bounding box center [447, 143] width 5 height 5
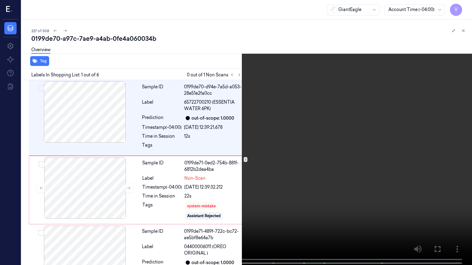
click at [0, 0] on icon at bounding box center [0, 0] width 0 height 0
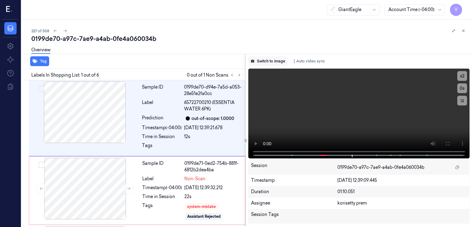
click at [277, 61] on button "Switch to image" at bounding box center [267, 61] width 39 height 10
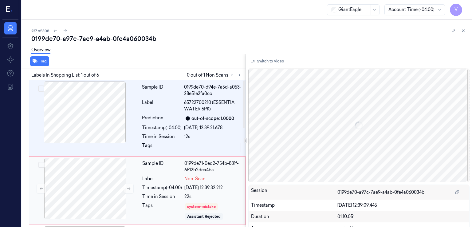
click at [172, 186] on div "Timestamp (-04:00)" at bounding box center [162, 187] width 40 height 6
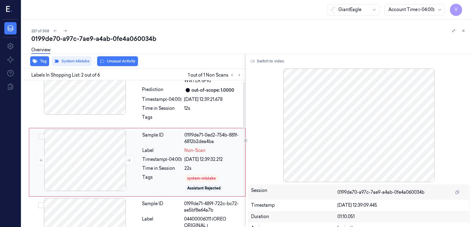
scroll to position [37, 0]
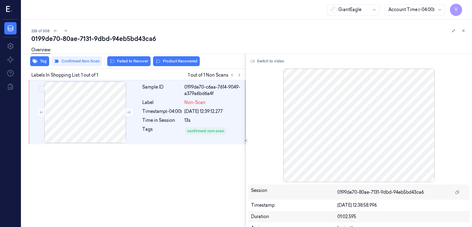
click at [91, 38] on div "0199de70-80ae-7131-9dbd-94eb5bd43ca6" at bounding box center [248, 38] width 435 height 9
click at [92, 36] on div "0199de70-80ae-7131-9dbd-94eb5bd43ca6" at bounding box center [248, 38] width 435 height 9
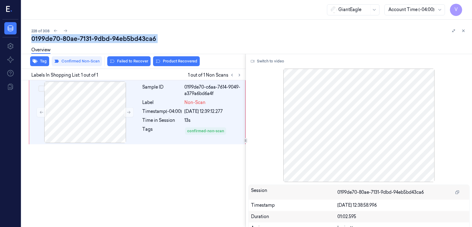
click at [92, 36] on div "0199de70-80ae-7131-9dbd-94eb5bd43ca6" at bounding box center [248, 38] width 435 height 9
copy div "9dbd"
click at [240, 74] on icon at bounding box center [239, 75] width 1 height 2
click at [258, 61] on button "Switch to video" at bounding box center [267, 61] width 38 height 10
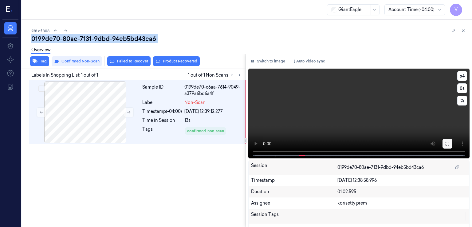
click at [442, 144] on button at bounding box center [447, 144] width 10 height 10
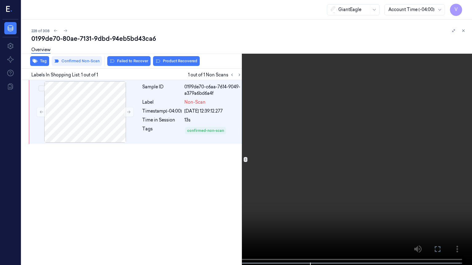
click at [0, 0] on icon at bounding box center [0, 0] width 0 height 0
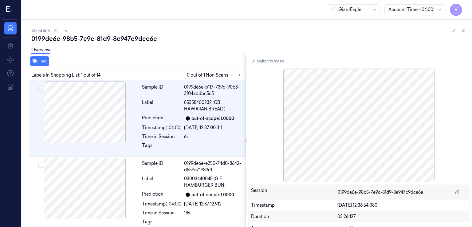
click at [104, 37] on div "0199de6e-98b5-7e9c-81d9-8e947c9dce6e" at bounding box center [248, 38] width 435 height 9
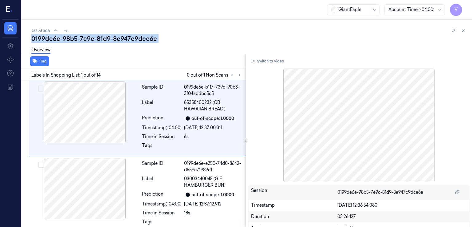
click at [104, 37] on div "0199de6e-98b5-7e9c-81d9-8e947c9dce6e" at bounding box center [248, 38] width 435 height 9
copy div "81d9"
click at [241, 73] on icon at bounding box center [239, 75] width 4 height 4
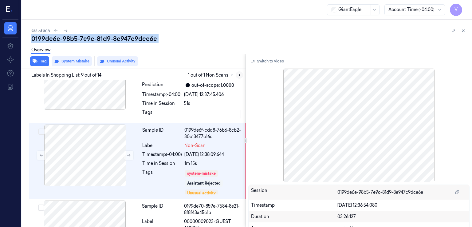
scroll to position [572, 0]
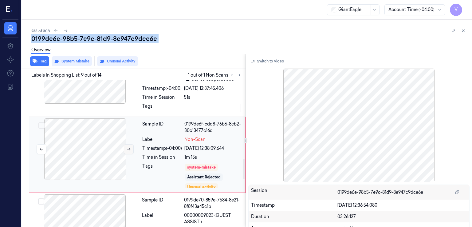
click at [128, 148] on icon at bounding box center [129, 149] width 4 height 4
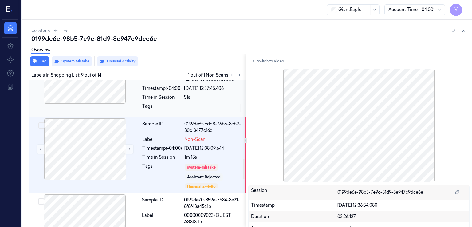
click at [162, 105] on div "Tags" at bounding box center [162, 108] width 40 height 10
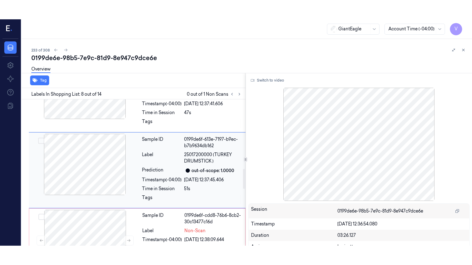
scroll to position [497, 0]
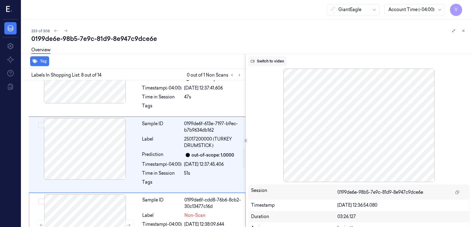
click at [268, 65] on button "Switch to video" at bounding box center [267, 61] width 38 height 10
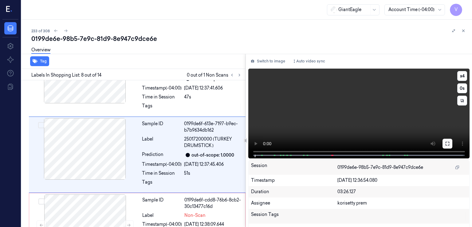
click at [447, 144] on icon at bounding box center [447, 144] width 4 height 4
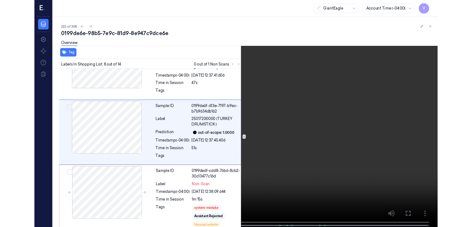
scroll to position [477, 0]
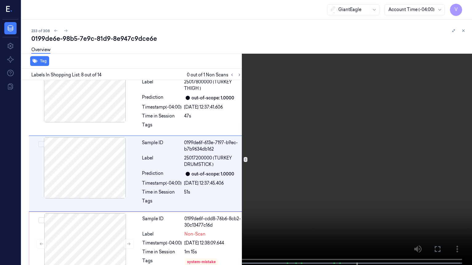
click at [0, 0] on button at bounding box center [0, 0] width 0 height 0
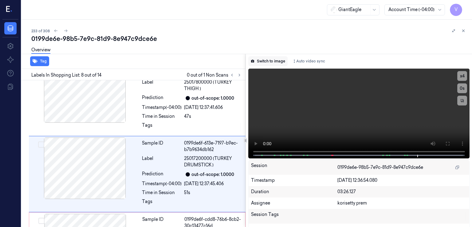
click at [268, 60] on button "Switch to image" at bounding box center [267, 61] width 39 height 10
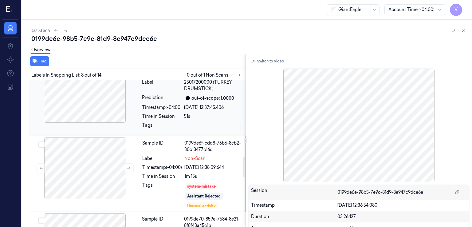
scroll to position [558, 0]
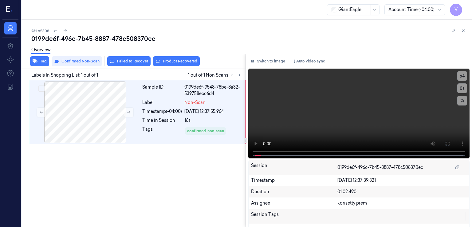
click at [82, 37] on div "0199de6f-496c-7b45-8887-478c508370ec" at bounding box center [248, 38] width 435 height 9
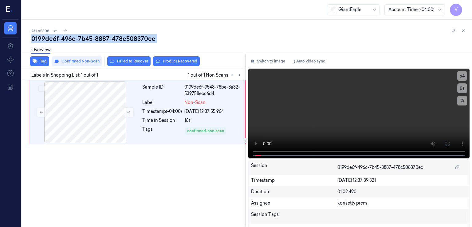
click at [82, 37] on div "0199de6f-496c-7b45-8887-478c508370ec" at bounding box center [248, 38] width 435 height 9
copy div "7b45"
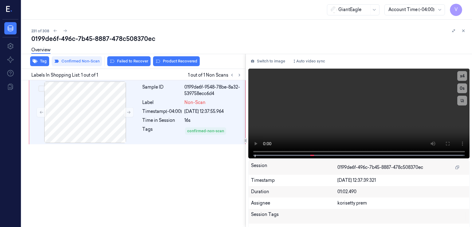
click at [264, 67] on div "Switch to image Auto video sync x 4 0 s Session 0199de6f-496c-7b45-8887-478c508…" at bounding box center [359, 140] width 226 height 173
click at [442, 146] on button at bounding box center [447, 144] width 10 height 10
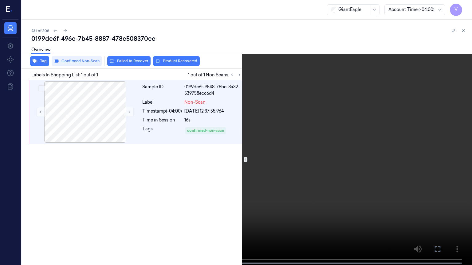
click at [209, 153] on video at bounding box center [236, 133] width 472 height 267
click at [0, 0] on icon at bounding box center [0, 0] width 0 height 0
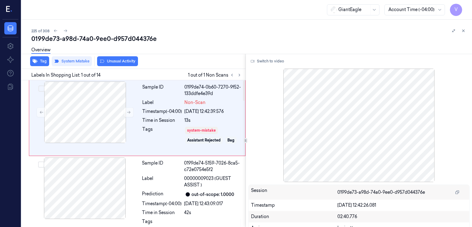
click at [92, 40] on div "0199de73-a98d-74a0-9ee0-d957d044376e" at bounding box center [248, 38] width 435 height 9
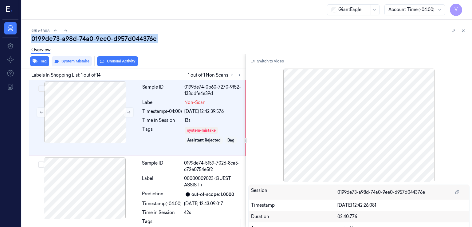
click at [92, 40] on div "0199de73-a98d-74a0-9ee0-d957d044376e" at bounding box center [248, 38] width 435 height 9
copy div "-"
click at [238, 75] on icon at bounding box center [239, 75] width 4 height 4
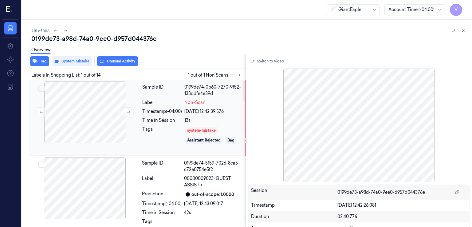
click at [169, 113] on div "Timestamp (-04:00)" at bounding box center [162, 111] width 40 height 6
click at [124, 112] on button at bounding box center [129, 112] width 10 height 10
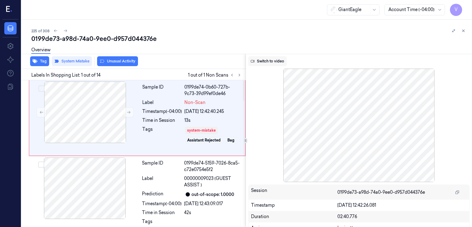
click at [264, 62] on button "Switch to video" at bounding box center [267, 61] width 38 height 10
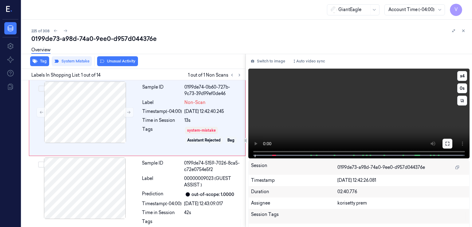
click at [445, 139] on button at bounding box center [447, 144] width 10 height 10
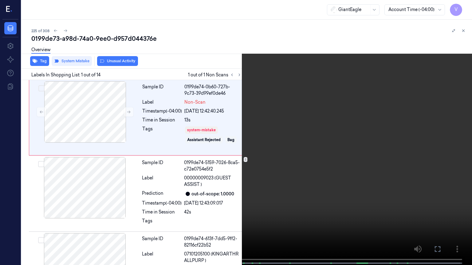
click at [63, 192] on video at bounding box center [236, 133] width 472 height 267
click at [465, 8] on button "x 4" at bounding box center [464, 7] width 10 height 10
click at [465, 8] on button "x 1" at bounding box center [464, 7] width 10 height 10
click at [0, 0] on icon at bounding box center [0, 0] width 0 height 0
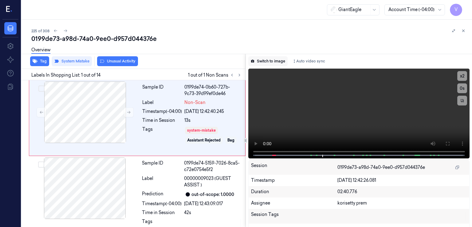
click at [277, 60] on button "Switch to image" at bounding box center [267, 61] width 39 height 10
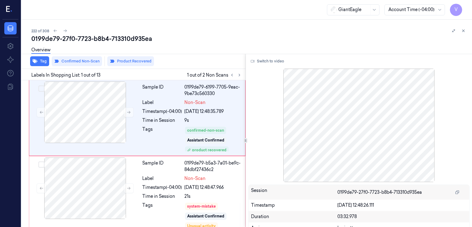
click at [77, 37] on div "0199de79-27f0-7723-b8b4-713310d935ea" at bounding box center [248, 38] width 435 height 9
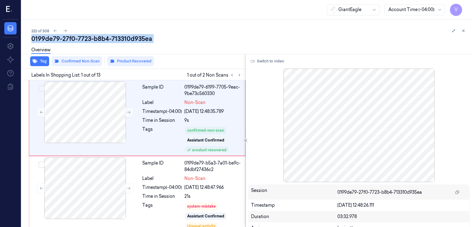
click at [77, 37] on div "0199de79-27f0-7723-b8b4-713310d935ea" at bounding box center [248, 38] width 435 height 9
copy div "7723"
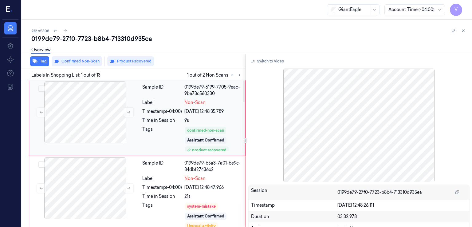
click at [155, 112] on div "Timestamp (-04:00)" at bounding box center [162, 111] width 40 height 6
click at [256, 62] on button "Switch to video" at bounding box center [267, 61] width 38 height 10
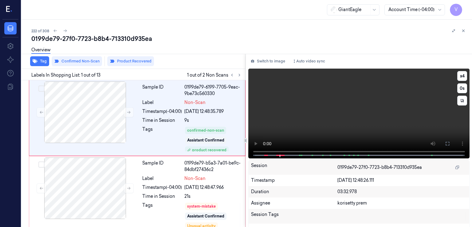
click at [357, 106] on video at bounding box center [358, 113] width 221 height 90
click at [445, 143] on icon at bounding box center [447, 143] width 5 height 5
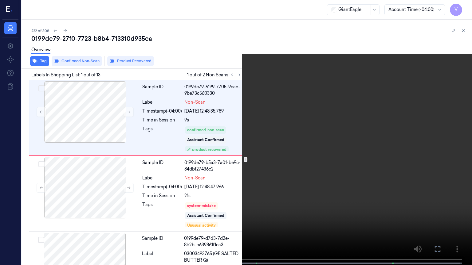
click at [65, 169] on video at bounding box center [236, 133] width 472 height 267
click at [463, 9] on button "x 4" at bounding box center [464, 7] width 10 height 10
click at [463, 9] on button "x 1" at bounding box center [464, 7] width 10 height 10
click at [467, 9] on button "x 2" at bounding box center [464, 7] width 10 height 10
click at [0, 0] on icon at bounding box center [0, 0] width 0 height 0
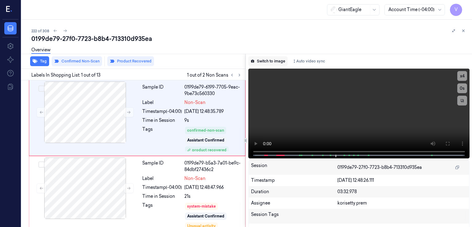
drag, startPoint x: 273, startPoint y: 57, endPoint x: 265, endPoint y: 67, distance: 12.7
click at [273, 57] on button "Switch to image" at bounding box center [267, 61] width 39 height 10
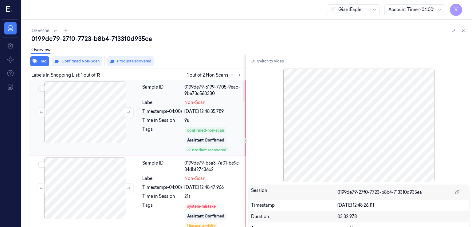
click at [166, 113] on div "Timestamp (-04:00)" at bounding box center [162, 111] width 40 height 6
click at [127, 110] on icon at bounding box center [129, 112] width 4 height 4
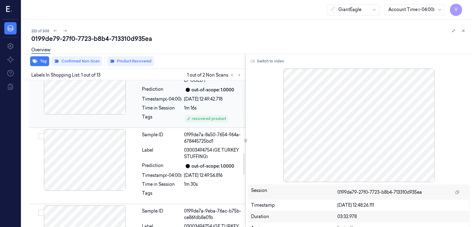
click at [165, 96] on div "Timestamp (-04:00)" at bounding box center [162, 99] width 40 height 6
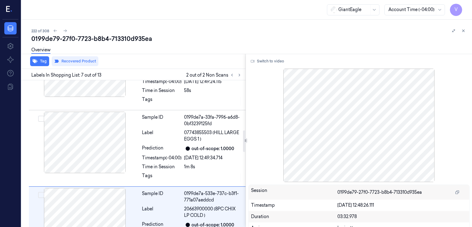
click at [186, 179] on div "Sample ID 0199de79-6199-770f-90e4-3808cea51057 Label Non-Scan Timestamp (-04:00…" at bounding box center [132, 226] width 226 height 1004
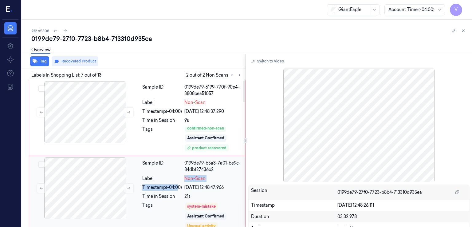
click at [176, 182] on div "Sample ID 0199de79-b5a3-7a01-be9c-84dbf27436c2 Label Non-Scan Timestamp (-04:00…" at bounding box center [192, 193] width 104 height 73
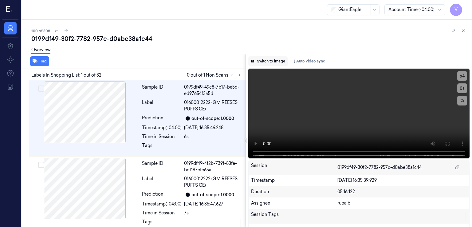
click at [265, 60] on button "Switch to image" at bounding box center [267, 61] width 39 height 10
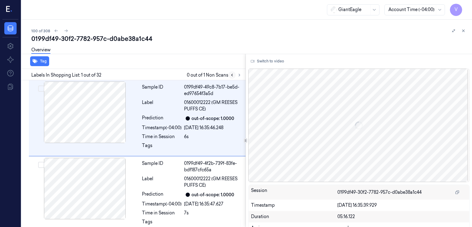
click at [235, 73] on button at bounding box center [231, 74] width 7 height 7
click at [239, 74] on icon at bounding box center [239, 75] width 4 height 4
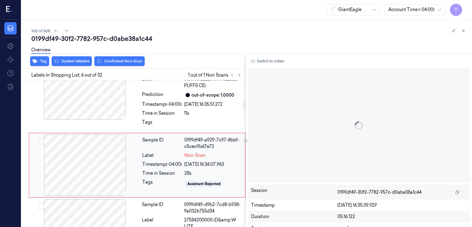
scroll to position [339, 0]
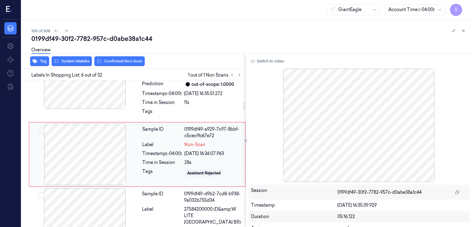
click at [118, 157] on div at bounding box center [84, 153] width 109 height 61
click at [182, 98] on div "Sample ID 0199df49-5d68-754c-89f2-d4d03613fb14 Label 01600012222 (GM REESES PUF…" at bounding box center [191, 83] width 105 height 73
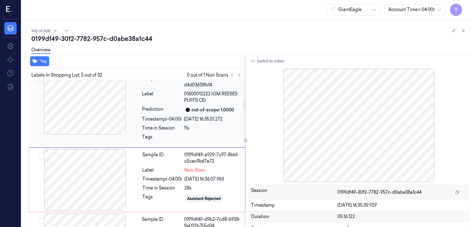
scroll to position [330, 0]
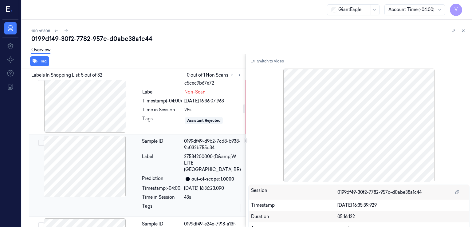
click at [151, 150] on div "Sample ID 0199df49-d9b2-7cd8-b938-9a032b755d34 Label 27584200000 (D&amp;W LITE …" at bounding box center [191, 175] width 105 height 80
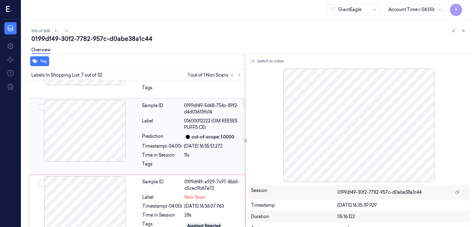
click at [172, 127] on div "Label" at bounding box center [162, 124] width 40 height 13
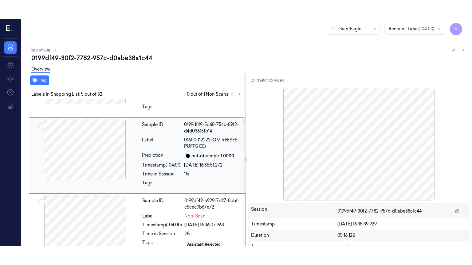
scroll to position [268, 0]
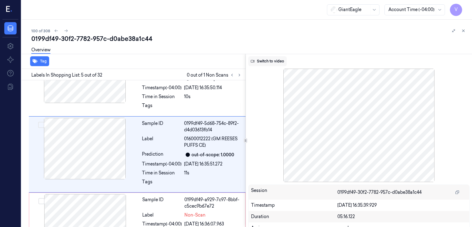
click at [280, 61] on button "Switch to video" at bounding box center [267, 61] width 38 height 10
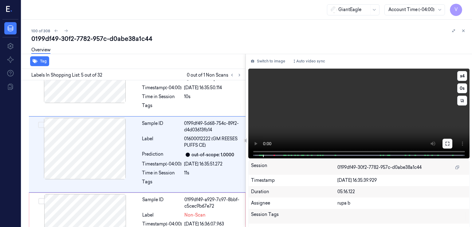
click at [445, 143] on icon at bounding box center [447, 143] width 5 height 5
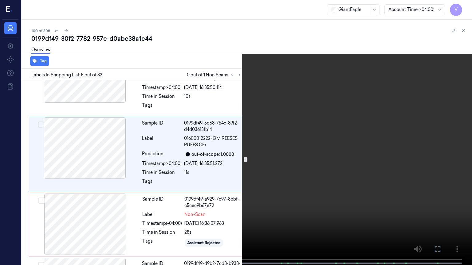
click at [10, 226] on video at bounding box center [236, 133] width 472 height 267
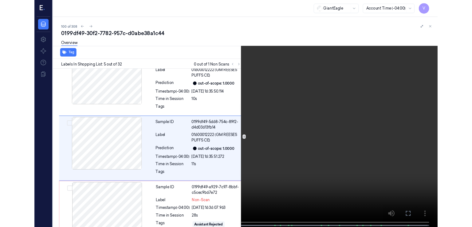
scroll to position [249, 0]
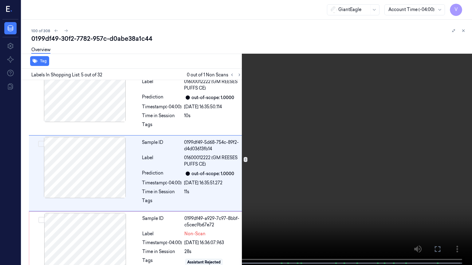
click at [0, 0] on icon at bounding box center [0, 0] width 0 height 0
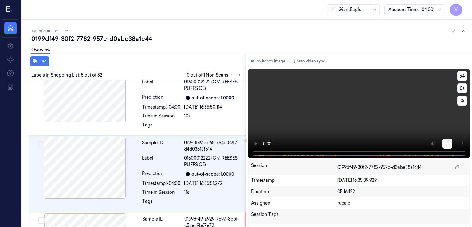
click at [446, 141] on icon at bounding box center [447, 143] width 5 height 5
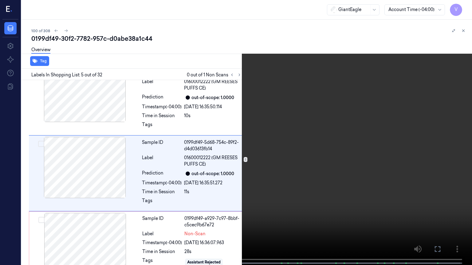
click at [214, 162] on video at bounding box center [236, 133] width 472 height 267
click at [173, 59] on video at bounding box center [236, 133] width 472 height 267
click at [0, 0] on icon at bounding box center [0, 0] width 0 height 0
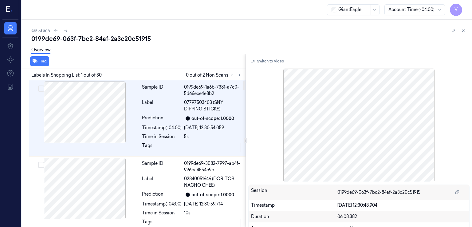
click at [100, 44] on div "Overview" at bounding box center [248, 51] width 435 height 16
click at [100, 41] on div "0199de69-063f-7bc2-84af-2a3c20c51915" at bounding box center [248, 38] width 435 height 9
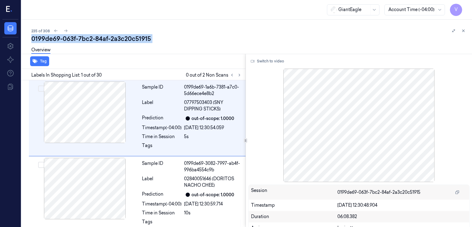
click at [100, 41] on div "0199de69-063f-7bc2-84af-2a3c20c51915" at bounding box center [248, 38] width 435 height 9
copy div "84af"
click at [240, 75] on icon at bounding box center [239, 75] width 4 height 4
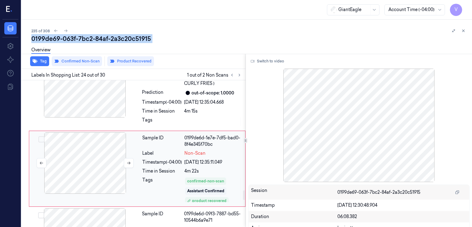
scroll to position [1694, 0]
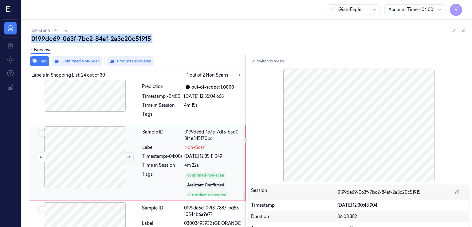
click at [127, 155] on icon at bounding box center [129, 157] width 4 height 4
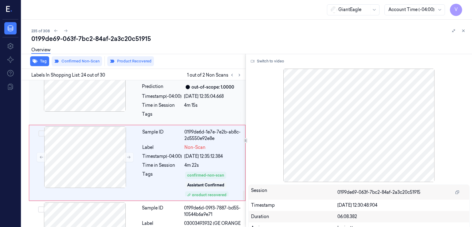
click at [174, 111] on div "Tags" at bounding box center [162, 116] width 40 height 10
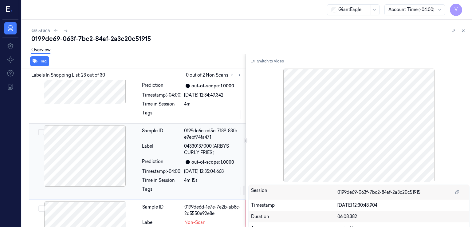
scroll to position [1618, 0]
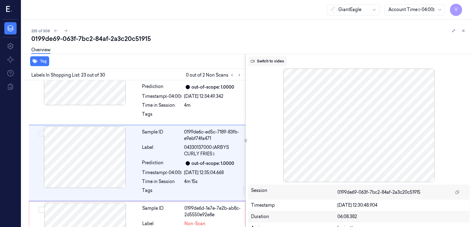
click at [252, 57] on button "Switch to video" at bounding box center [267, 61] width 38 height 10
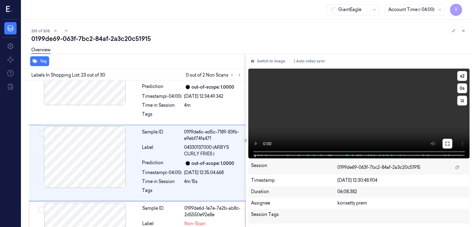
click at [447, 141] on icon at bounding box center [447, 143] width 5 height 5
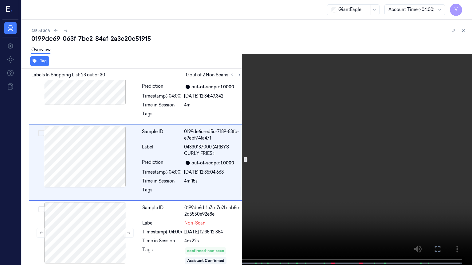
click at [43, 154] on video at bounding box center [236, 133] width 472 height 267
click at [0, 0] on icon at bounding box center [0, 0] width 0 height 0
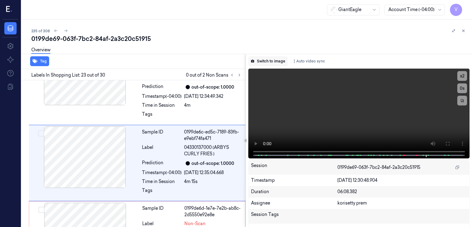
click at [271, 61] on button "Switch to image" at bounding box center [267, 61] width 39 height 10
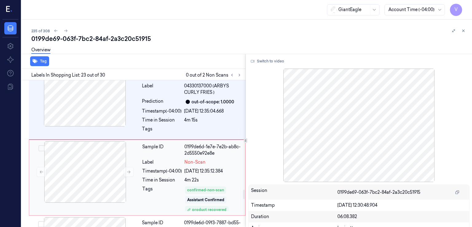
click at [171, 149] on div "Sample ID 0199de6d-1e7e-7e2b-ab8c-2d5550e92e8e Label Non-Scan Timestamp (-04:00…" at bounding box center [192, 177] width 104 height 73
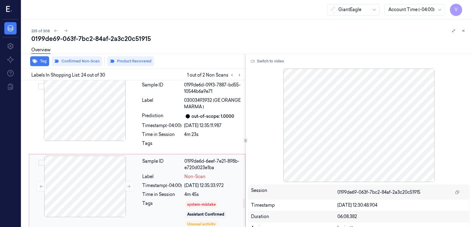
click at [167, 160] on div "Sample ID" at bounding box center [162, 164] width 40 height 13
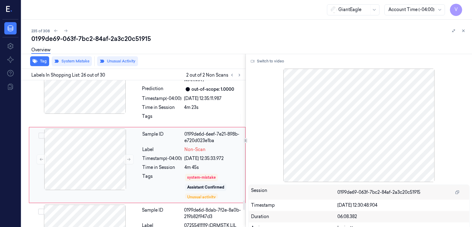
scroll to position [1845, 0]
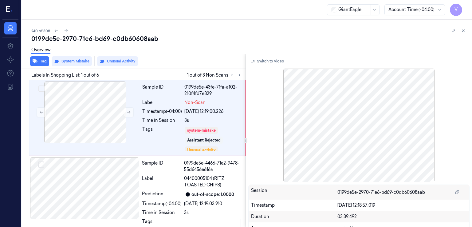
click at [100, 38] on div "0199de5e-2970-71e6-bd69-c0db60608aab" at bounding box center [248, 38] width 435 height 9
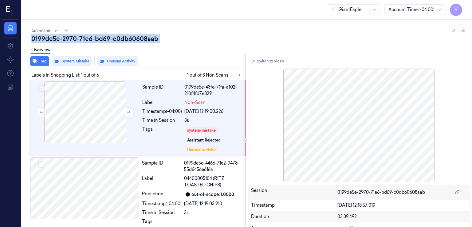
click at [100, 38] on div "0199de5e-2970-71e6-bd69-c0db60608aab" at bounding box center [248, 38] width 435 height 9
copy div "bd69"
click at [237, 75] on icon at bounding box center [239, 75] width 4 height 4
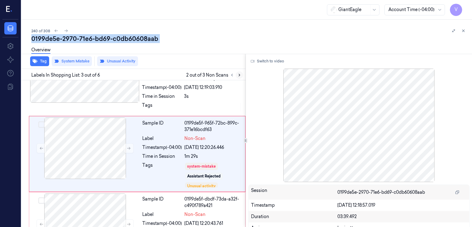
click at [237, 75] on icon at bounding box center [239, 75] width 4 height 4
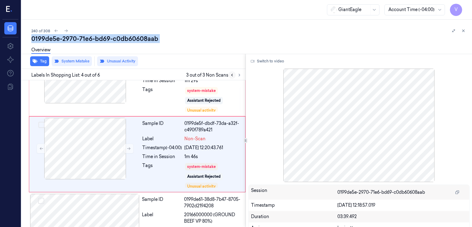
click at [233, 75] on icon at bounding box center [232, 75] width 4 height 4
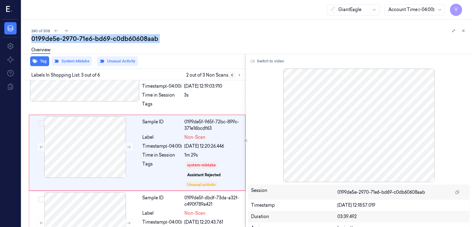
click at [233, 75] on icon at bounding box center [232, 75] width 4 height 4
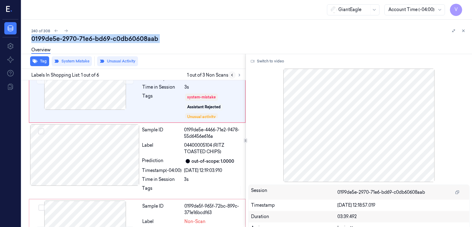
click at [233, 75] on icon at bounding box center [232, 75] width 4 height 4
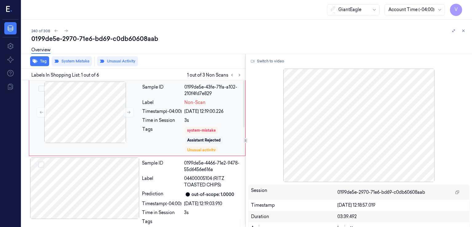
click at [200, 115] on div "Sample ID 0199de5e-43fe-71fa-a102-210f4fd7e829 Label Non-Scan Timestamp (-04:00…" at bounding box center [192, 117] width 104 height 73
click at [260, 62] on button "Switch to video" at bounding box center [267, 61] width 38 height 10
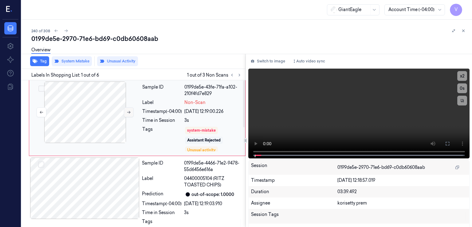
click at [131, 111] on button at bounding box center [129, 112] width 10 height 10
click at [445, 143] on icon at bounding box center [447, 143] width 5 height 5
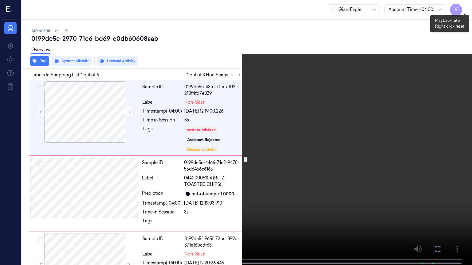
click at [460, 7] on button "x 2" at bounding box center [464, 7] width 10 height 10
click at [460, 7] on button "x 4" at bounding box center [464, 7] width 10 height 10
click at [242, 128] on video at bounding box center [236, 133] width 472 height 267
click at [228, 131] on video at bounding box center [236, 133] width 472 height 267
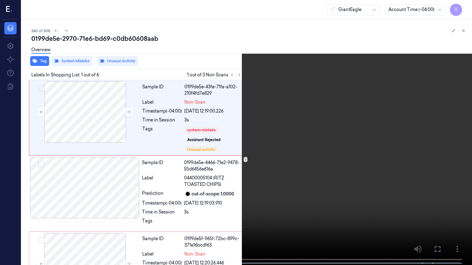
click at [194, 188] on video at bounding box center [236, 133] width 472 height 267
click at [0, 0] on icon at bounding box center [0, 0] width 0 height 0
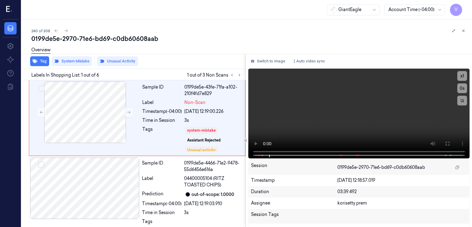
click at [136, 41] on div "0199de5e-2970-71e6-bd69-c0db60608aab" at bounding box center [248, 38] width 435 height 9
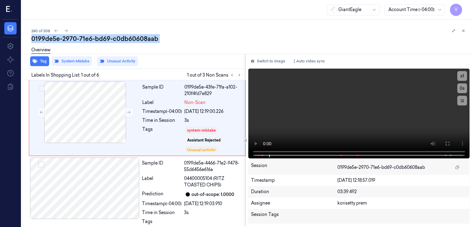
click at [136, 41] on div "0199de5e-2970-71e6-bd69-c0db60608aab" at bounding box center [248, 38] width 435 height 9
copy div "c0db60608aab"
click at [445, 141] on icon at bounding box center [447, 143] width 5 height 5
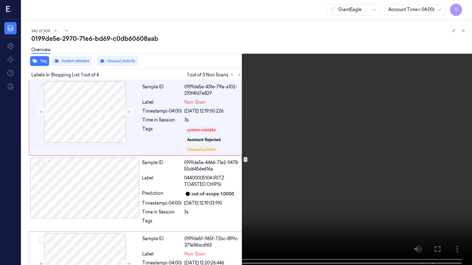
click at [0, 0] on icon at bounding box center [0, 0] width 0 height 0
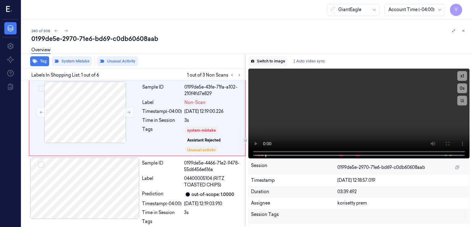
click at [268, 59] on button "Switch to image" at bounding box center [267, 61] width 39 height 10
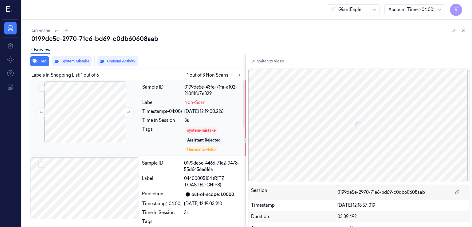
click at [187, 111] on div "[DATE] 12:19:00.226" at bounding box center [212, 111] width 57 height 6
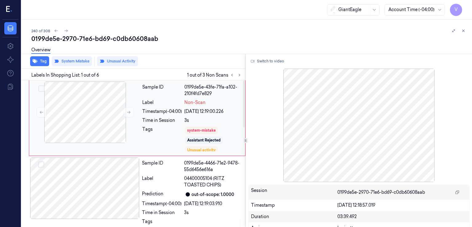
click at [154, 118] on div "Time in Session" at bounding box center [162, 120] width 40 height 6
click at [127, 114] on button at bounding box center [129, 112] width 10 height 10
click at [142, 166] on div "Sample ID" at bounding box center [162, 166] width 40 height 13
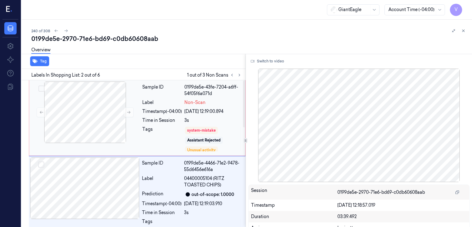
click at [151, 143] on div "Tags" at bounding box center [162, 139] width 40 height 26
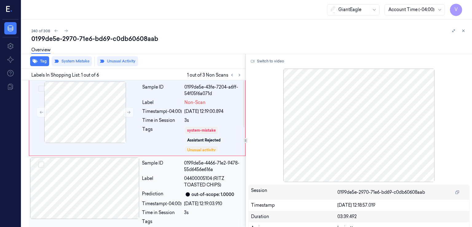
click at [165, 189] on div "Sample ID 0199de5e-4466-71e2-9478-55d6456e616a Label 04400005104 (RITZ TOASTED …" at bounding box center [191, 193] width 105 height 73
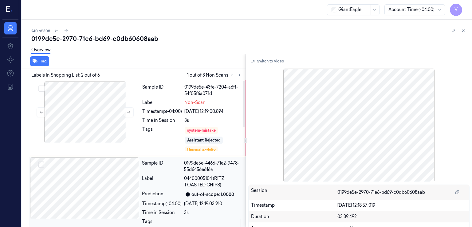
scroll to position [40, 0]
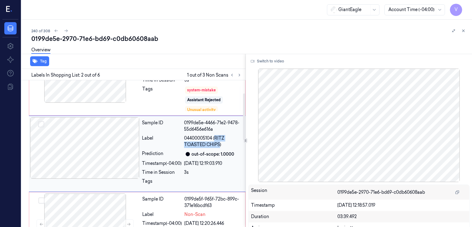
drag, startPoint x: 215, startPoint y: 138, endPoint x: 220, endPoint y: 144, distance: 8.1
click at [220, 144] on span "04400005104 (RITZ TOASTED CHIPS)" at bounding box center [213, 141] width 58 height 13
copy span "RITZ TOASTED CHIPS"
click at [183, 209] on div "Sample ID 0199de5f-965f-72bc-899c-371e16bcdf63 Label Non-Scan Timestamp (-04:00…" at bounding box center [192, 229] width 104 height 73
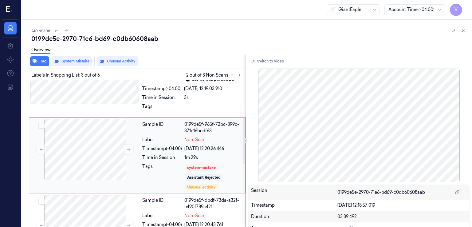
scroll to position [116, 0]
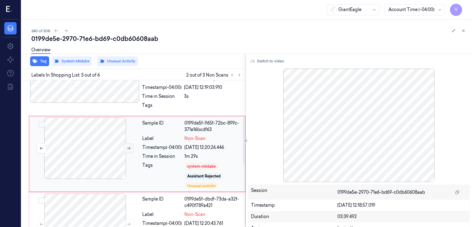
click at [128, 146] on icon at bounding box center [129, 148] width 4 height 4
click at [129, 147] on icon at bounding box center [128, 148] width 3 height 3
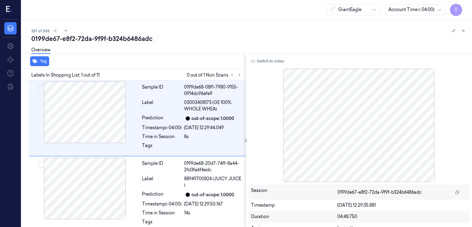
click at [104, 40] on div "0199de67-e8f2-72da-9f9f-b324b6486adc" at bounding box center [248, 38] width 435 height 9
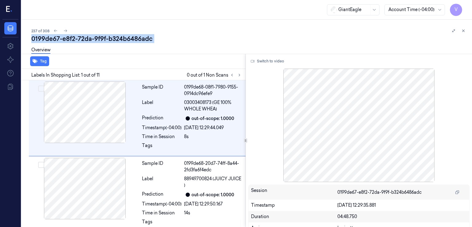
click at [104, 40] on div "0199de67-e8f2-72da-9f9f-b324b6486adc" at bounding box center [248, 38] width 435 height 9
copy div "-"
click at [238, 73] on icon at bounding box center [239, 75] width 4 height 4
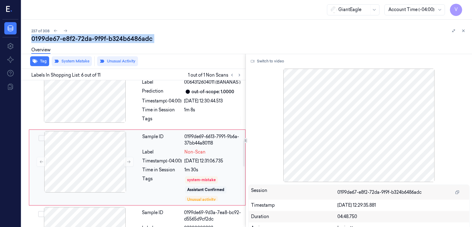
scroll to position [338, 0]
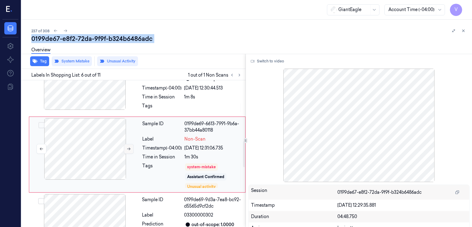
click at [127, 148] on icon at bounding box center [129, 148] width 4 height 4
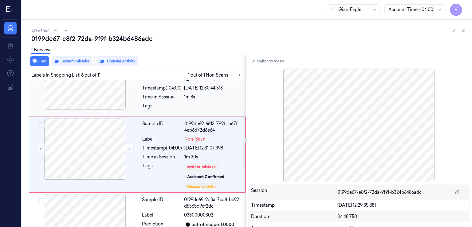
click at [186, 88] on div "[DATE] 12:30:44.513" at bounding box center [213, 88] width 58 height 6
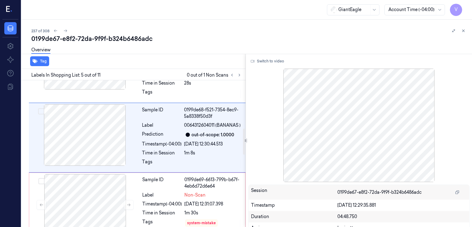
scroll to position [265, 0]
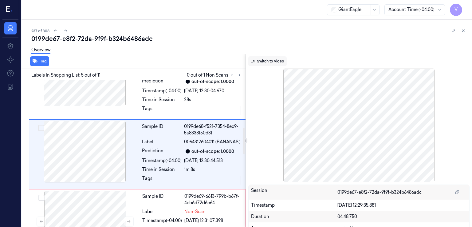
click at [257, 59] on button "Switch to video" at bounding box center [267, 61] width 38 height 10
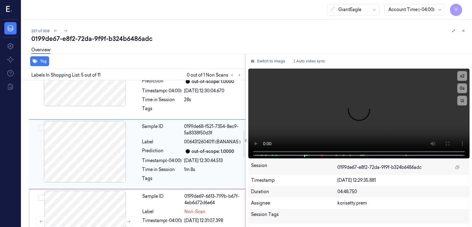
scroll to position [327, 0]
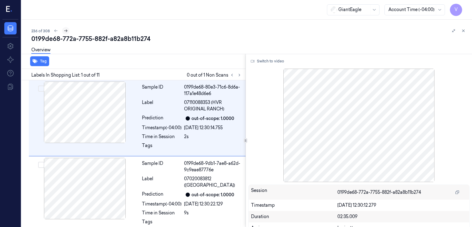
click at [66, 33] on button at bounding box center [65, 30] width 7 height 7
click at [53, 31] on button at bounding box center [55, 30] width 7 height 7
click at [123, 41] on div "0199de68-772a-7755-882f-a82a8b11b274" at bounding box center [248, 38] width 435 height 9
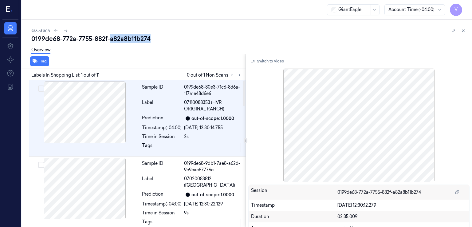
click at [123, 41] on div "0199de68-772a-7755-882f-a82a8b11b274" at bounding box center [248, 38] width 435 height 9
copy div "a82a8b11b274"
click at [239, 78] on div "Labels In Shopping List: 1 out of 11 0 out of 1 Non Scans" at bounding box center [132, 74] width 226 height 11
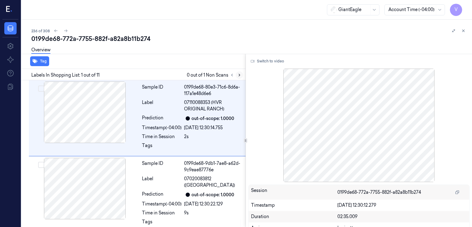
click at [239, 77] on button at bounding box center [239, 74] width 7 height 7
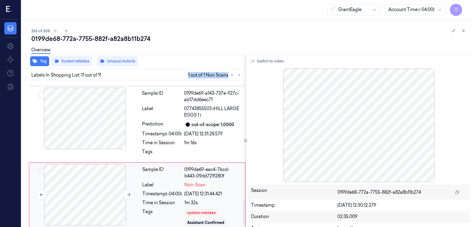
scroll to position [691, 0]
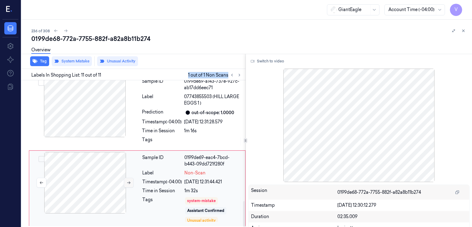
click at [127, 184] on button at bounding box center [129, 183] width 10 height 10
click at [145, 124] on div "Sample ID 0199de69-a143-737e-927c-ab17dd6eec71 Label 07743855503 (HILL LARGE EG…" at bounding box center [191, 112] width 105 height 73
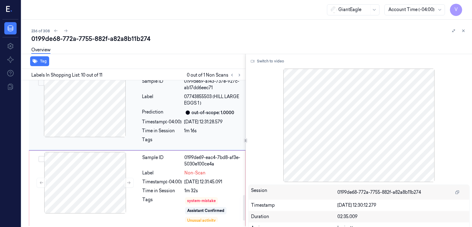
scroll to position [649, 0]
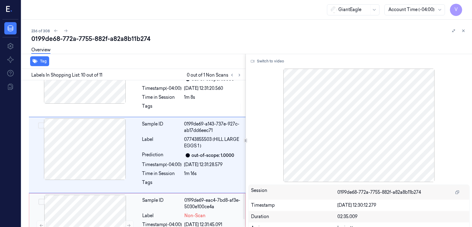
click at [155, 202] on div "Sample ID" at bounding box center [162, 203] width 40 height 13
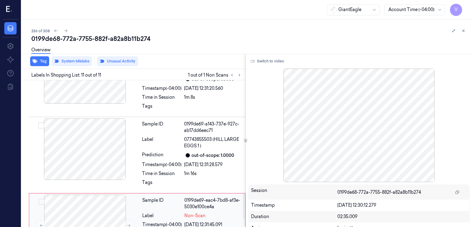
scroll to position [691, 0]
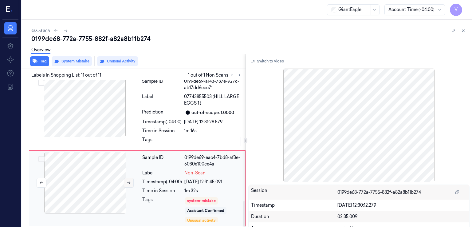
click at [132, 180] on button at bounding box center [129, 183] width 10 height 10
click at [130, 180] on icon at bounding box center [129, 182] width 4 height 4
click at [144, 132] on div "Time in Session" at bounding box center [162, 130] width 40 height 6
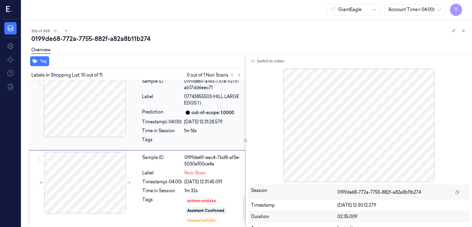
scroll to position [649, 0]
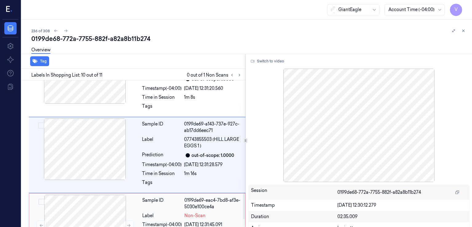
click at [155, 208] on div "Sample ID 0199de69-eac4-7bd8-af3e-5030e100ce4a Label Non-Scan Timestamp (-04:00…" at bounding box center [192, 230] width 104 height 73
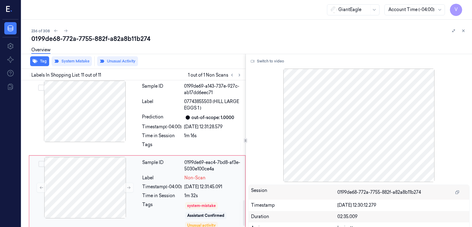
scroll to position [691, 0]
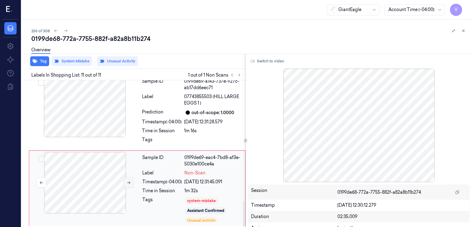
click at [128, 181] on icon at bounding box center [128, 182] width 3 height 3
click at [193, 110] on div "out-of-scope: 1.0000" at bounding box center [212, 112] width 43 height 6
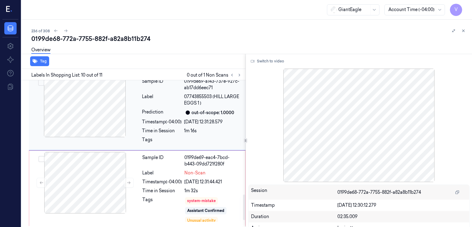
scroll to position [649, 0]
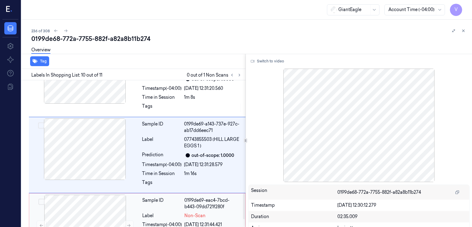
click at [185, 194] on div "Sample ID 0199de69-eac4-7bcd-b443-09dd721f280f Label Non-Scan Timestamp (-04:00…" at bounding box center [192, 230] width 104 height 73
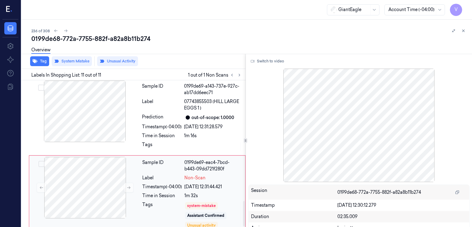
scroll to position [691, 0]
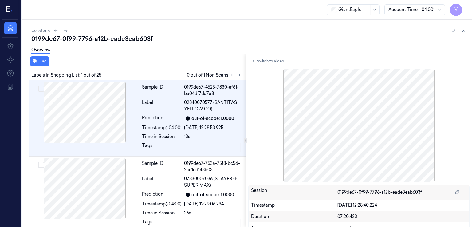
click at [110, 41] on div "0199de67-0f99-7796-a12b-eade3eab603f" at bounding box center [248, 38] width 435 height 9
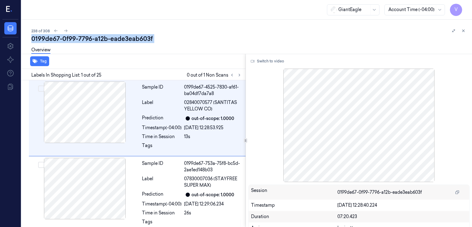
click at [110, 41] on div "0199de67-0f99-7796-a12b-eade3eab603f" at bounding box center [248, 38] width 435 height 9
copy div "eade3eab603f"
click at [240, 78] on button at bounding box center [239, 74] width 7 height 7
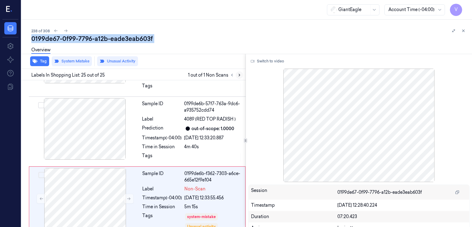
scroll to position [1736, 0]
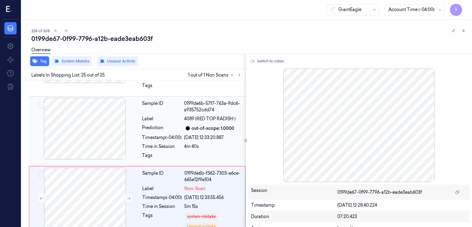
click at [219, 152] on div at bounding box center [213, 157] width 58 height 10
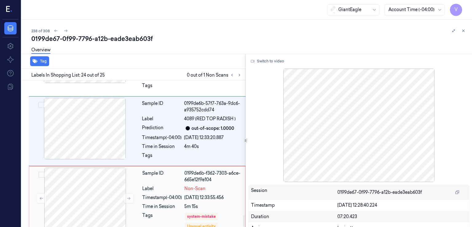
click at [180, 173] on div "Sample ID 0199de6b-f362-7303-a6ce-665e12f9e104 Label Non-Scan Timestamp (-04:00…" at bounding box center [192, 199] width 104 height 65
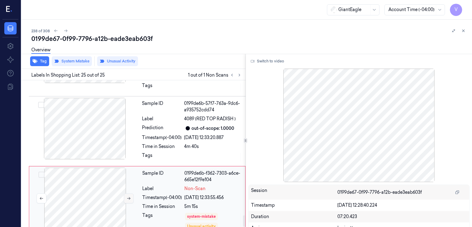
click at [128, 193] on button at bounding box center [129, 198] width 10 height 10
click at [131, 193] on button at bounding box center [129, 198] width 10 height 10
click at [150, 152] on div "Tags" at bounding box center [162, 157] width 40 height 10
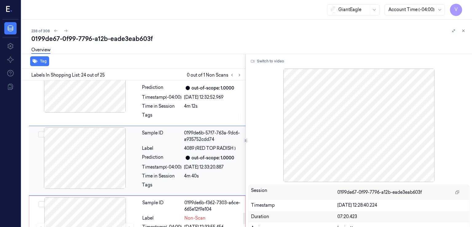
scroll to position [1704, 0]
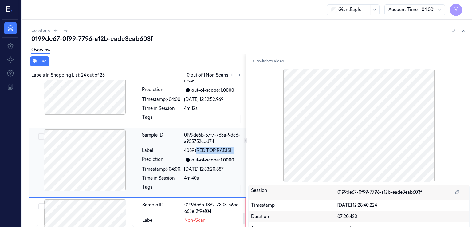
drag, startPoint x: 198, startPoint y: 141, endPoint x: 233, endPoint y: 142, distance: 35.6
click at [233, 147] on span "4089 (RED TOP RADISH )" at bounding box center [210, 150] width 52 height 6
copy span "RED TOP RADISH"
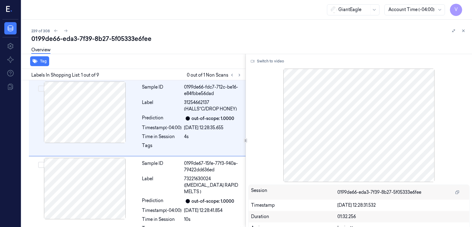
click at [119, 36] on div "0199de66-eda3-7f39-8b27-5f05333e6fee" at bounding box center [248, 38] width 435 height 9
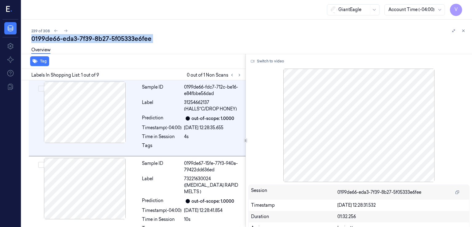
click at [119, 36] on div "0199de66-eda3-7f39-8b27-5f05333e6fee" at bounding box center [248, 38] width 435 height 9
copy div "5f05333e6fee"
click at [234, 76] on button at bounding box center [231, 74] width 7 height 7
click at [240, 76] on icon at bounding box center [239, 75] width 4 height 4
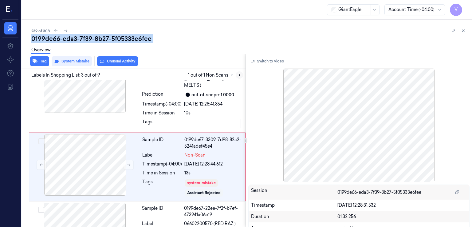
scroll to position [112, 0]
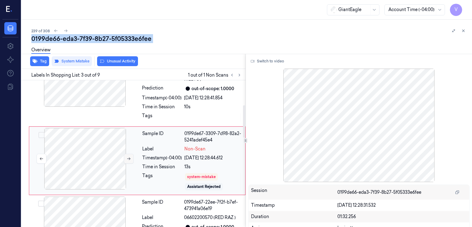
click at [131, 156] on icon at bounding box center [129, 158] width 4 height 4
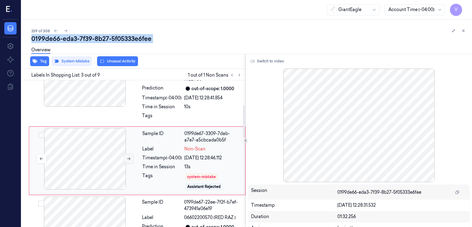
click at [131, 156] on icon at bounding box center [129, 158] width 4 height 4
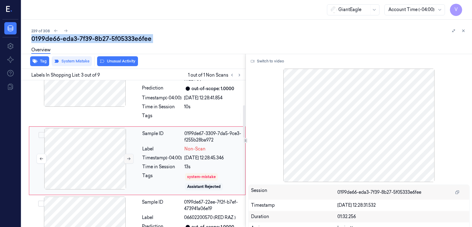
click at [131, 156] on icon at bounding box center [129, 158] width 4 height 4
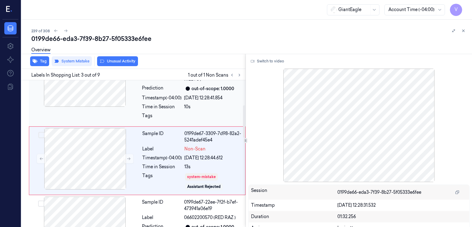
click at [135, 115] on div "Sample ID 0199de67-15fe-77f3-940a-79422dd636ed Label 73221630024 ([MEDICAL_DATA…" at bounding box center [137, 85] width 217 height 83
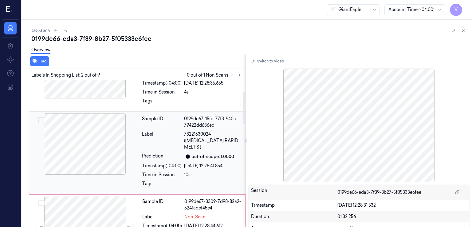
scroll to position [41, 0]
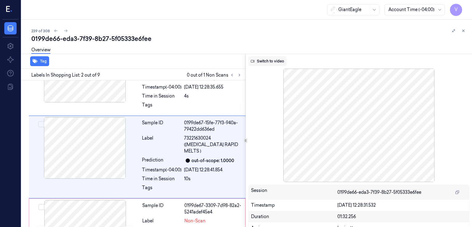
click at [274, 59] on button "Switch to video" at bounding box center [267, 61] width 38 height 10
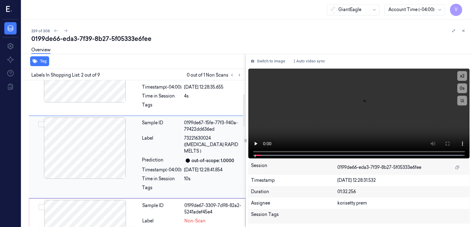
scroll to position [102, 0]
